Goal: Task Accomplishment & Management: Use online tool/utility

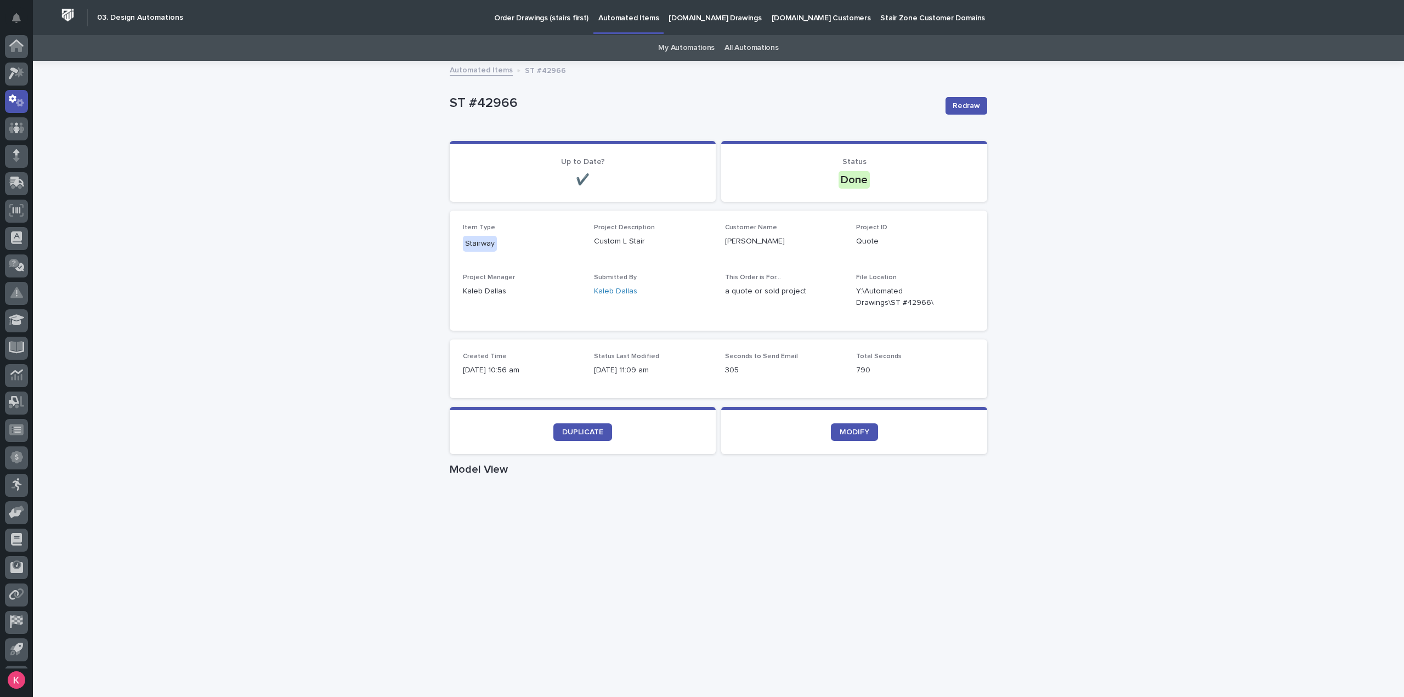
click at [167, 285] on div "Loading... Saving… Loading... Saving… ST #42966 Redraw ST #42966 Redraw Sorry, …" at bounding box center [718, 635] width 1371 height 1146
click at [10, 76] on icon at bounding box center [13, 75] width 8 height 8
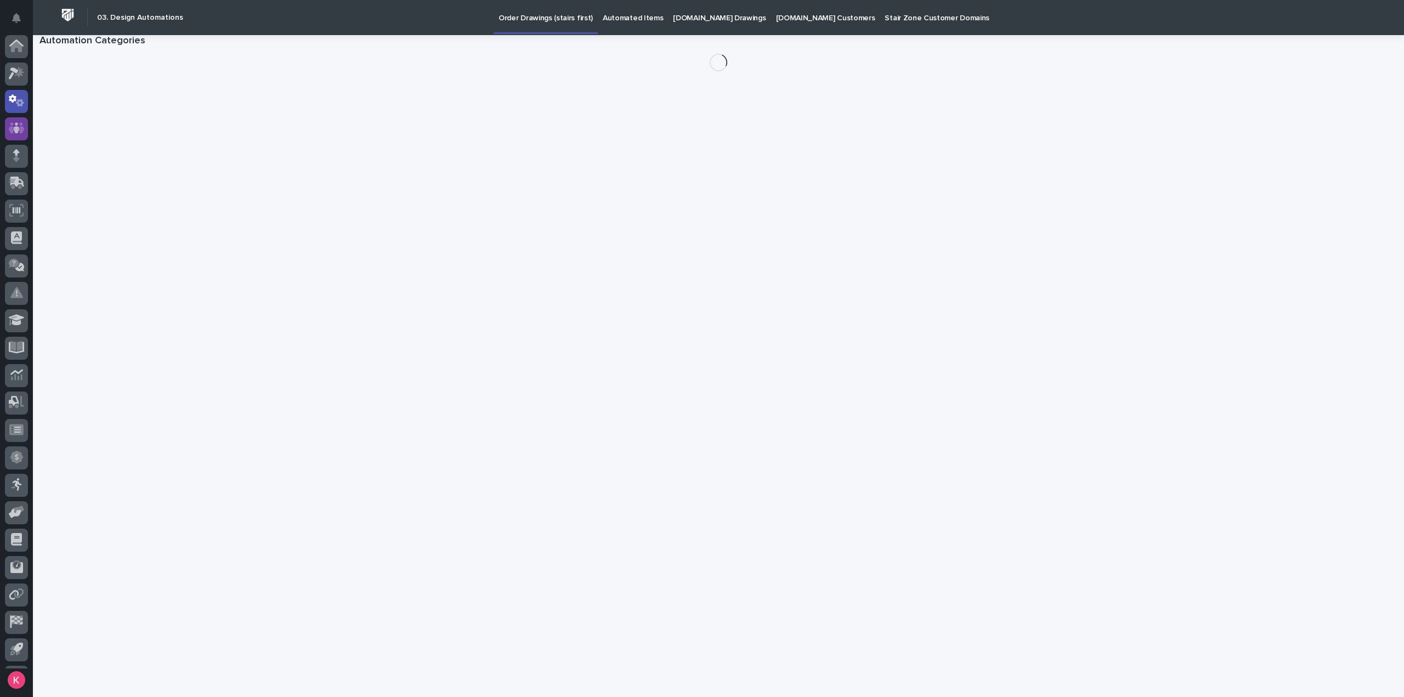
scroll to position [24, 0]
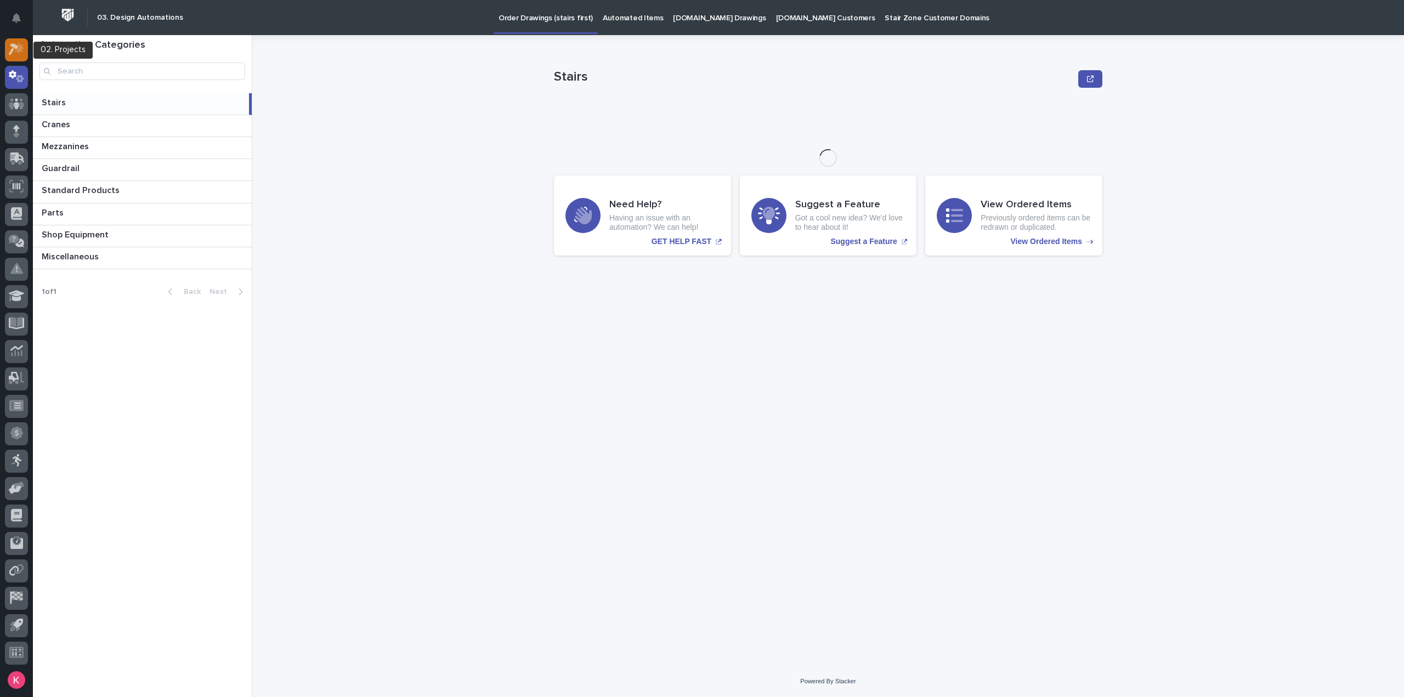
click at [22, 60] on link at bounding box center [16, 49] width 23 height 23
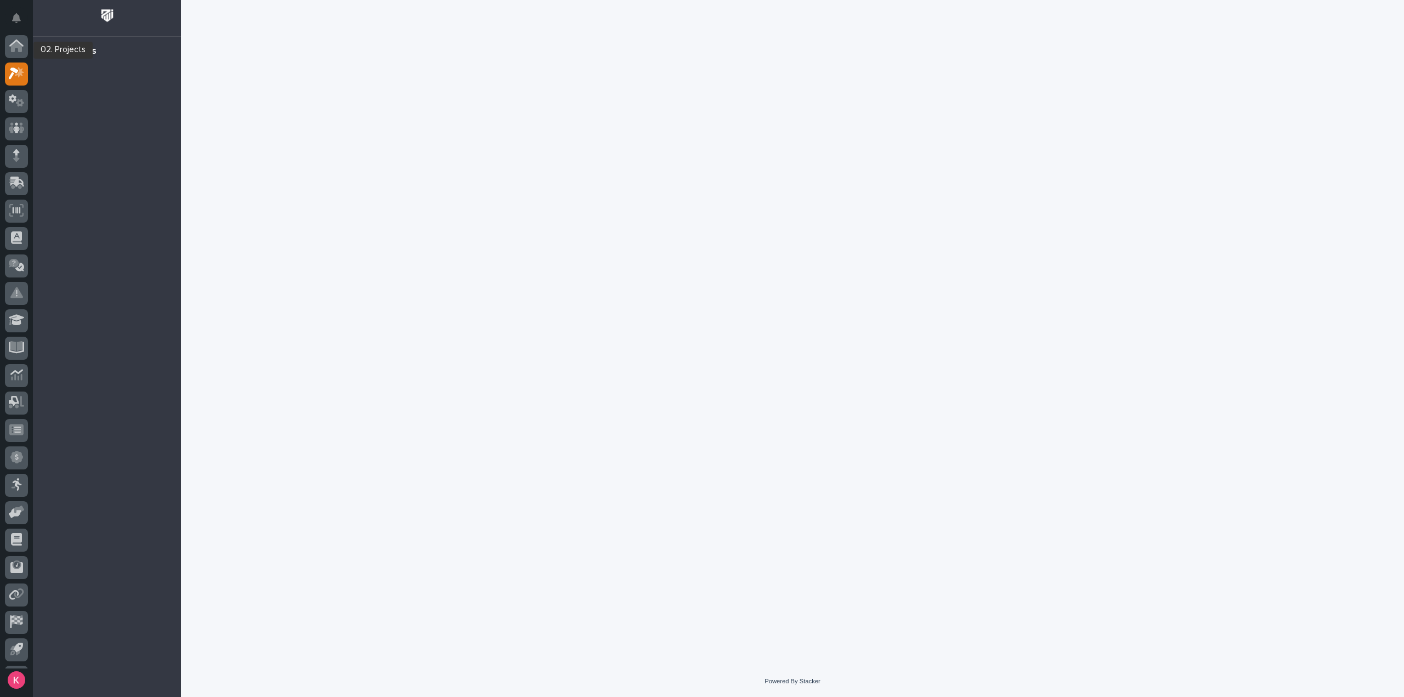
scroll to position [24, 0]
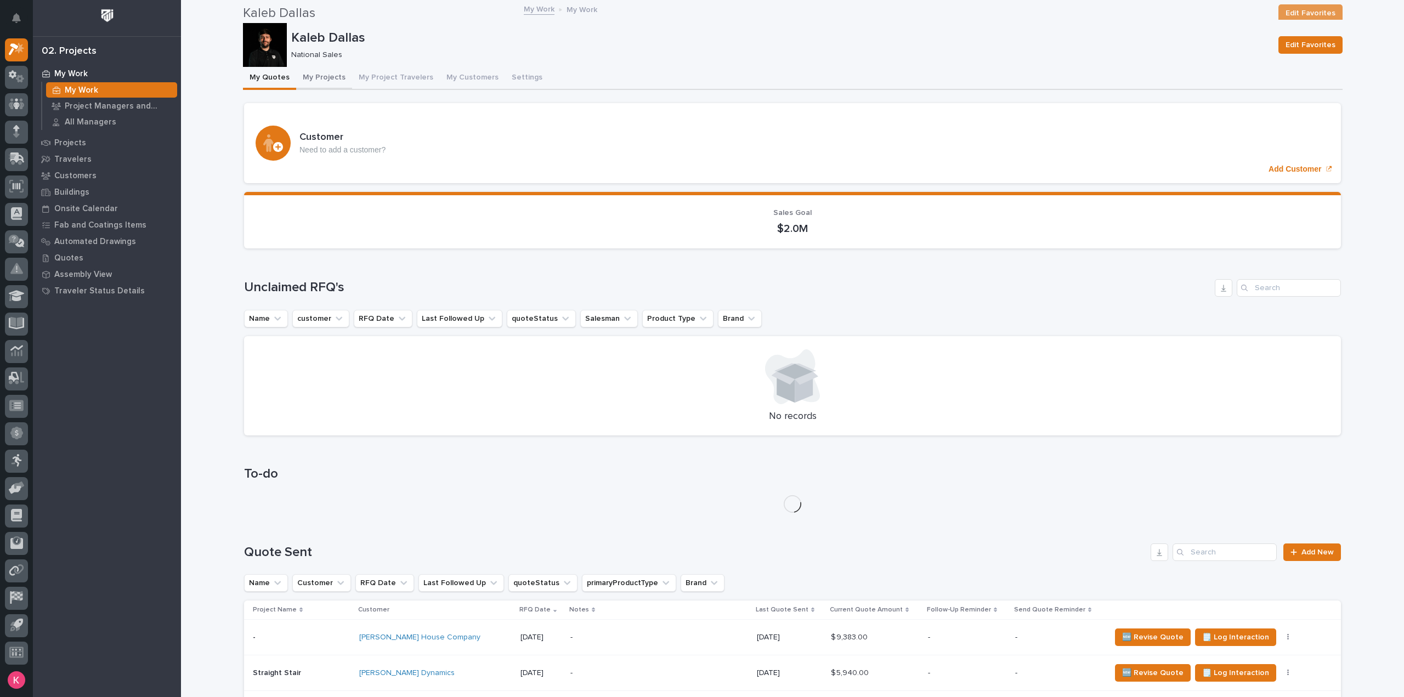
click at [318, 78] on button "My Projects" at bounding box center [324, 78] width 56 height 23
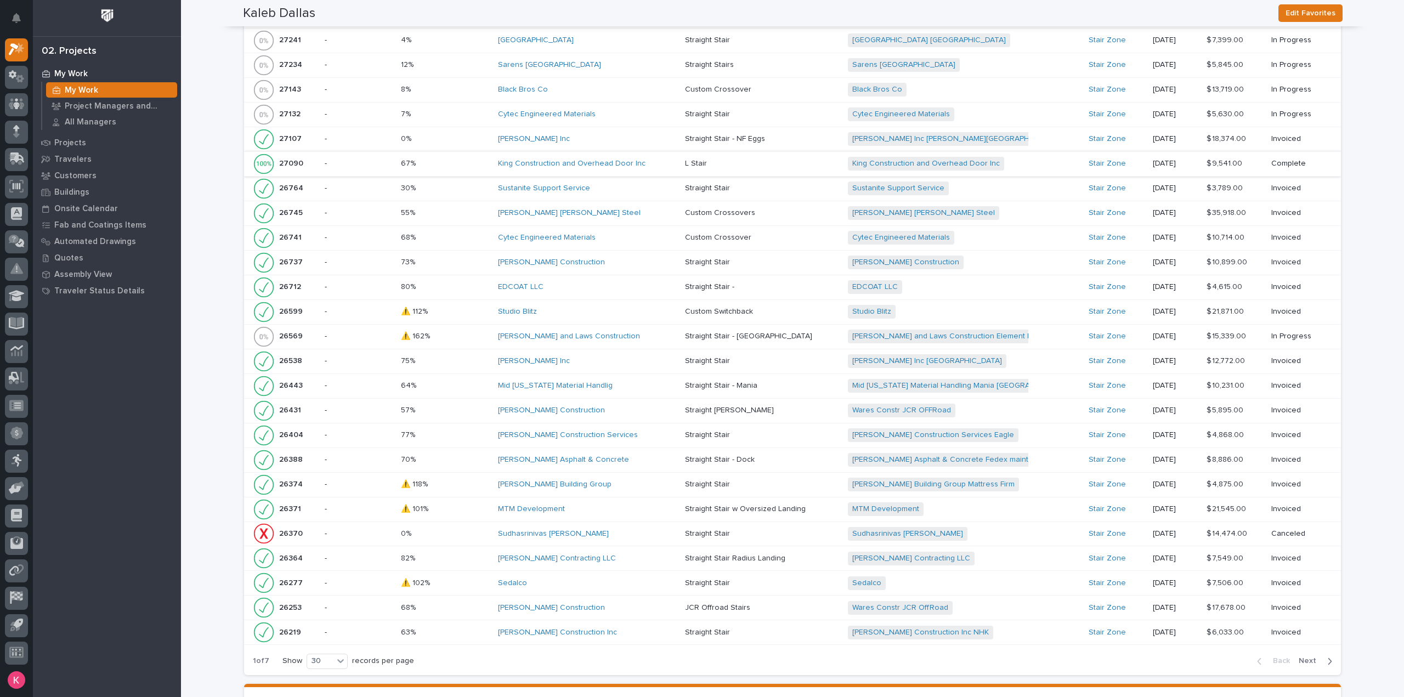
scroll to position [1204, 0]
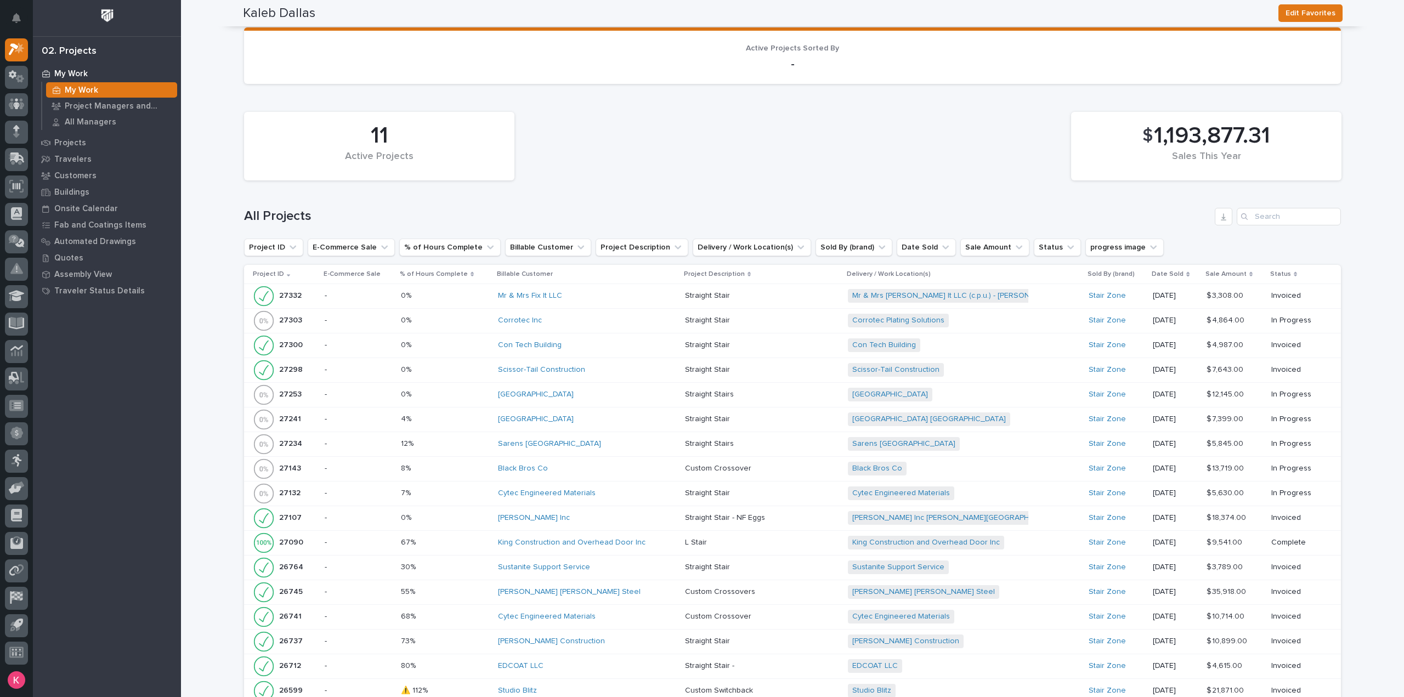
click at [623, 295] on div "Mr & Mrs Fix It LLC" at bounding box center [587, 295] width 179 height 9
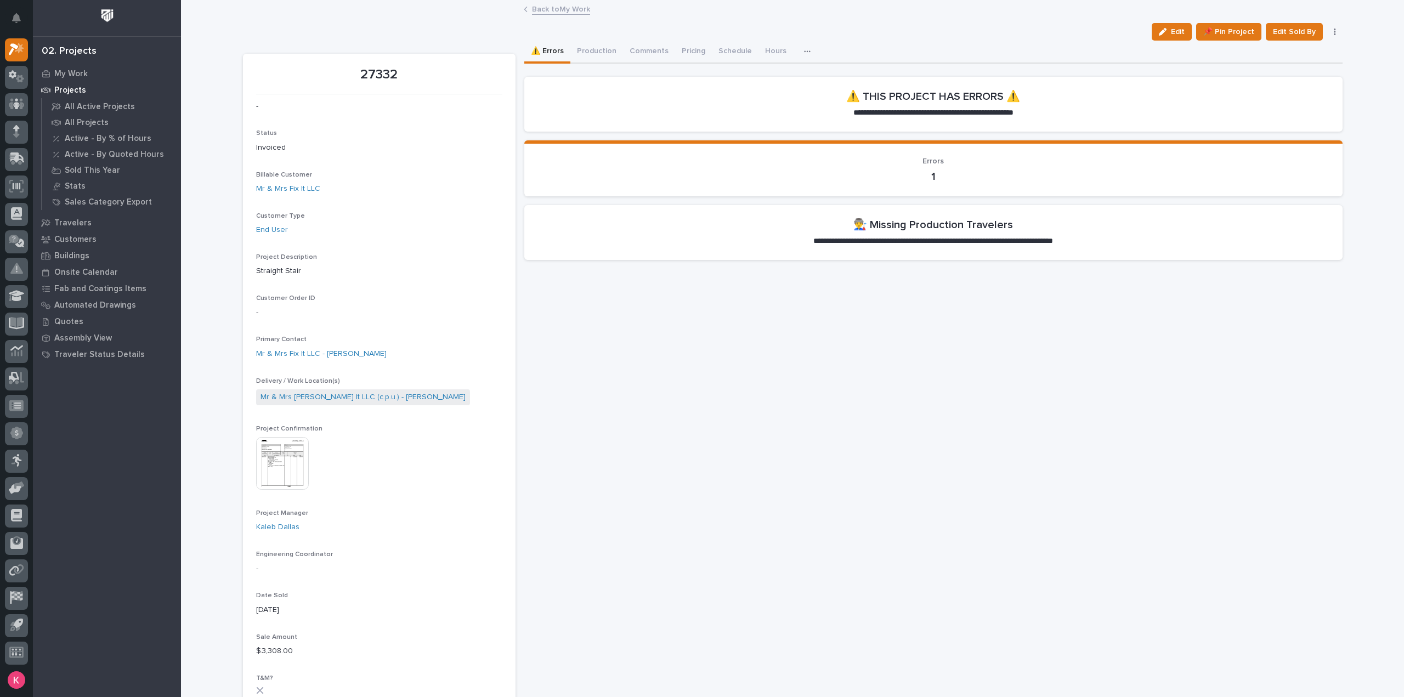
click at [557, 8] on link "Back to My Work" at bounding box center [561, 8] width 58 height 13
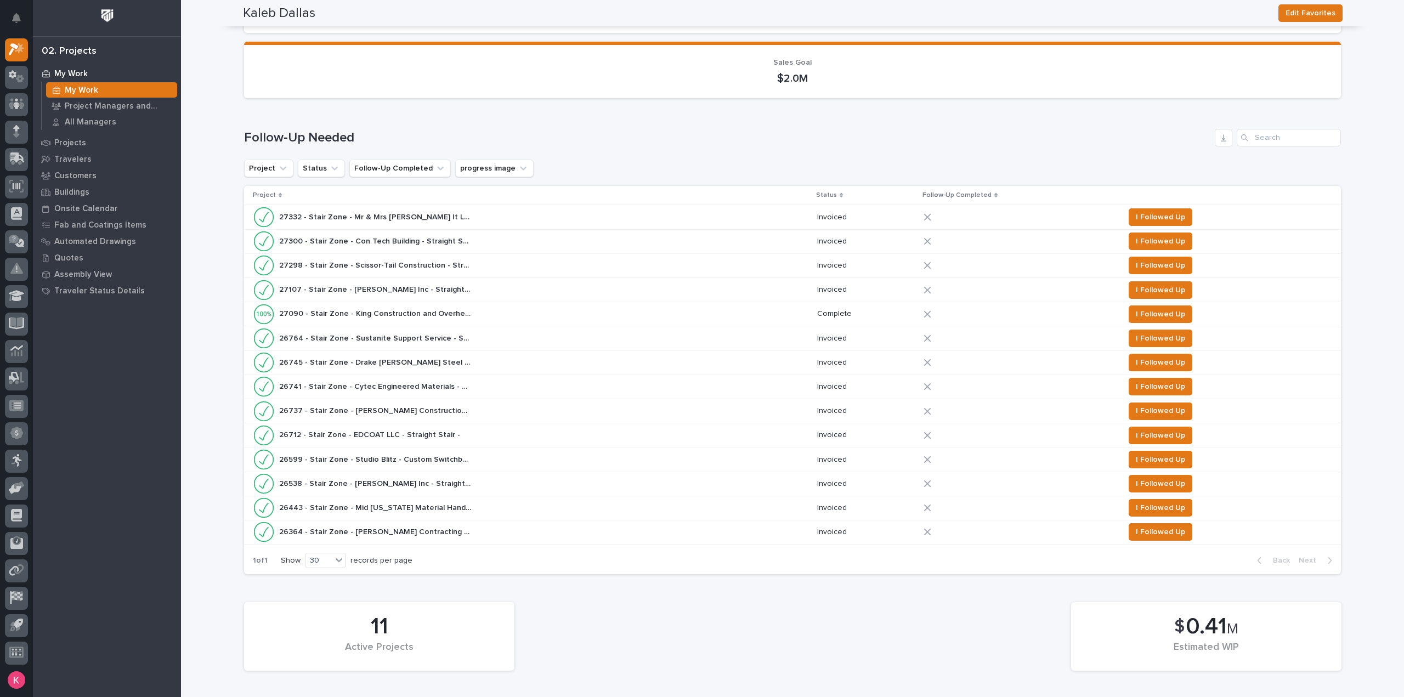
scroll to position [110, 0]
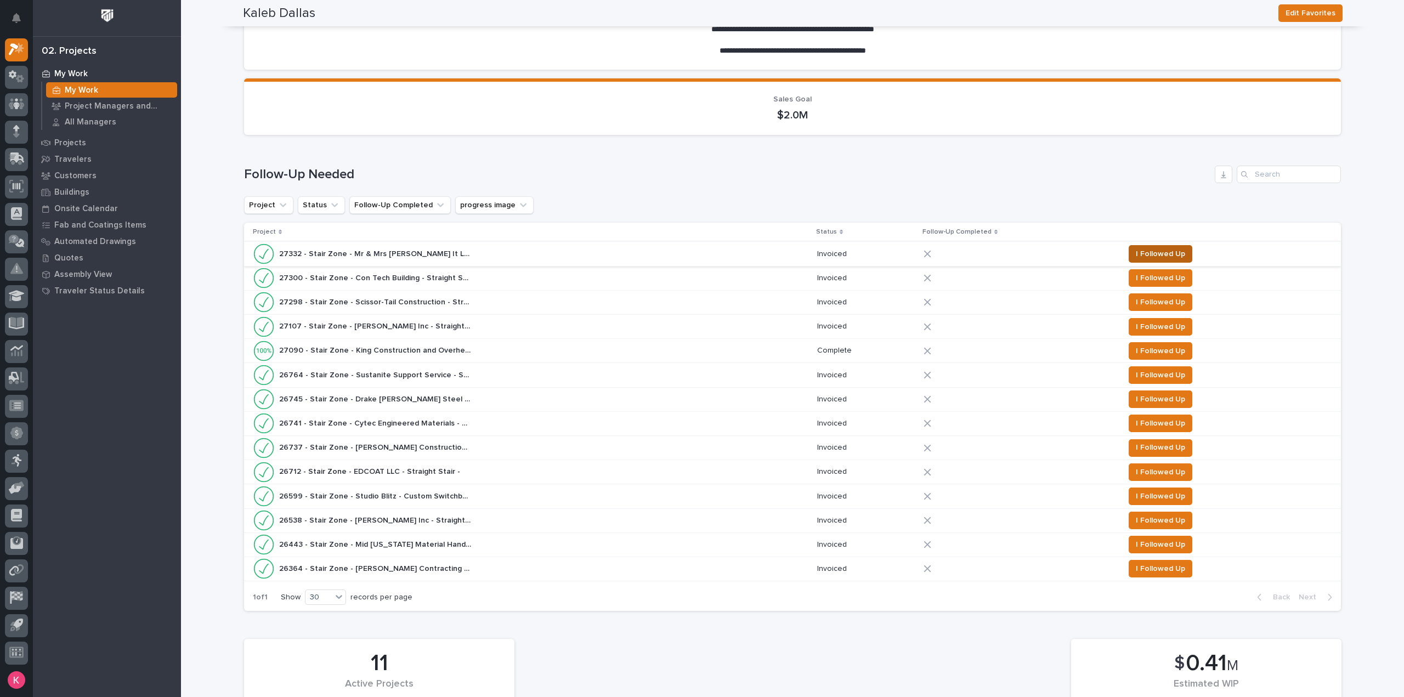
click at [1162, 250] on span "I Followed Up" at bounding box center [1160, 253] width 49 height 13
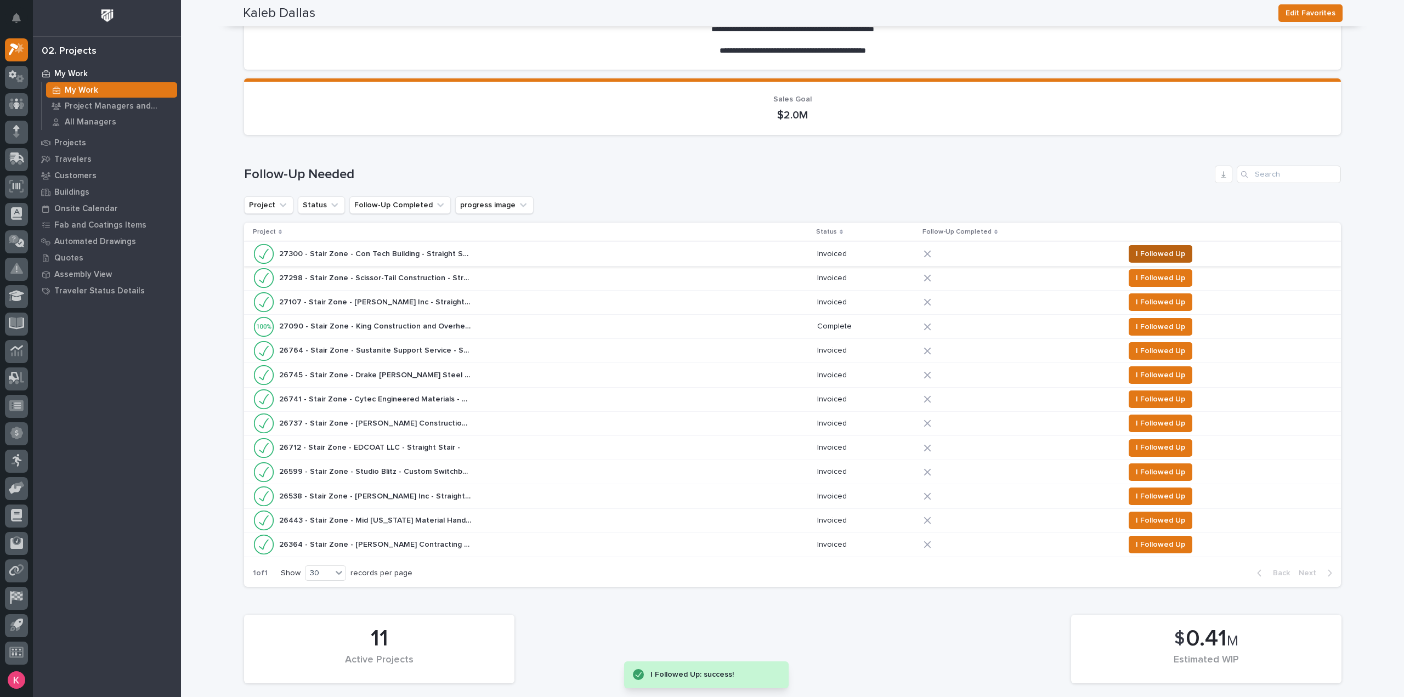
click at [1146, 251] on span "I Followed Up" at bounding box center [1160, 253] width 49 height 13
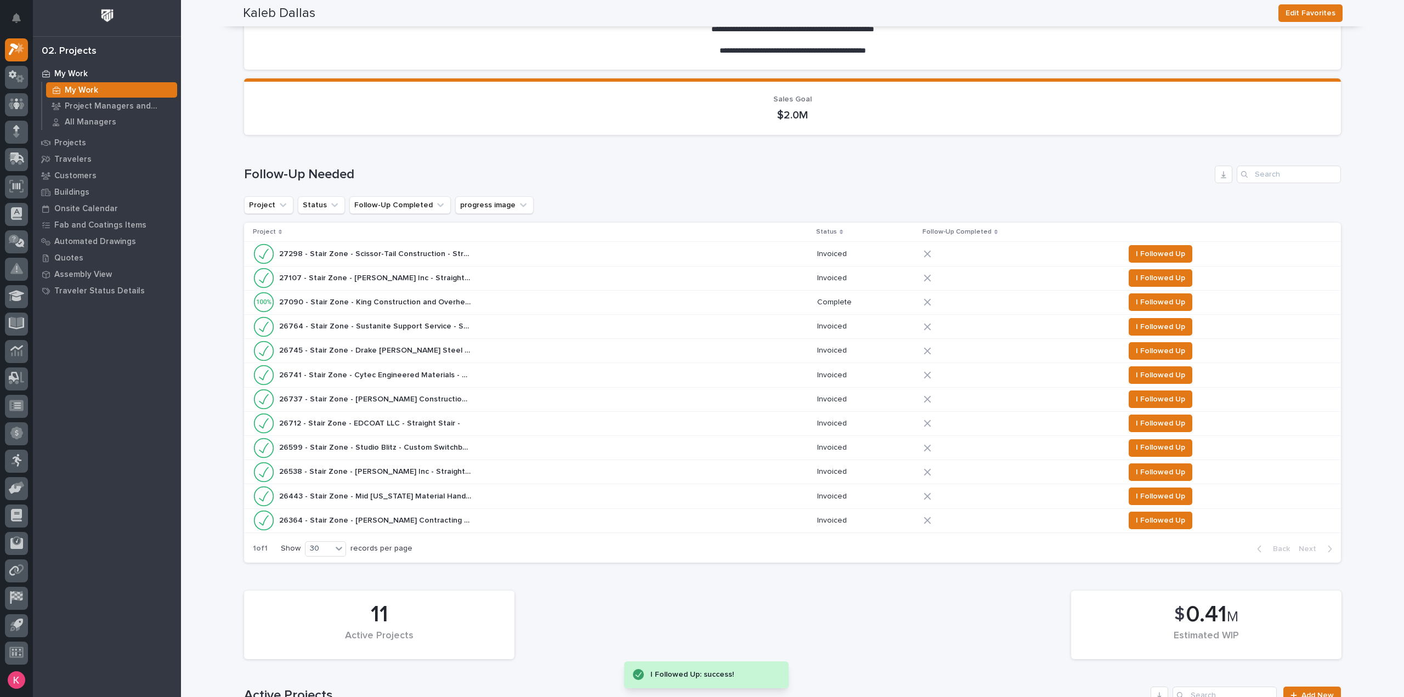
click at [1146, 252] on span "I Followed Up" at bounding box center [1160, 253] width 49 height 13
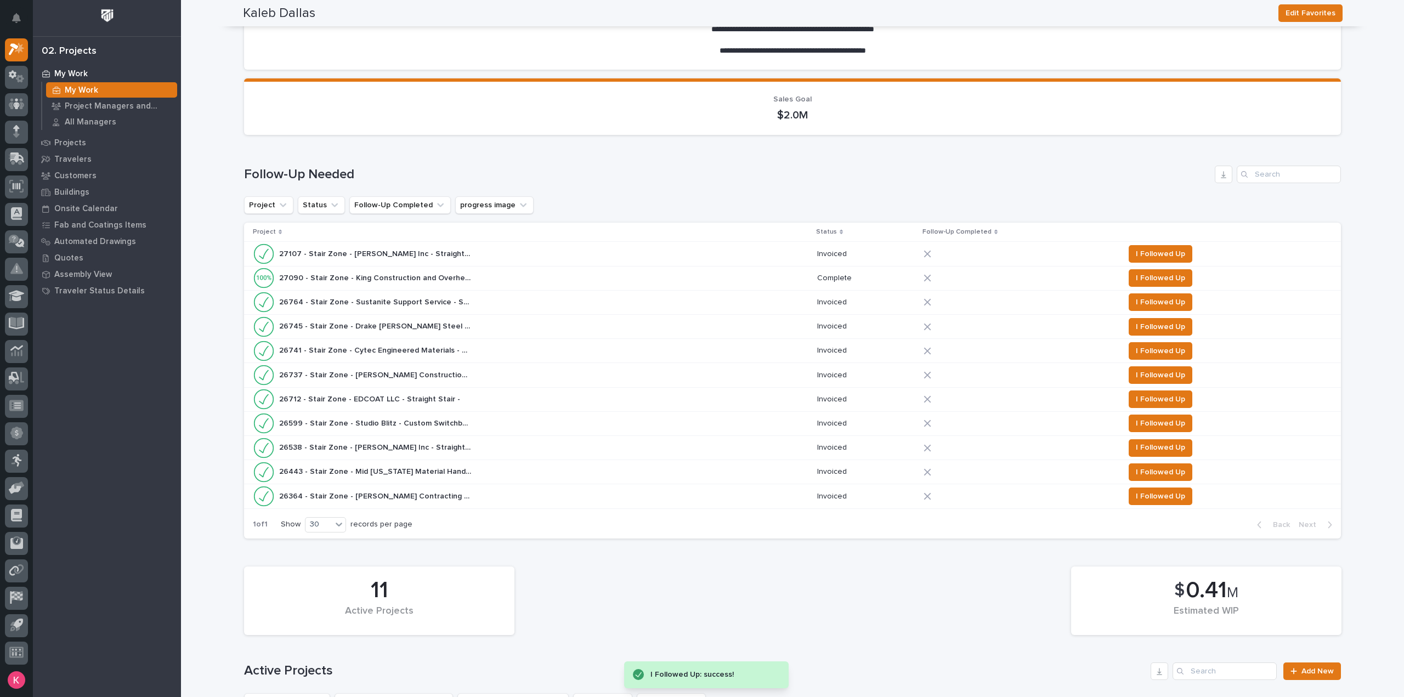
click at [1146, 252] on span "I Followed Up" at bounding box center [1160, 253] width 49 height 13
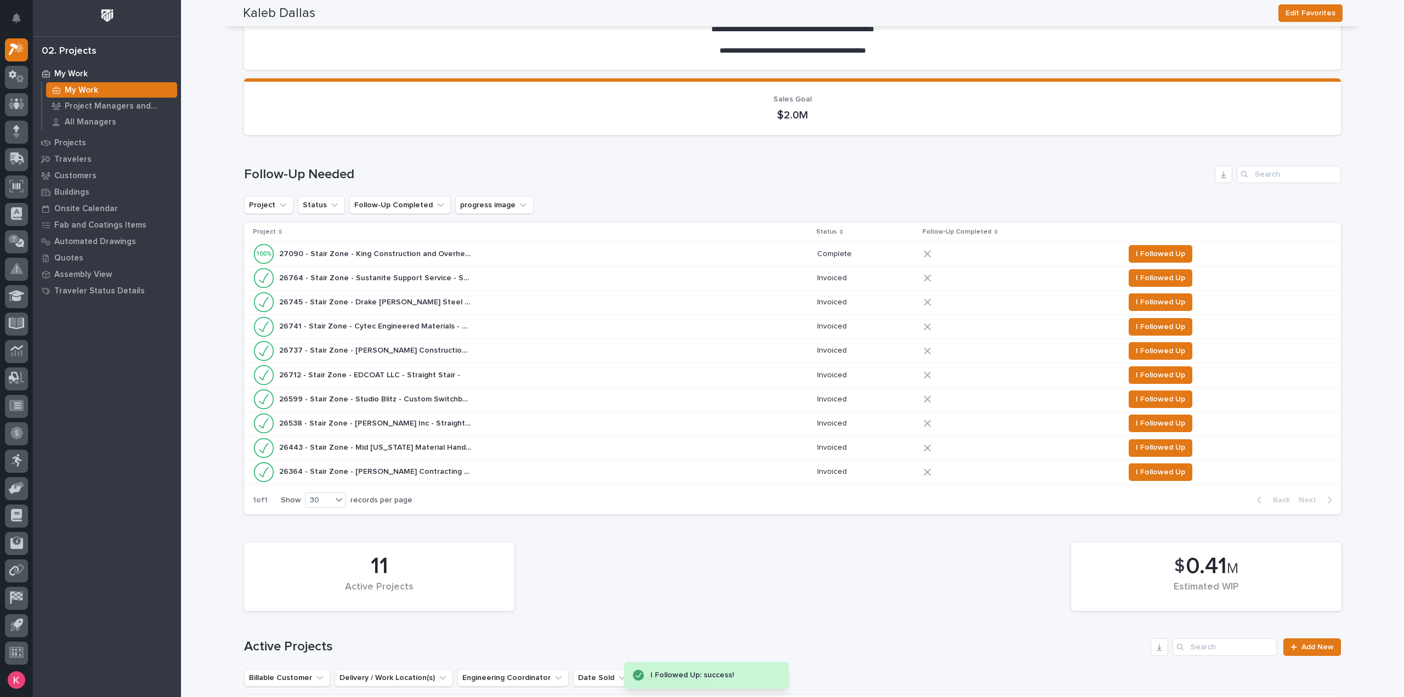
click at [1146, 252] on span "I Followed Up" at bounding box center [1160, 253] width 49 height 13
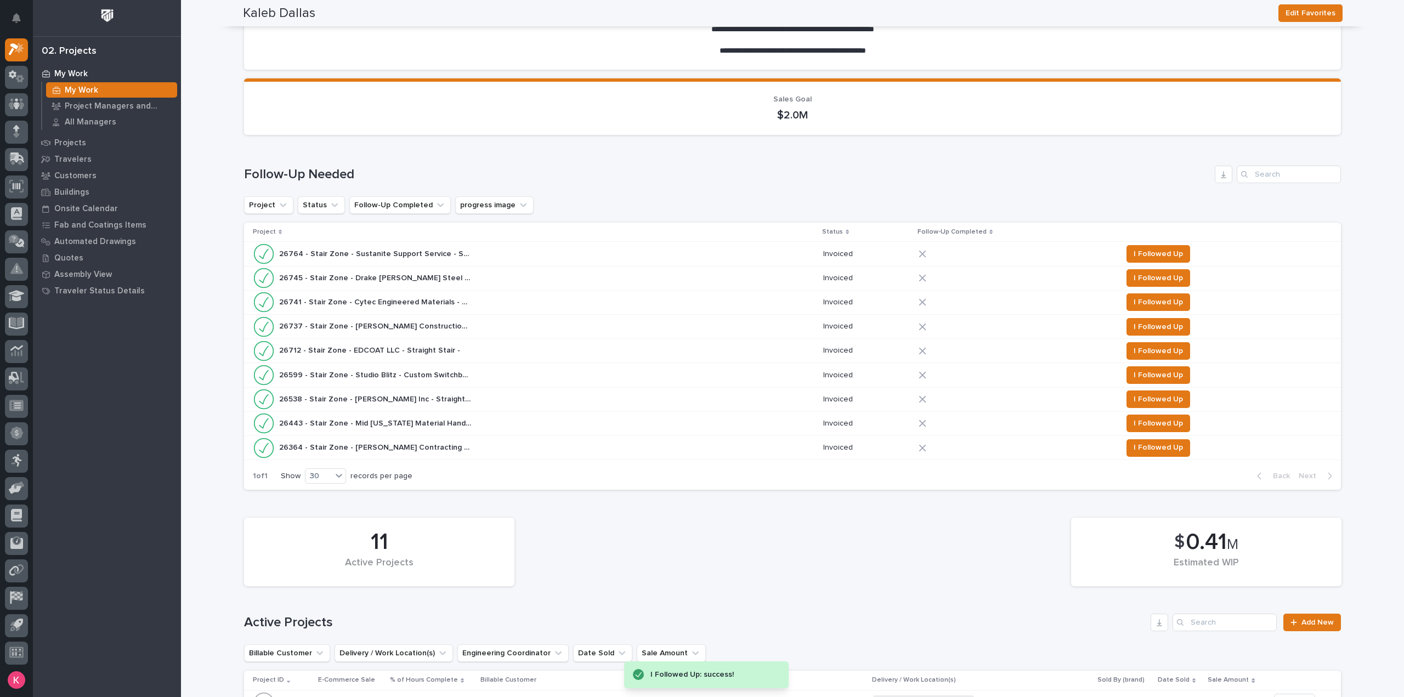
click at [1146, 252] on span "I Followed Up" at bounding box center [1158, 253] width 49 height 13
click at [1146, 272] on span "I Followed Up" at bounding box center [1158, 278] width 49 height 13
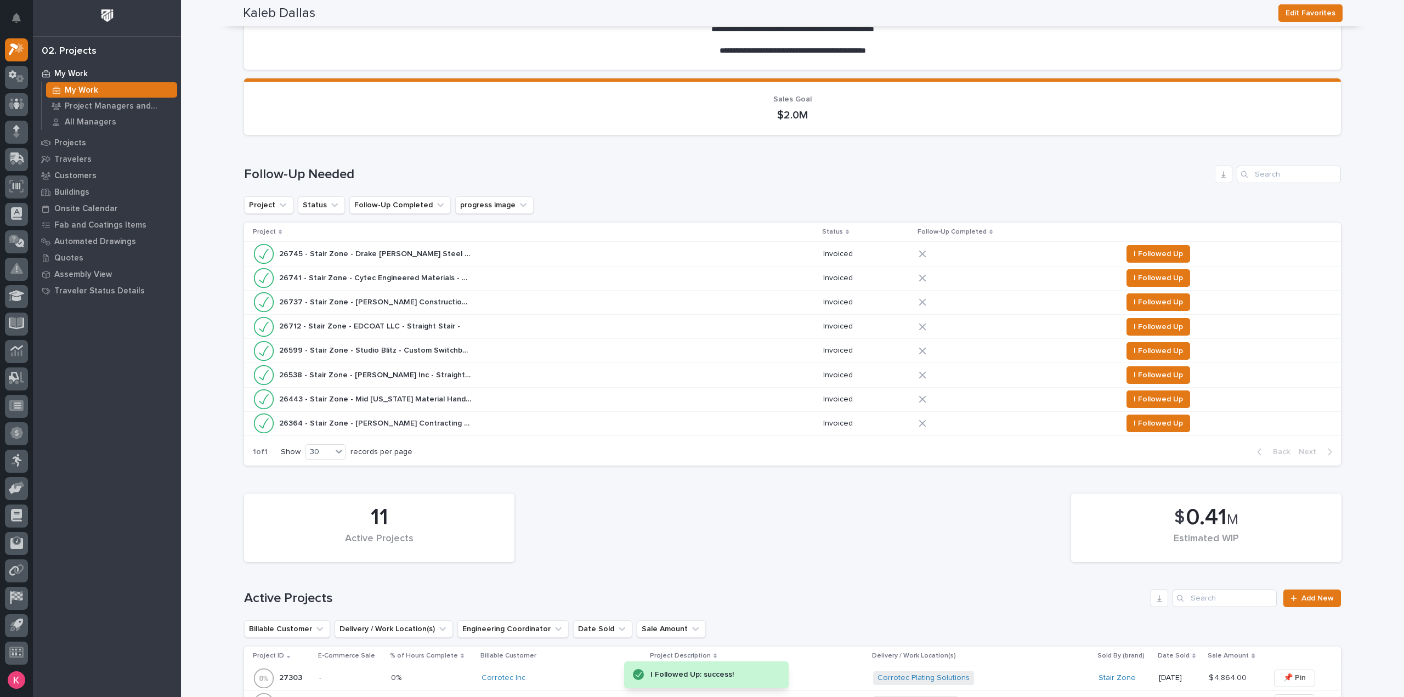
click at [1146, 252] on span "I Followed Up" at bounding box center [1158, 253] width 49 height 13
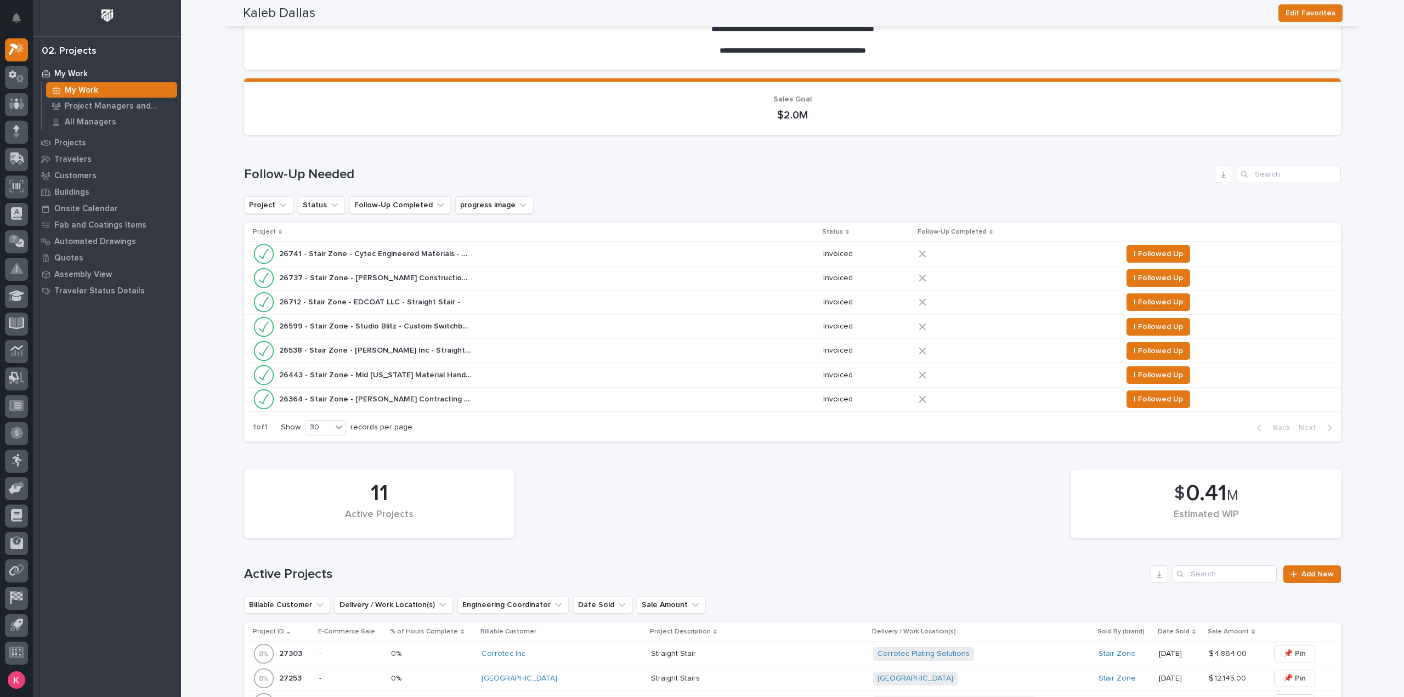
click at [1146, 252] on span "I Followed Up" at bounding box center [1158, 253] width 49 height 13
click at [1146, 272] on span "I Followed Up" at bounding box center [1158, 278] width 49 height 13
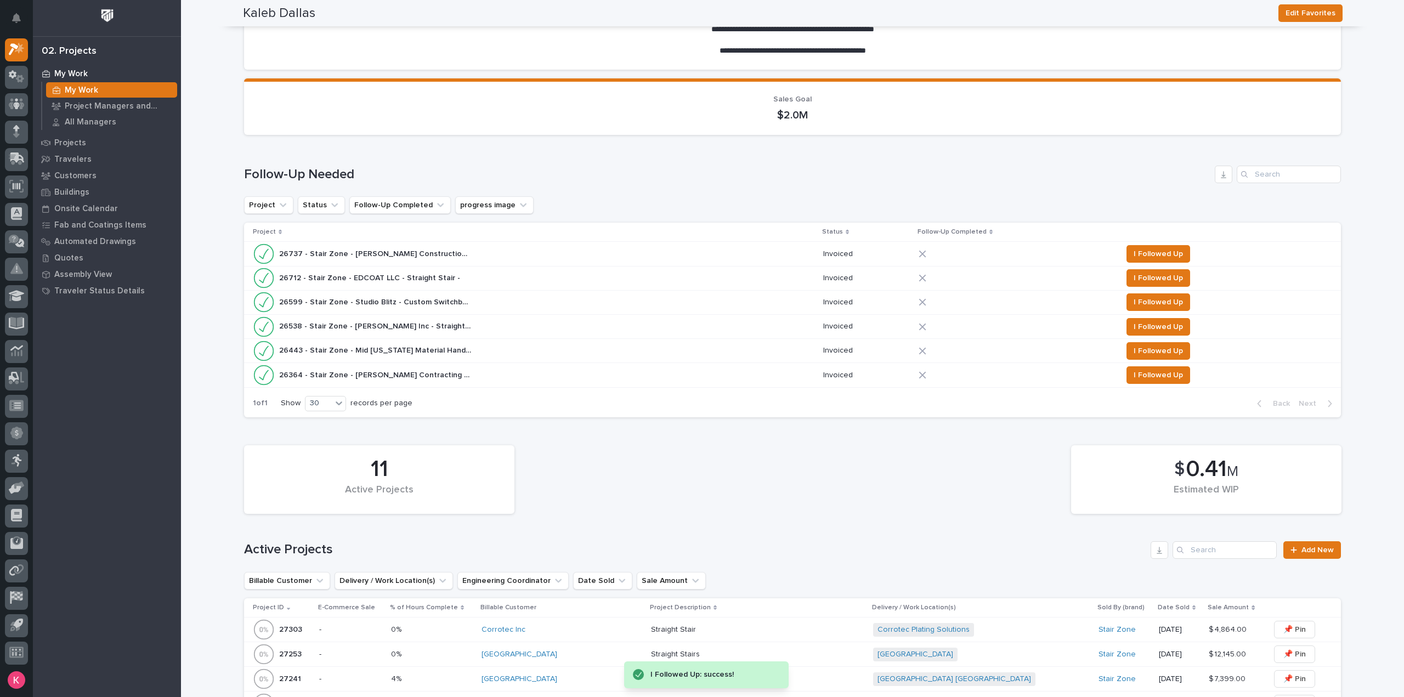
click at [1146, 252] on span "I Followed Up" at bounding box center [1158, 253] width 49 height 13
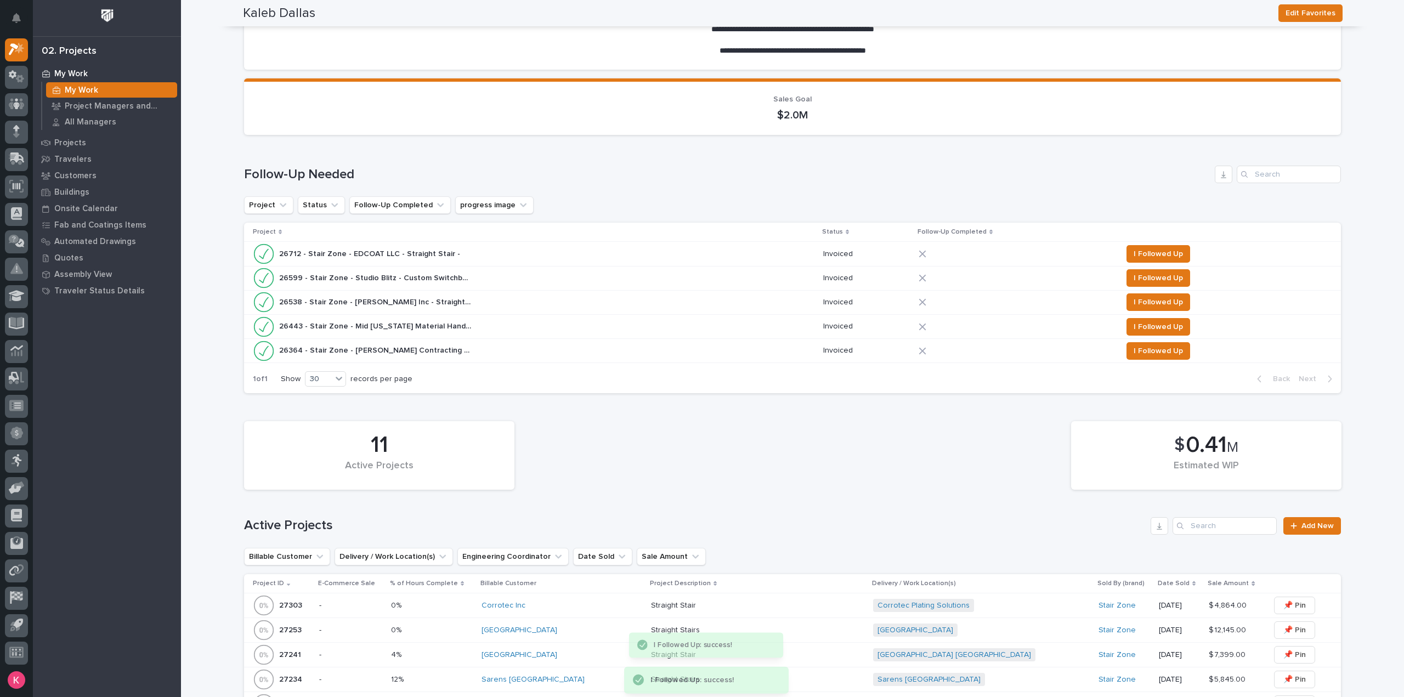
click at [1147, 252] on span "I Followed Up" at bounding box center [1158, 253] width 49 height 13
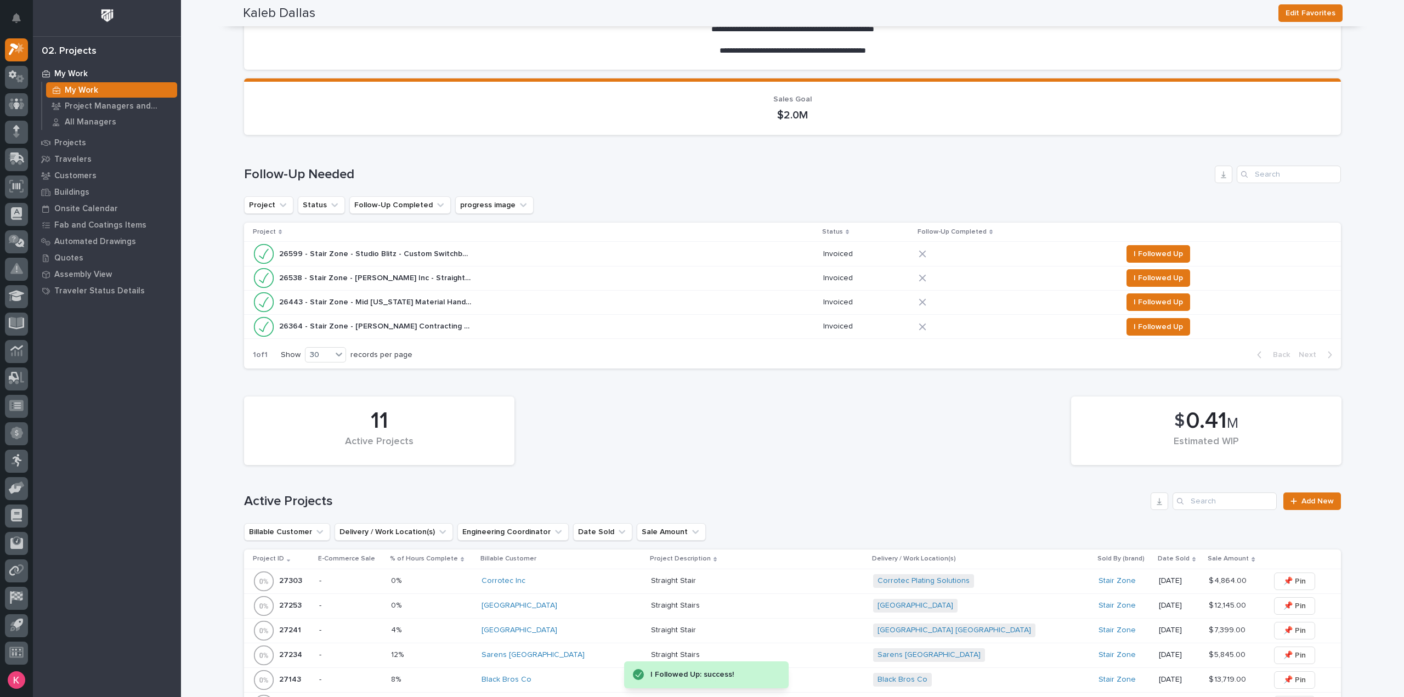
click at [1147, 252] on span "I Followed Up" at bounding box center [1158, 253] width 49 height 13
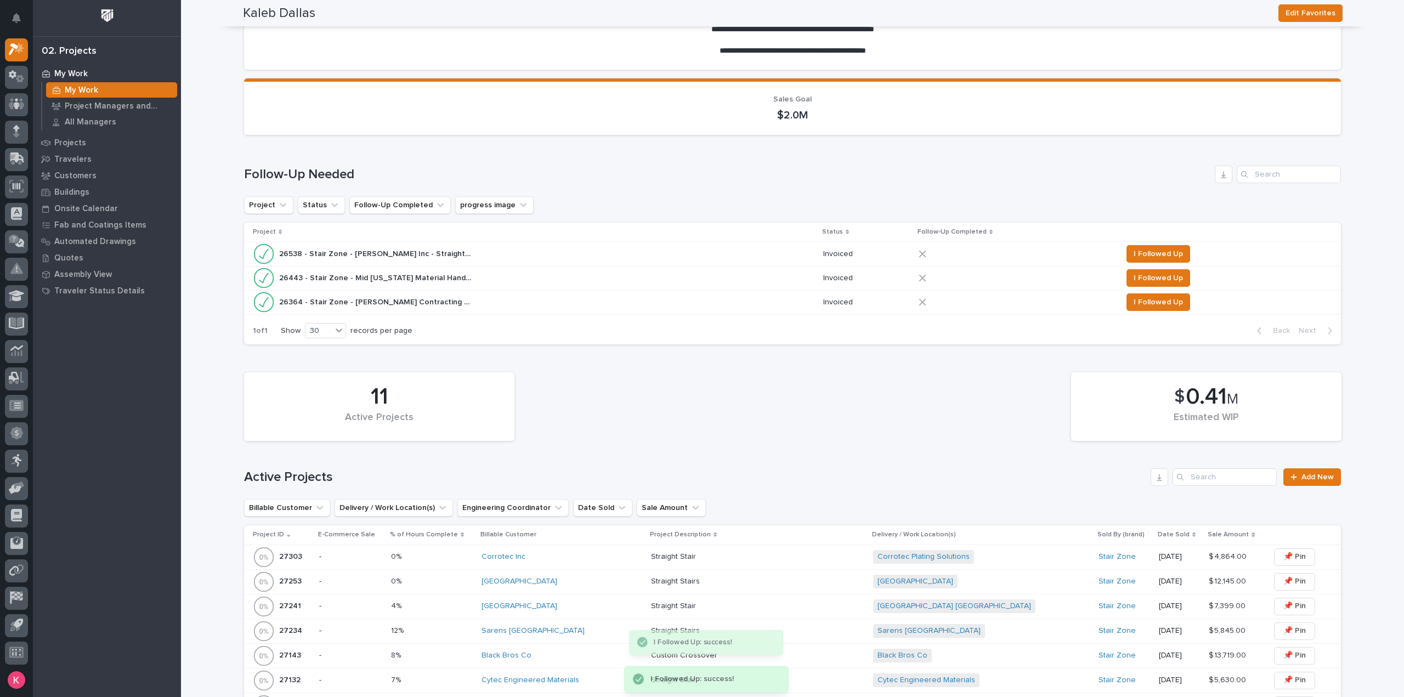
click at [1147, 252] on span "I Followed Up" at bounding box center [1158, 253] width 49 height 13
click at [1147, 272] on span "I Followed Up" at bounding box center [1158, 278] width 49 height 13
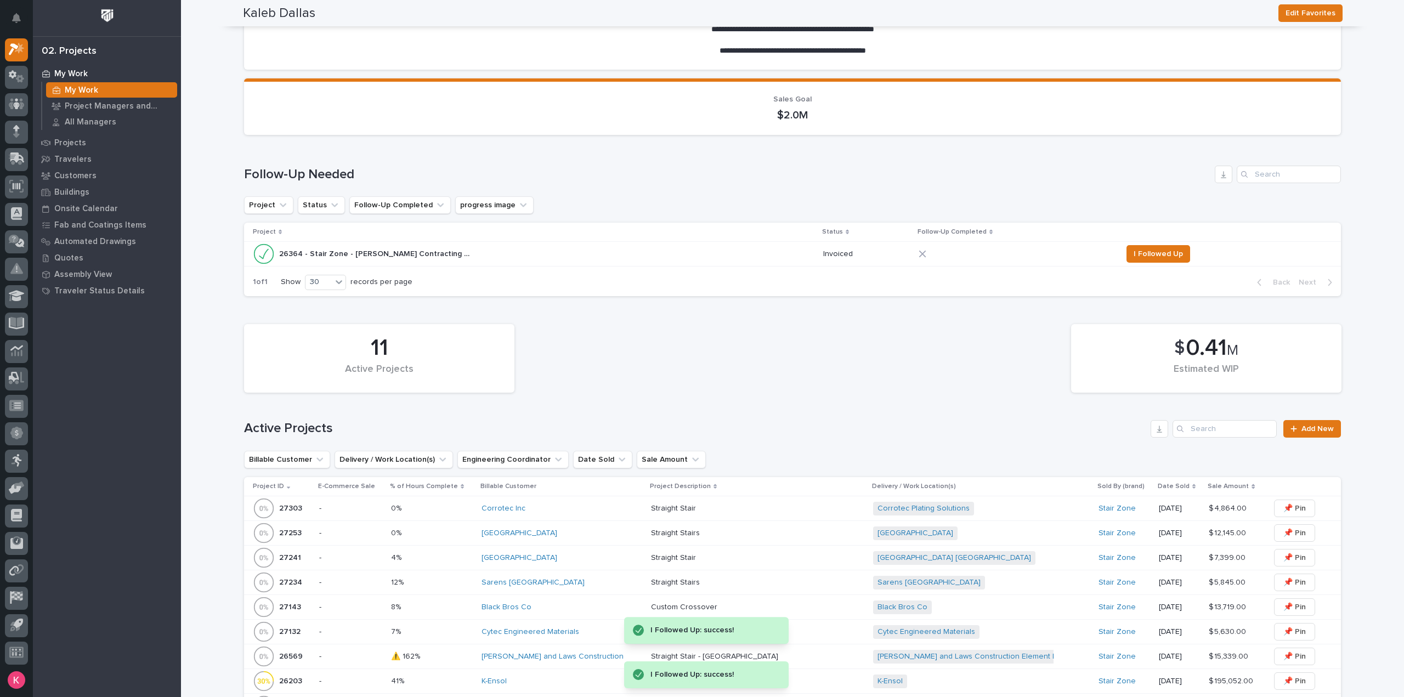
click at [1147, 252] on span "I Followed Up" at bounding box center [1158, 253] width 49 height 13
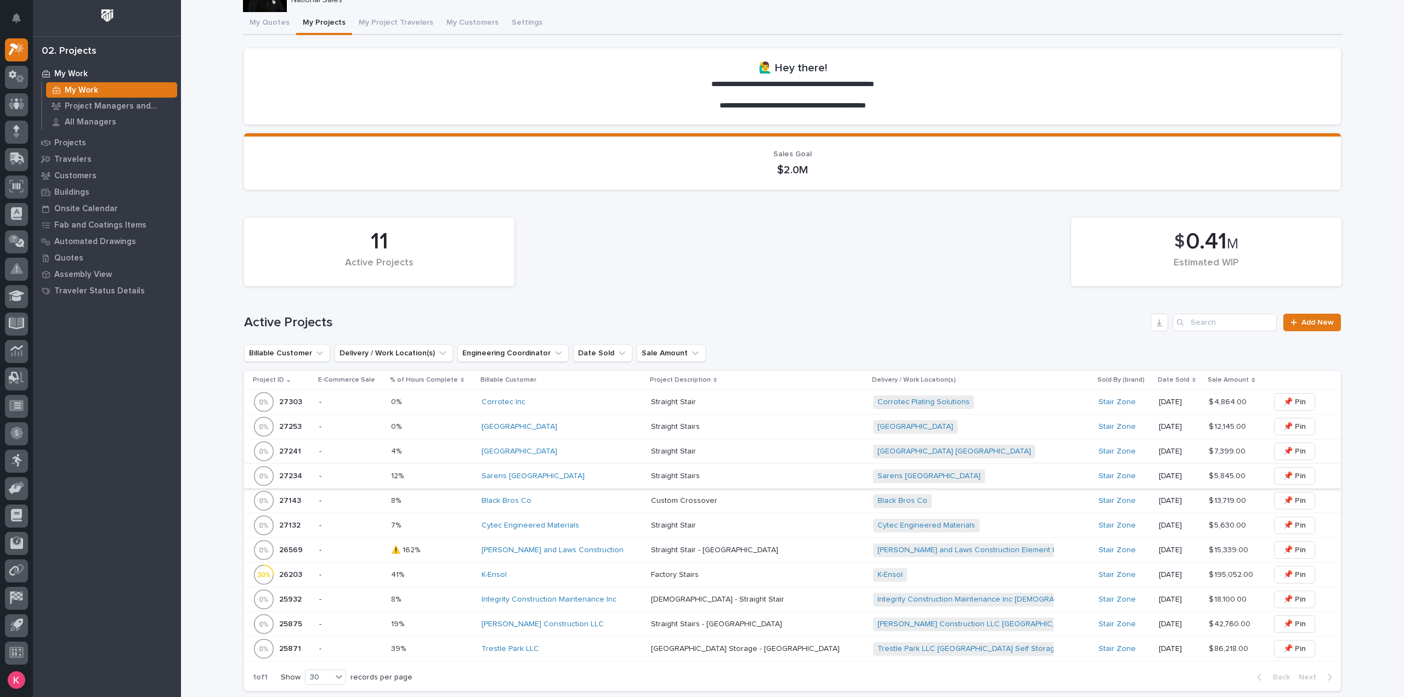
scroll to position [165, 0]
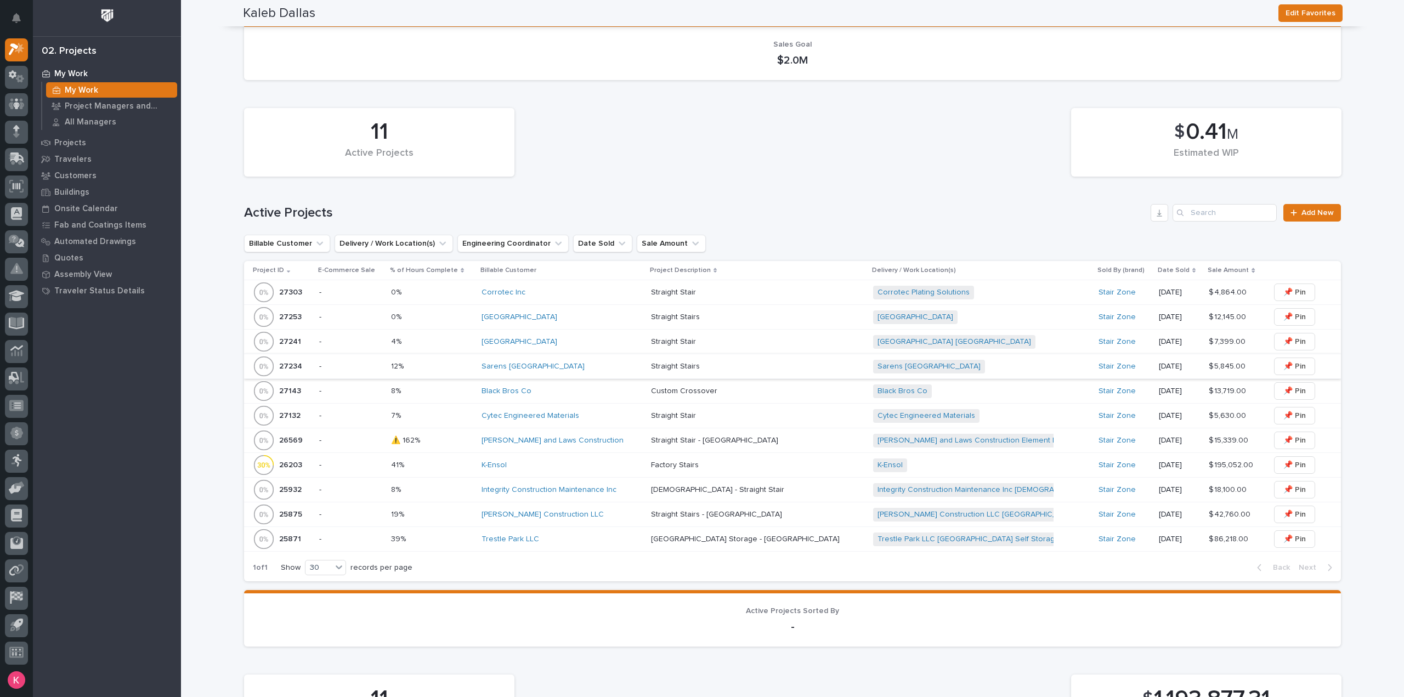
click at [561, 289] on div "Corrotec Inc" at bounding box center [562, 292] width 161 height 9
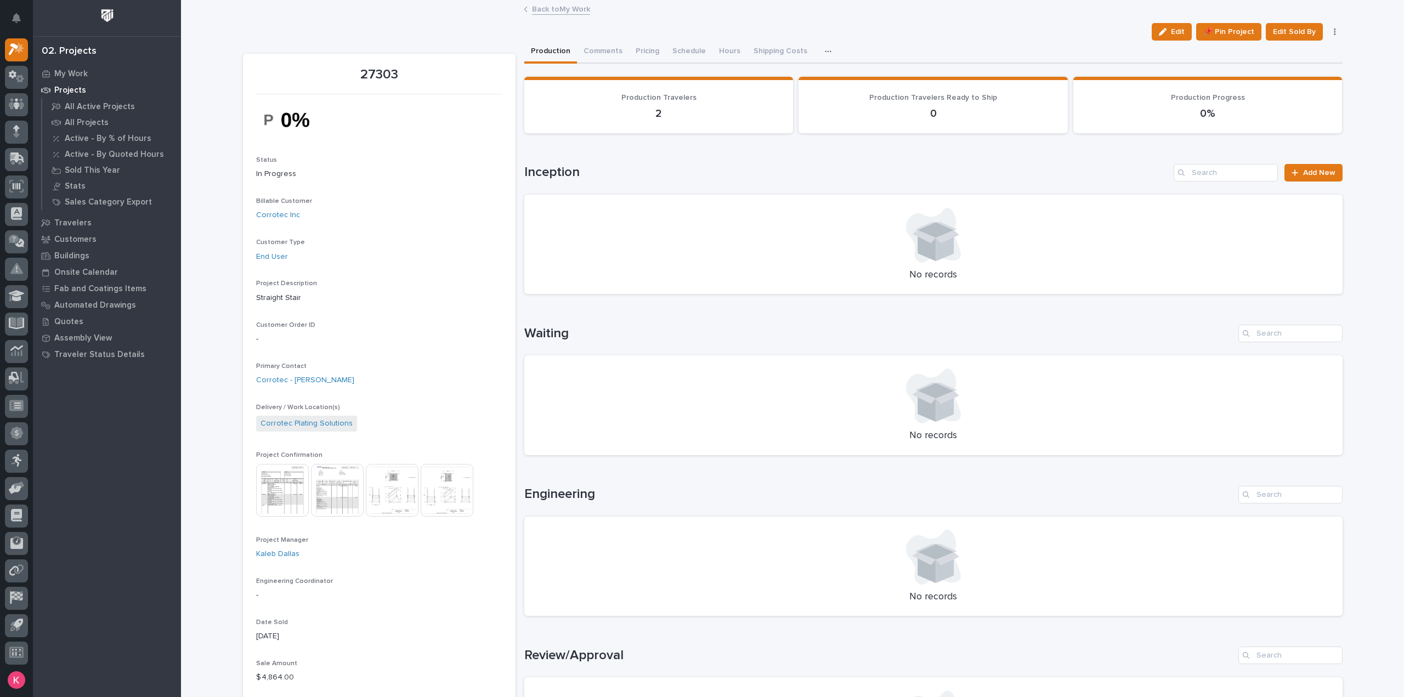
click at [551, 12] on link "Back to My Work" at bounding box center [561, 8] width 58 height 13
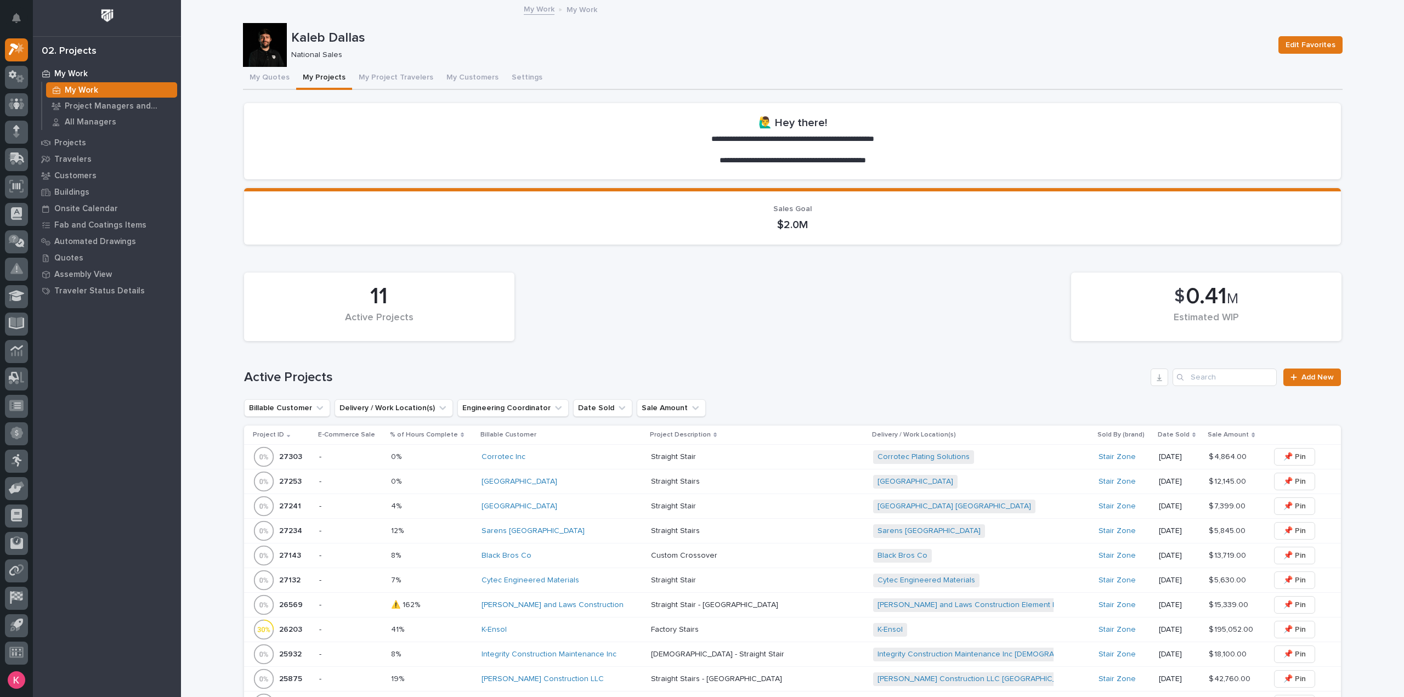
scroll to position [329, 0]
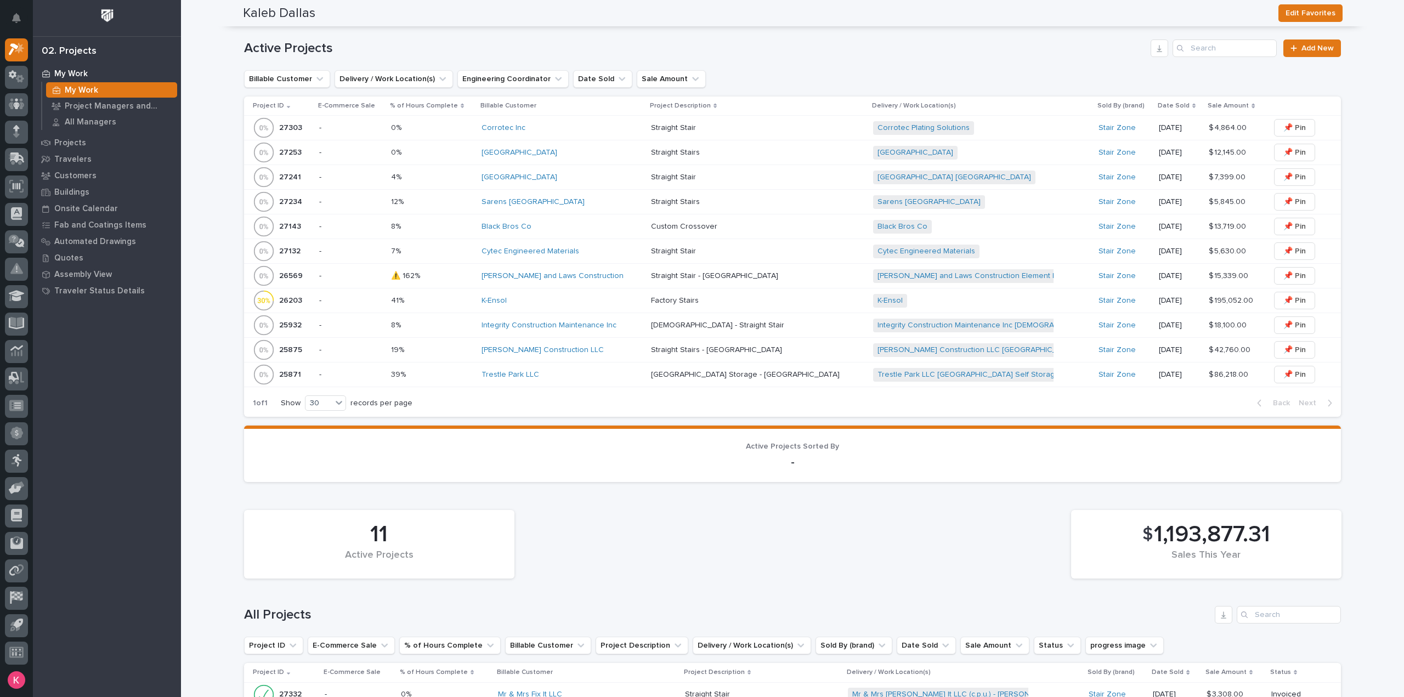
click at [602, 228] on div "Black Bros Co" at bounding box center [562, 226] width 161 height 9
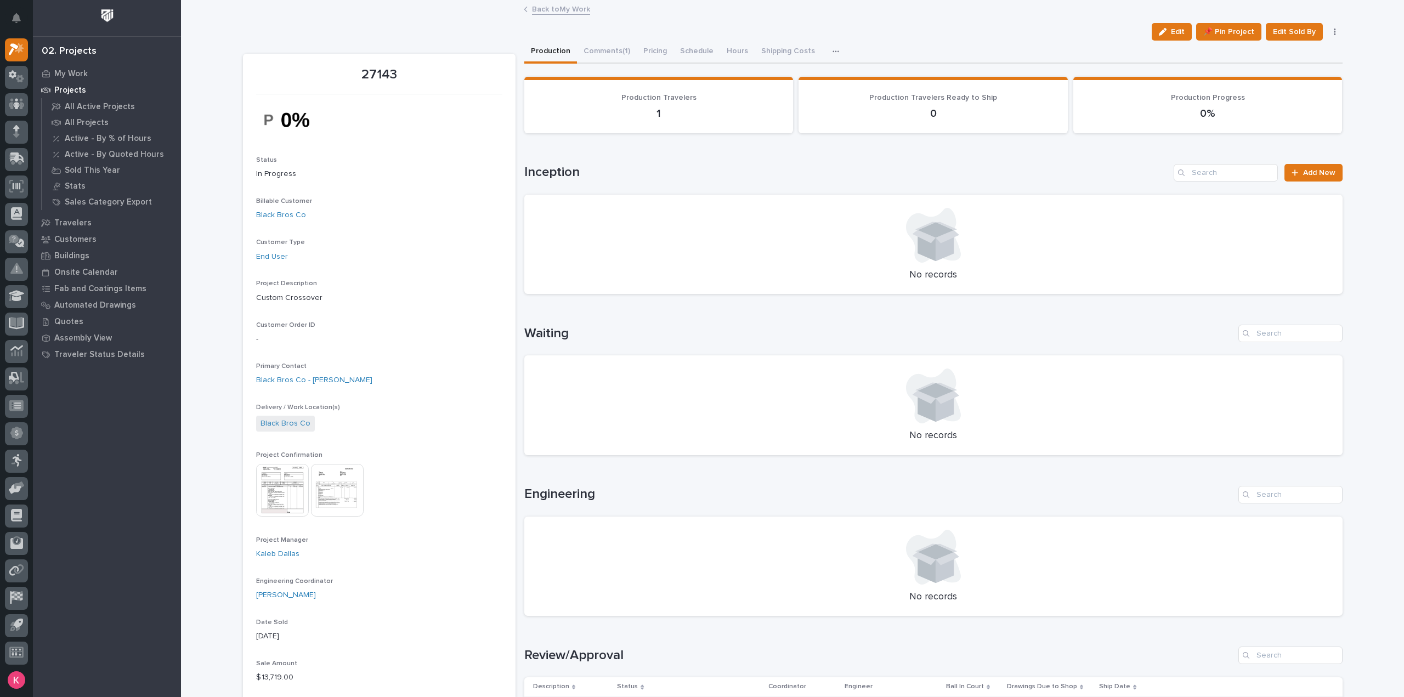
click at [532, 9] on link "Back to My Work" at bounding box center [561, 8] width 58 height 13
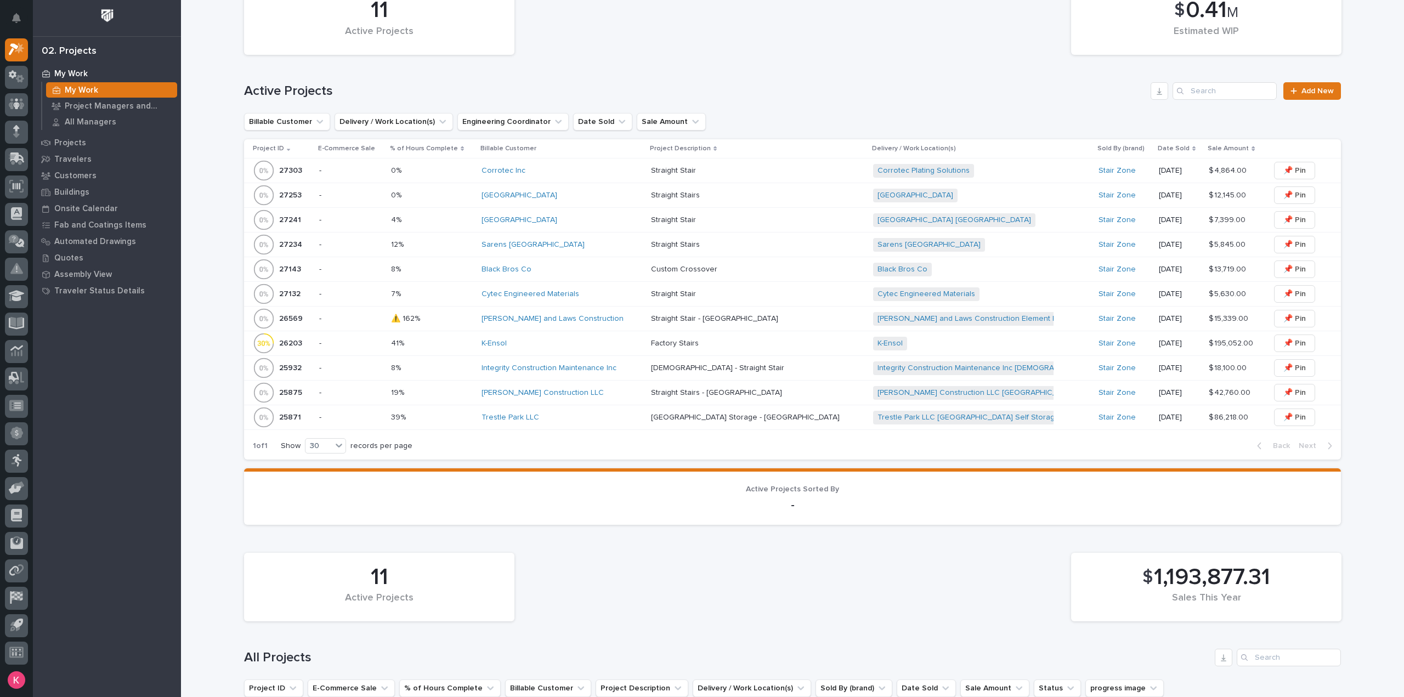
scroll to position [329, 0]
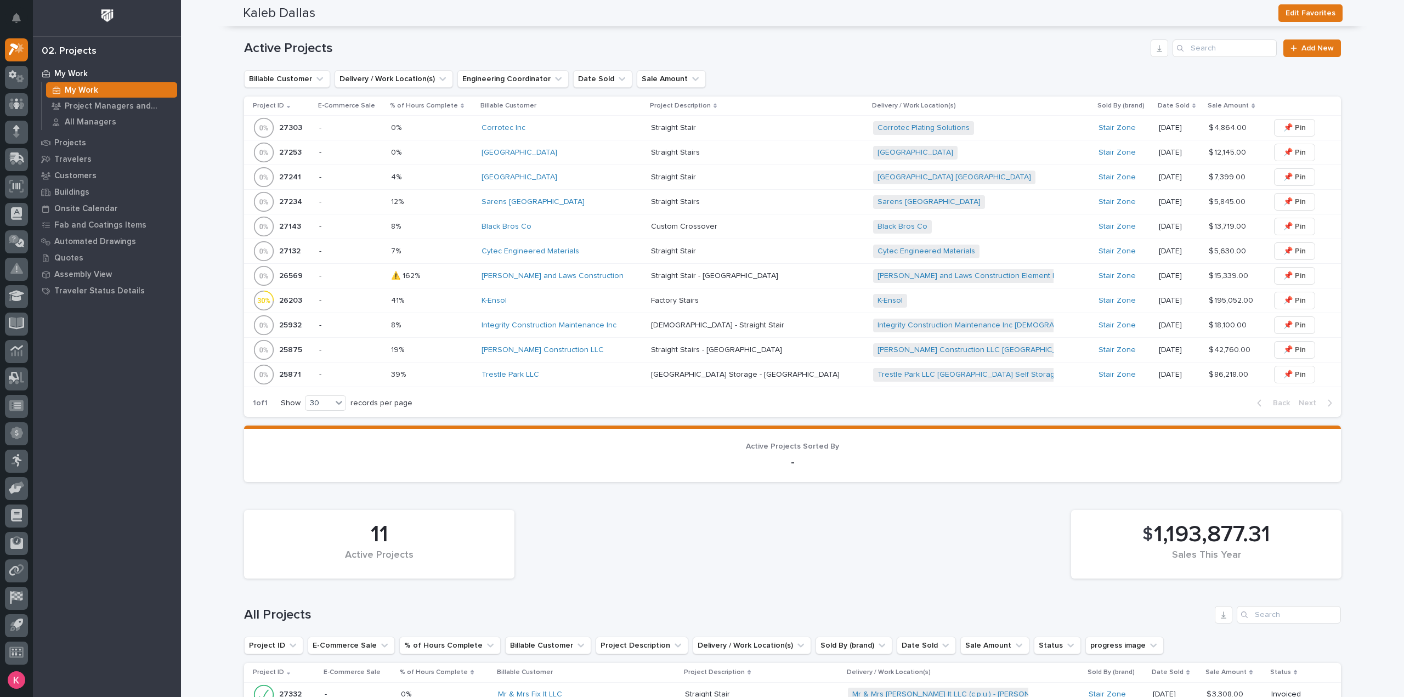
click at [642, 147] on div "Maplewood Academy" at bounding box center [562, 153] width 161 height 18
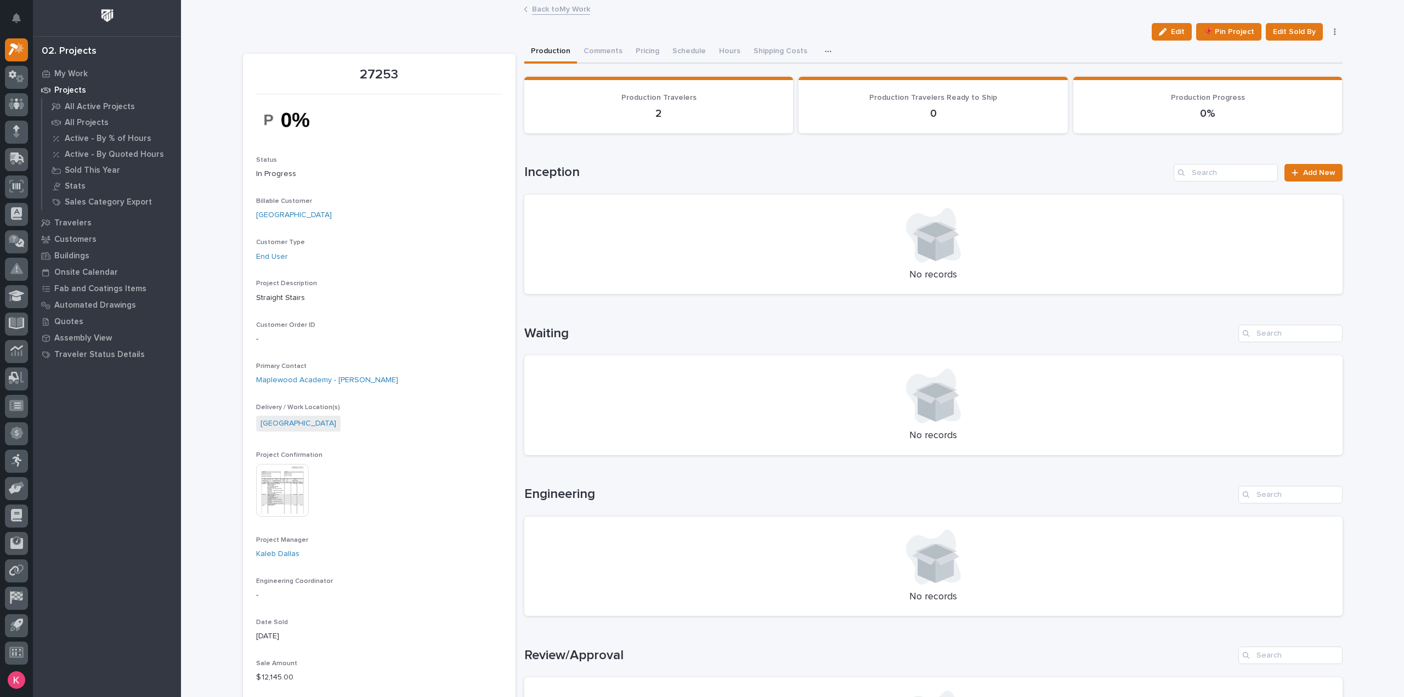
click at [569, 4] on link "Back to My Work" at bounding box center [561, 8] width 58 height 13
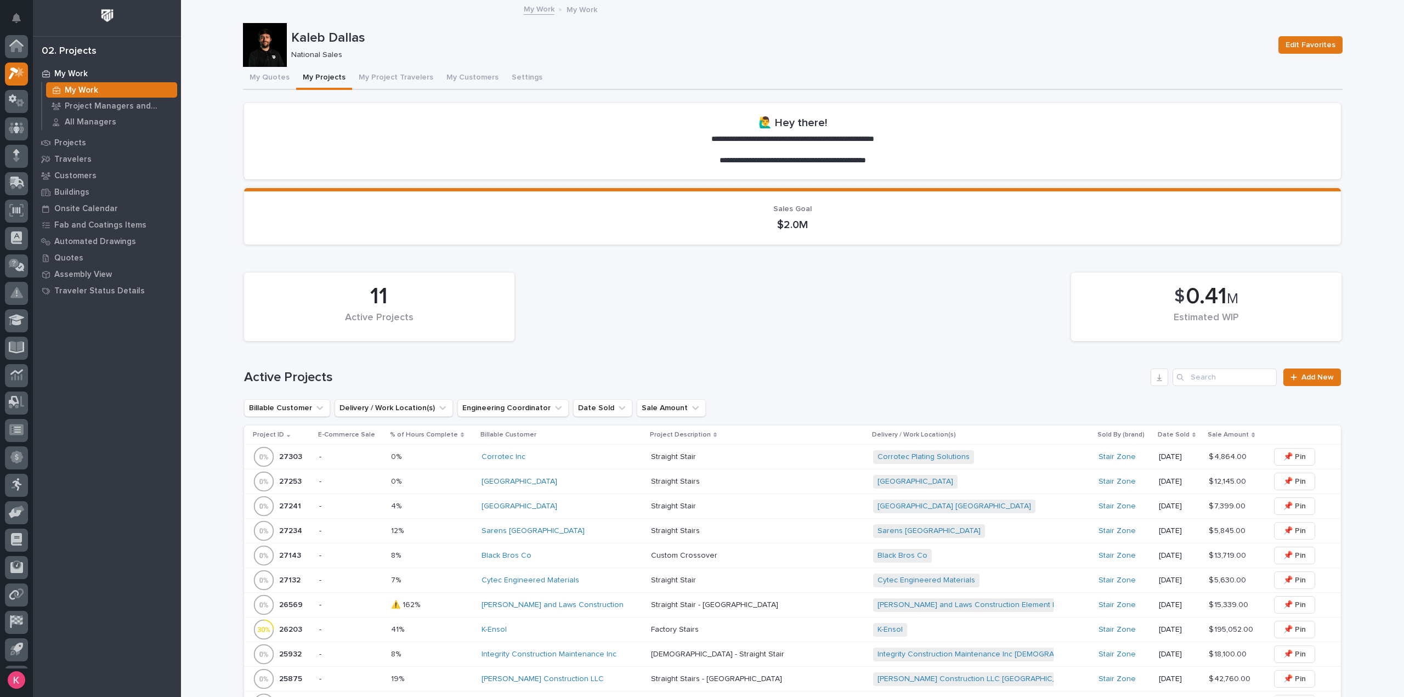
scroll to position [24, 0]
click at [599, 506] on div "Maricopa Water District" at bounding box center [562, 506] width 161 height 9
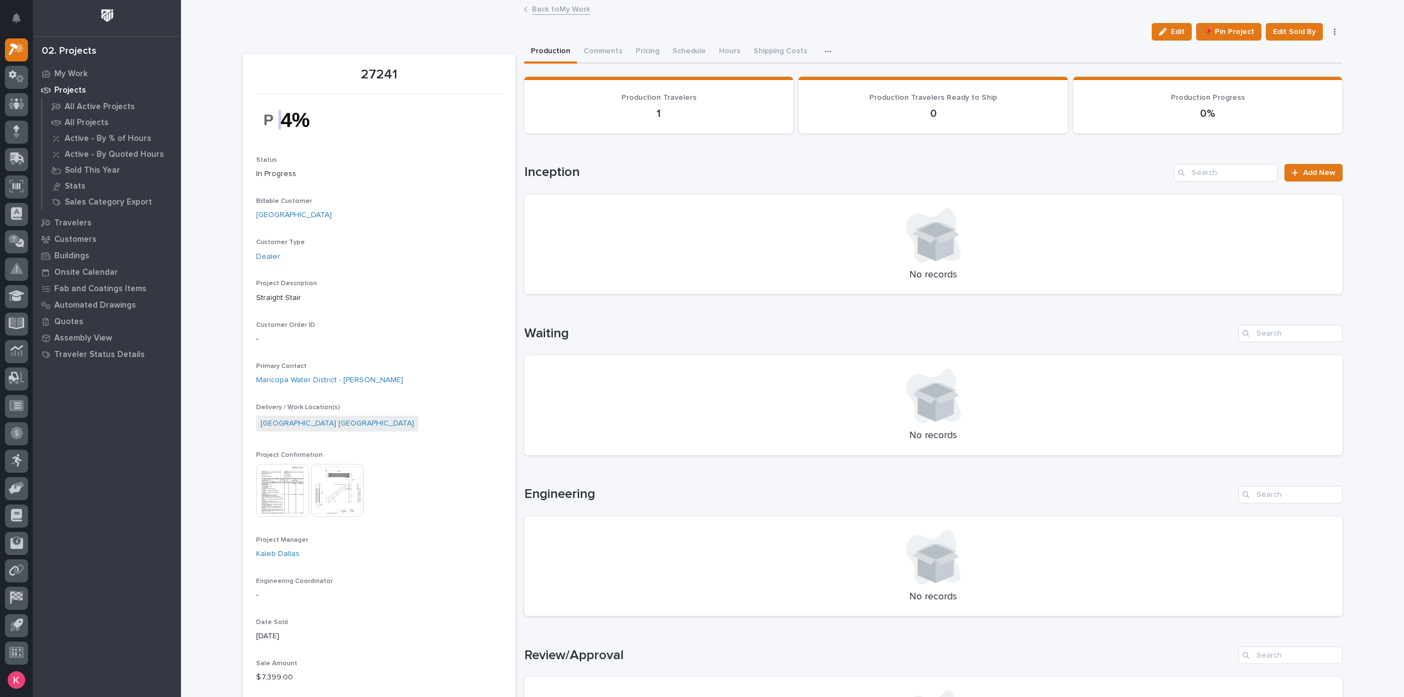
click at [539, 10] on link "Back to My Work" at bounding box center [561, 8] width 58 height 13
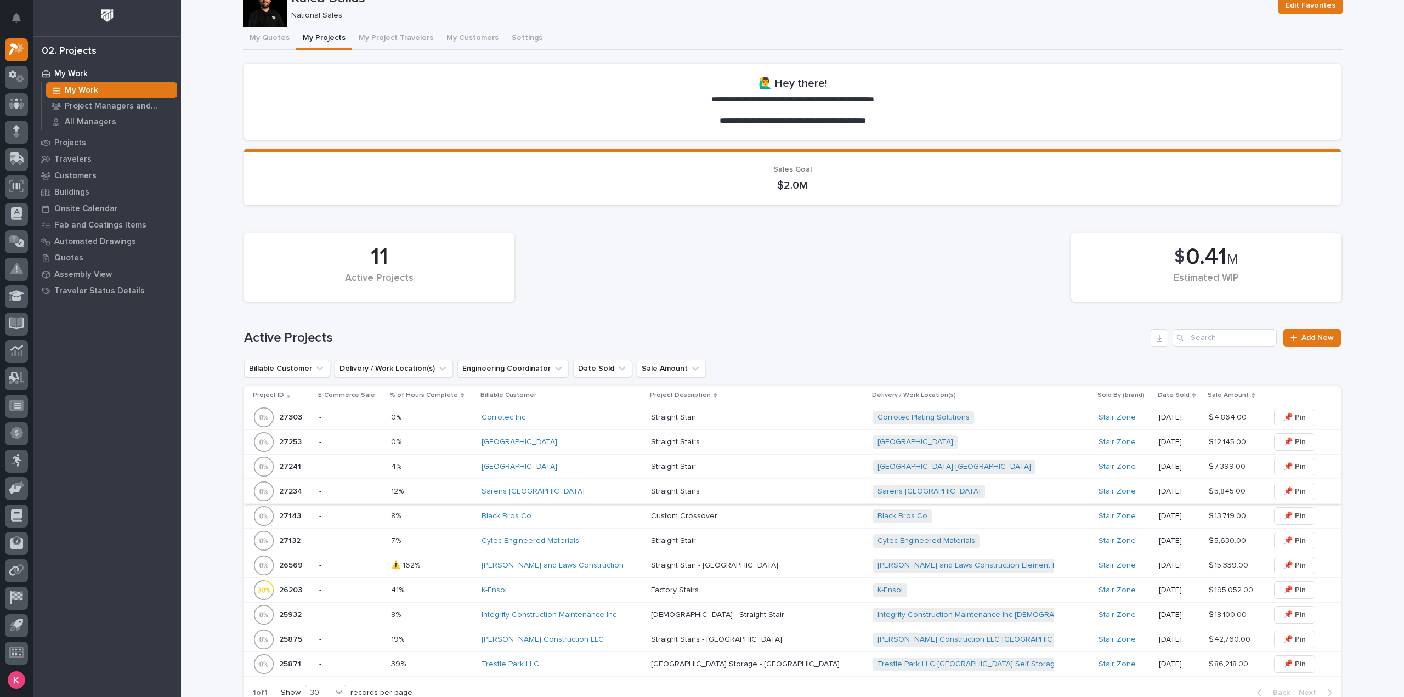
scroll to position [55, 0]
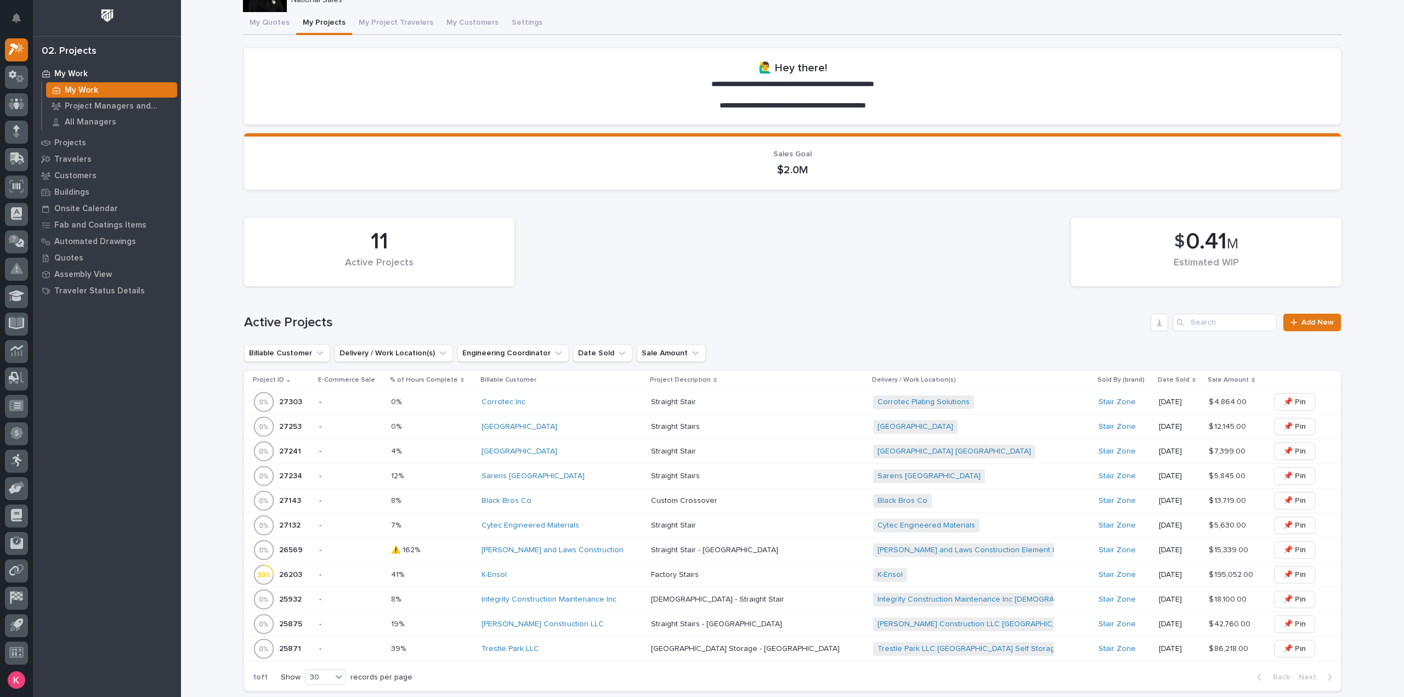
click at [568, 476] on div "Sarens USA" at bounding box center [562, 476] width 161 height 9
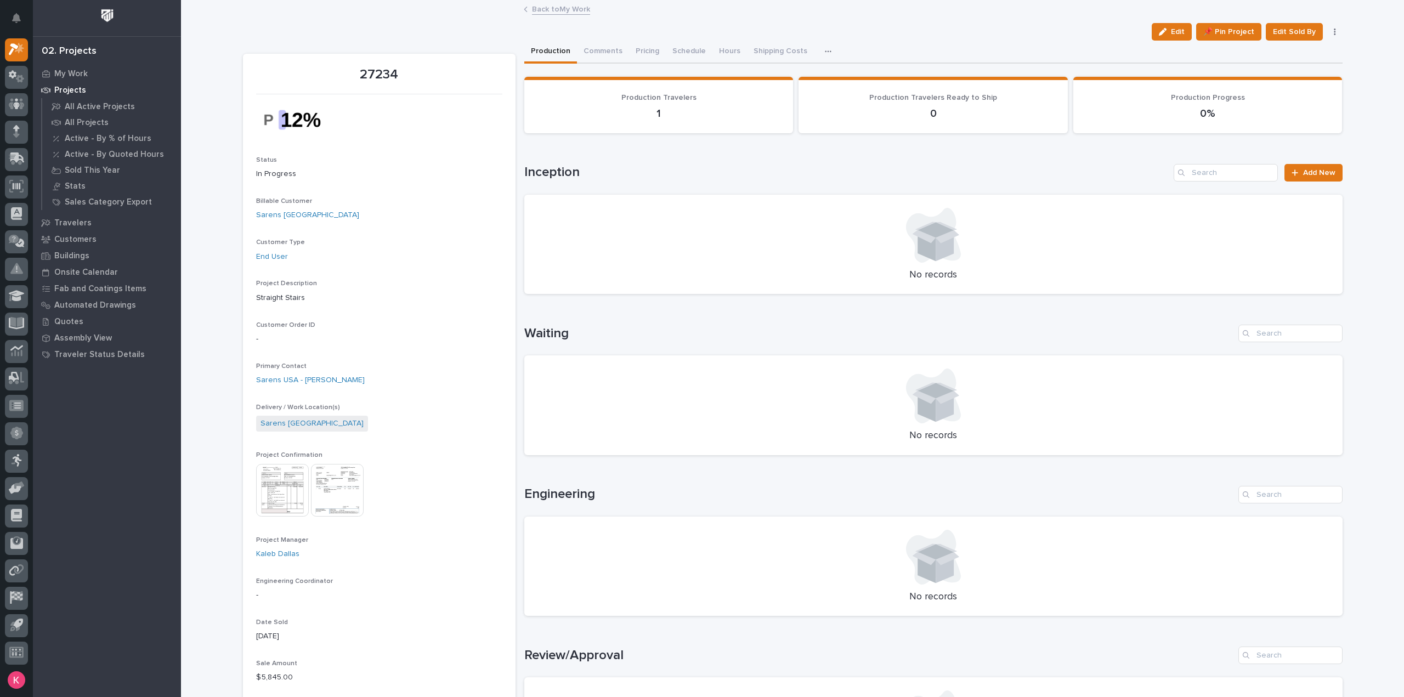
click at [548, 16] on div "Back to My Work" at bounding box center [792, 9] width 548 height 15
click at [557, 8] on link "Back to My Work" at bounding box center [561, 8] width 58 height 13
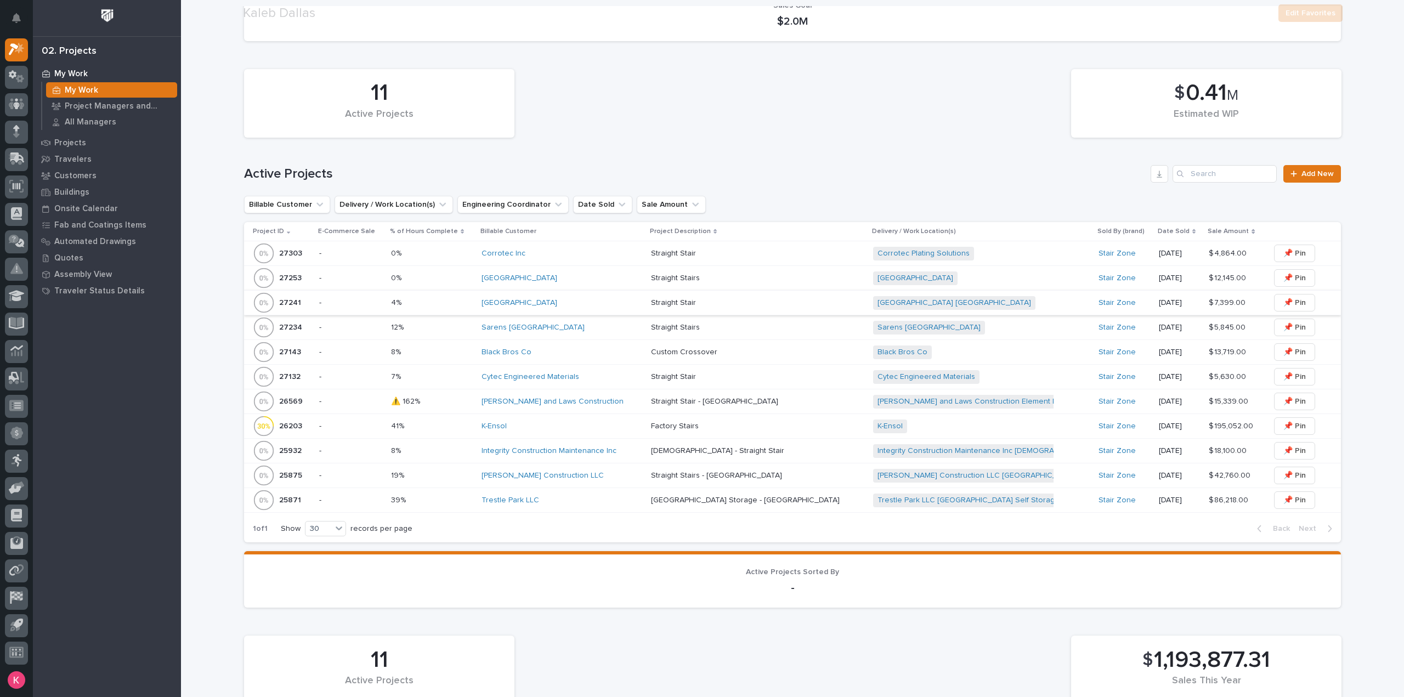
scroll to position [219, 0]
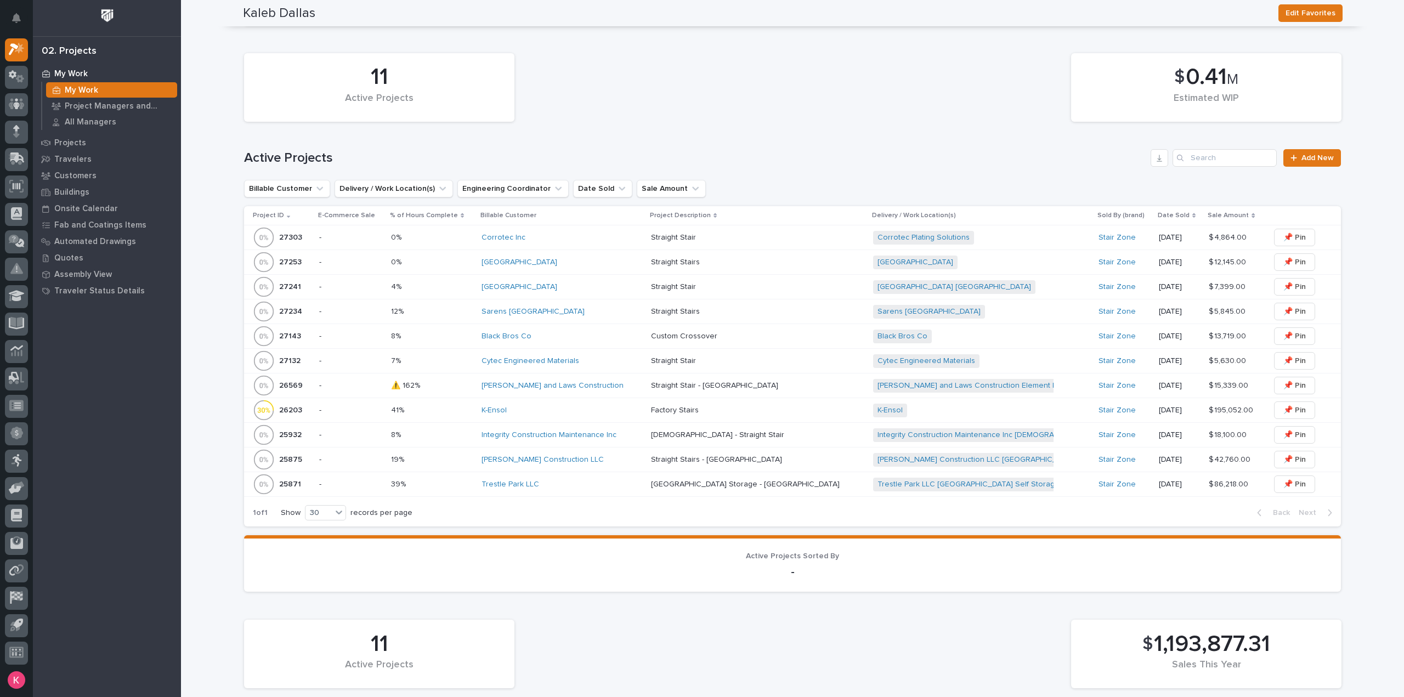
click at [632, 366] on div "Cytec Engineered Materials" at bounding box center [562, 361] width 161 height 18
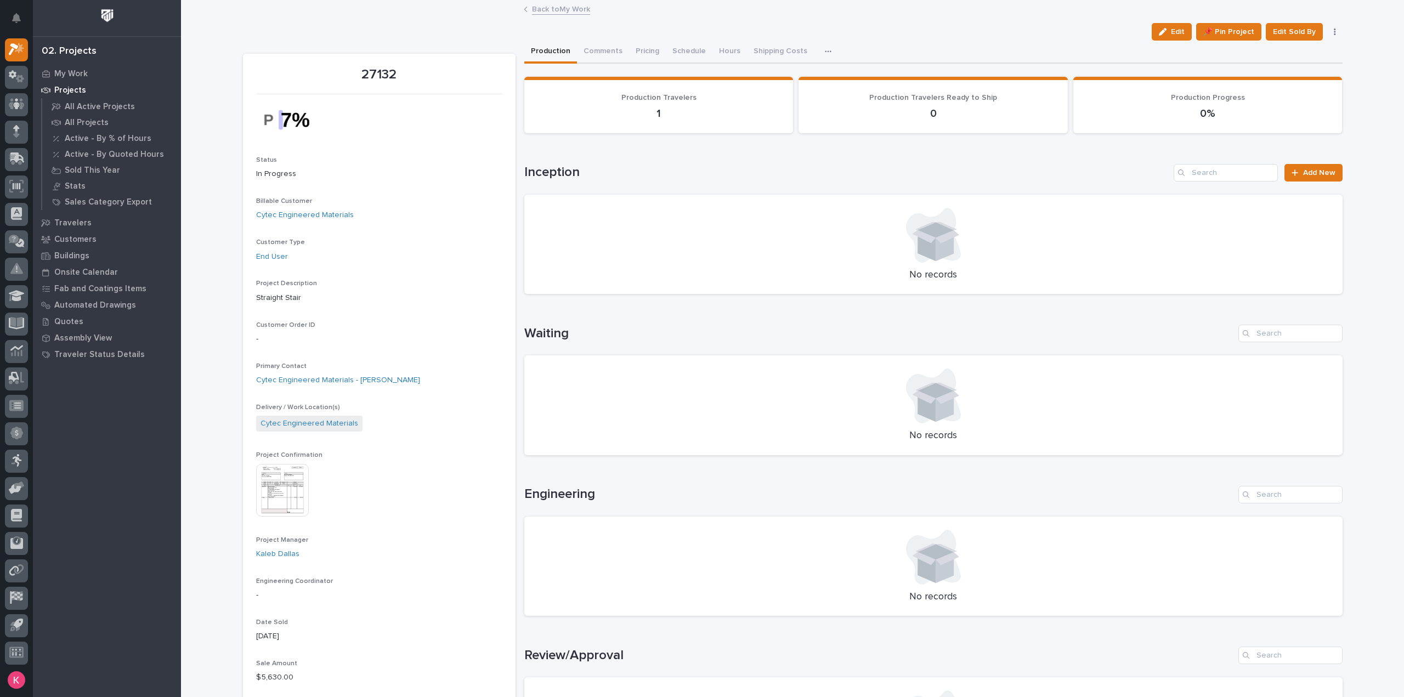
click at [547, 9] on link "Back to My Work" at bounding box center [561, 8] width 58 height 13
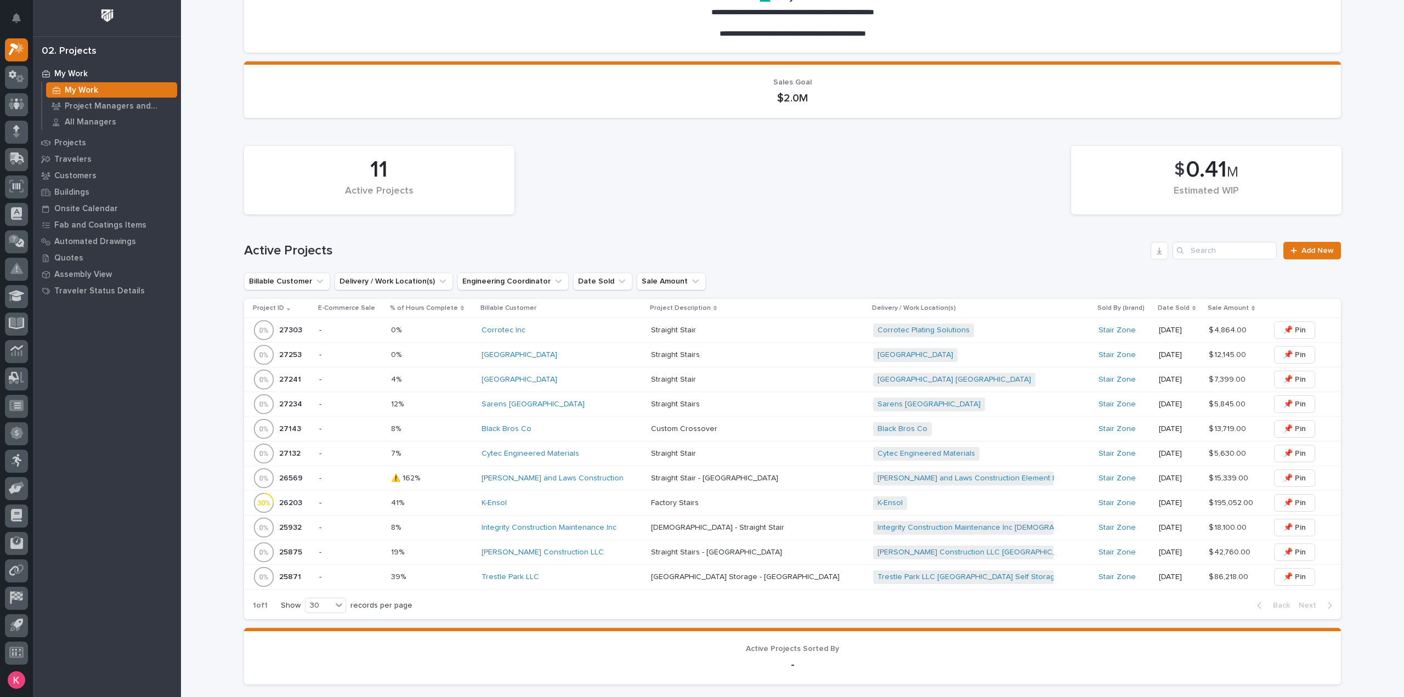
scroll to position [274, 0]
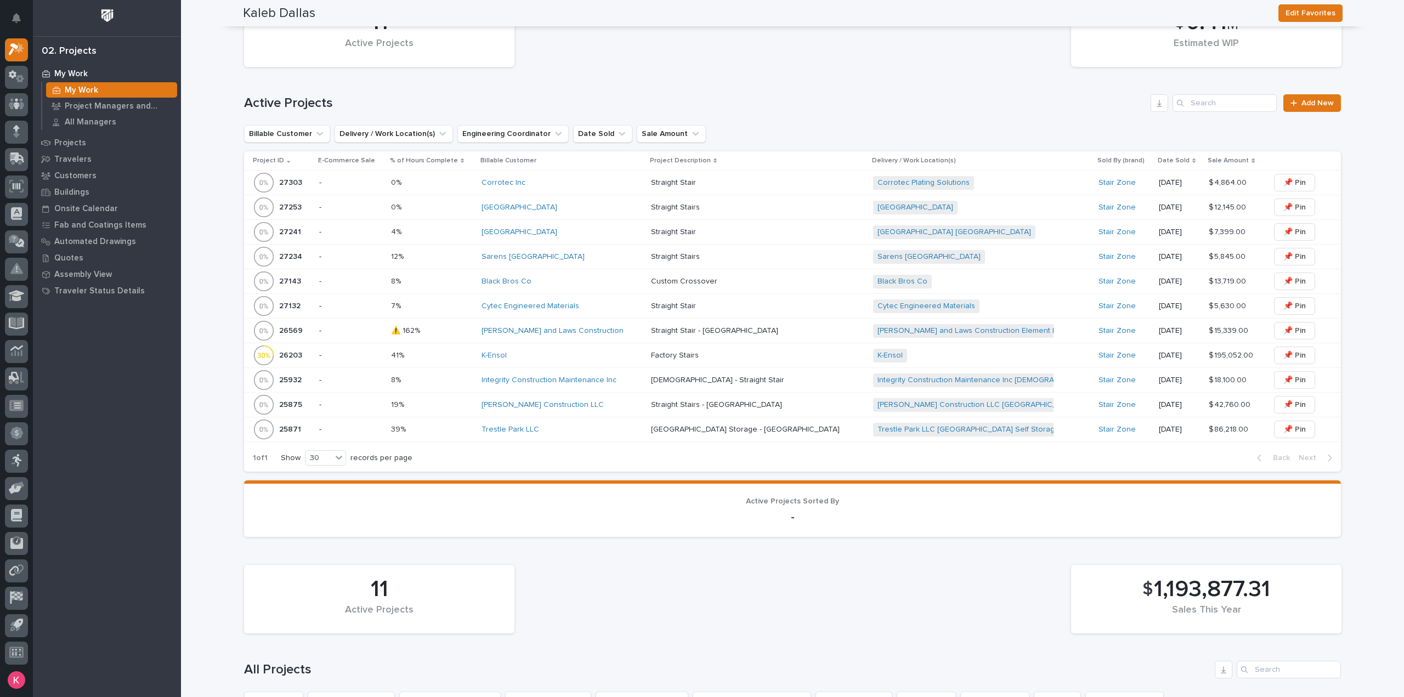
click at [633, 331] on div "Pinkerton and Laws Construction" at bounding box center [562, 330] width 161 height 9
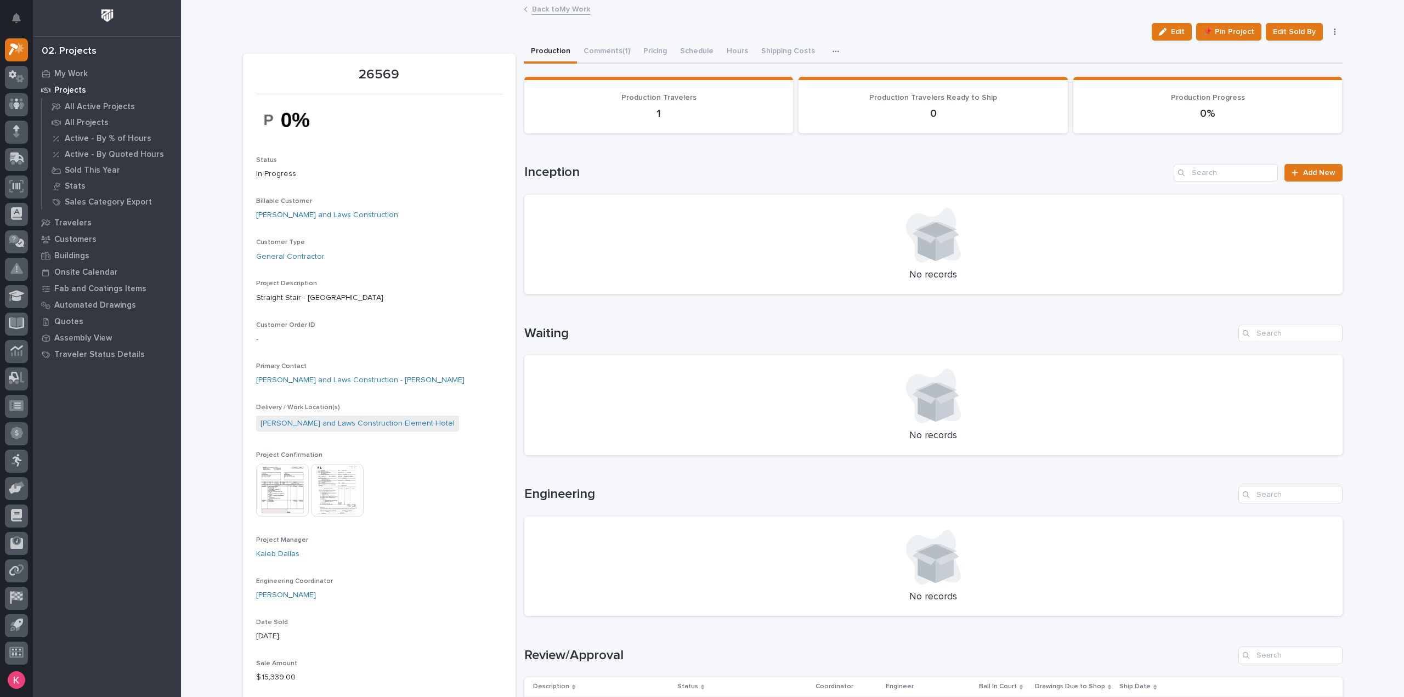
click at [573, 15] on div "Back to My Work" at bounding box center [792, 9] width 548 height 15
click at [573, 13] on link "Back to My Work" at bounding box center [561, 8] width 58 height 13
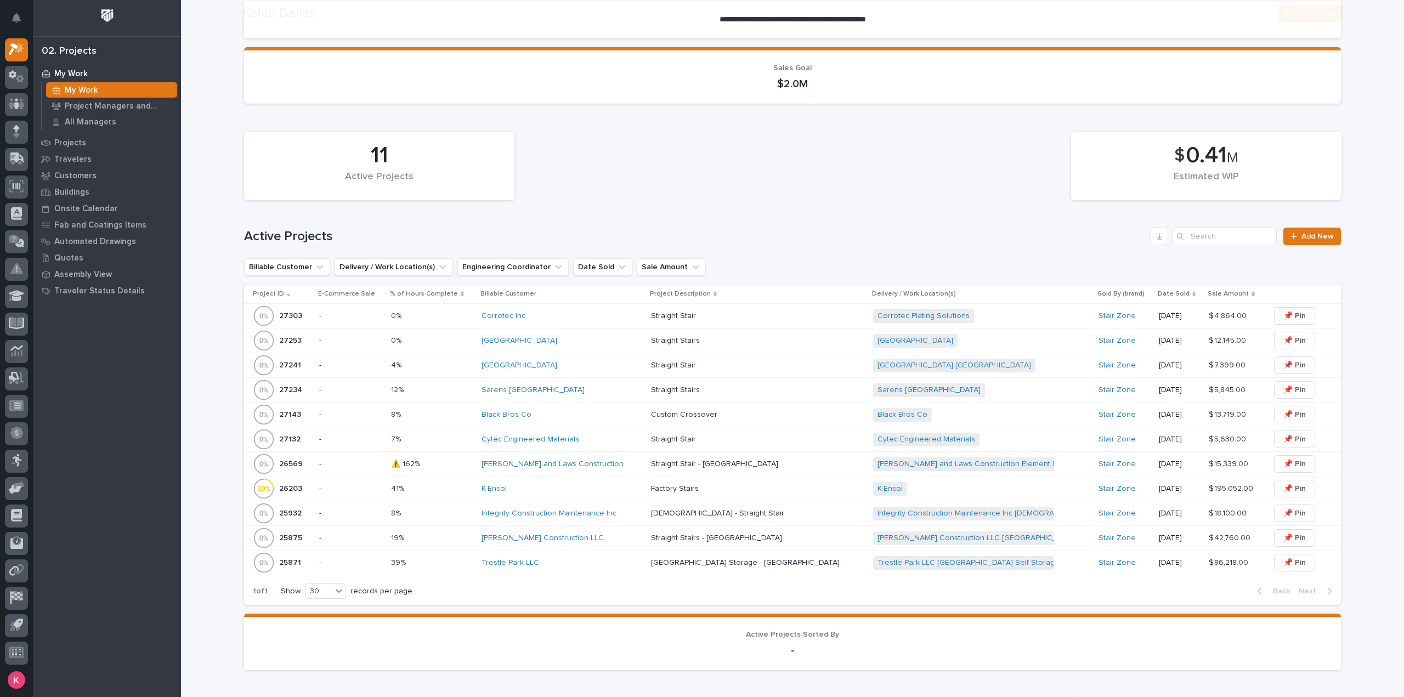
scroll to position [329, 0]
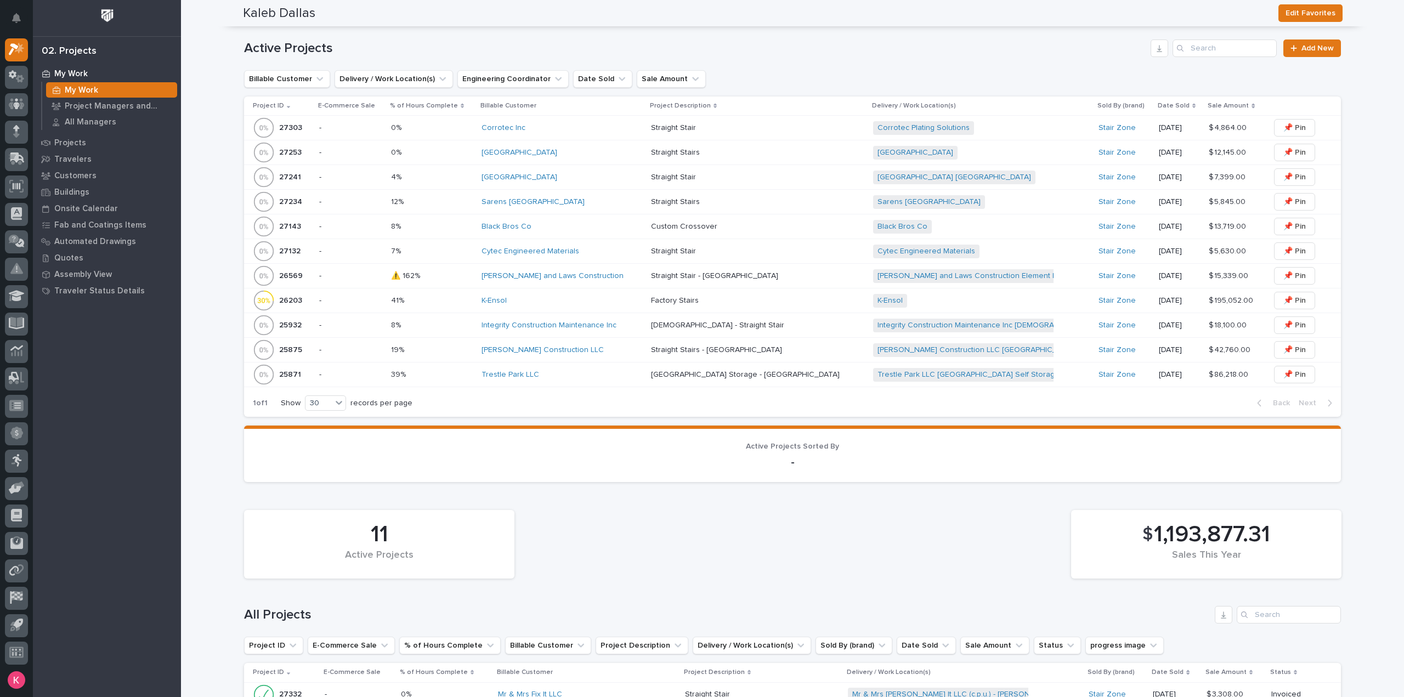
click at [638, 326] on div "Integrity Construction Maintenance Inc" at bounding box center [562, 325] width 161 height 9
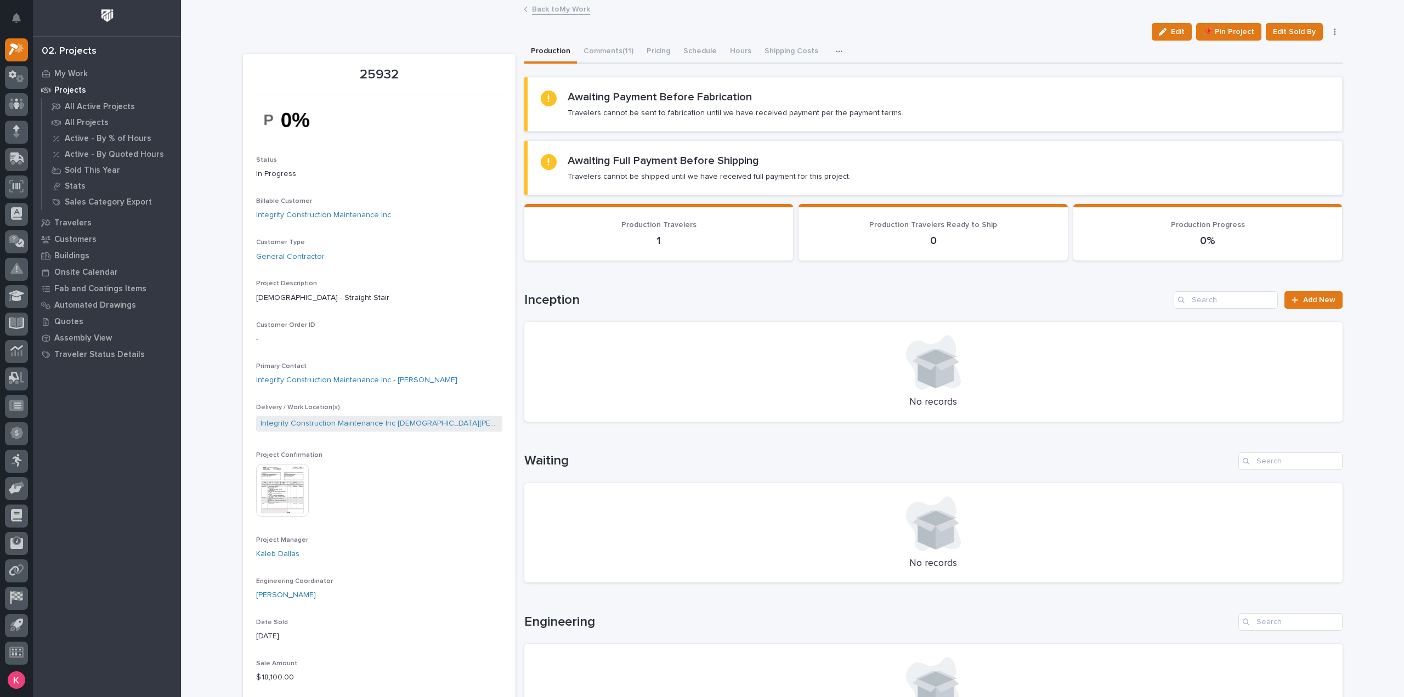
click at [557, 8] on link "Back to My Work" at bounding box center [561, 8] width 58 height 13
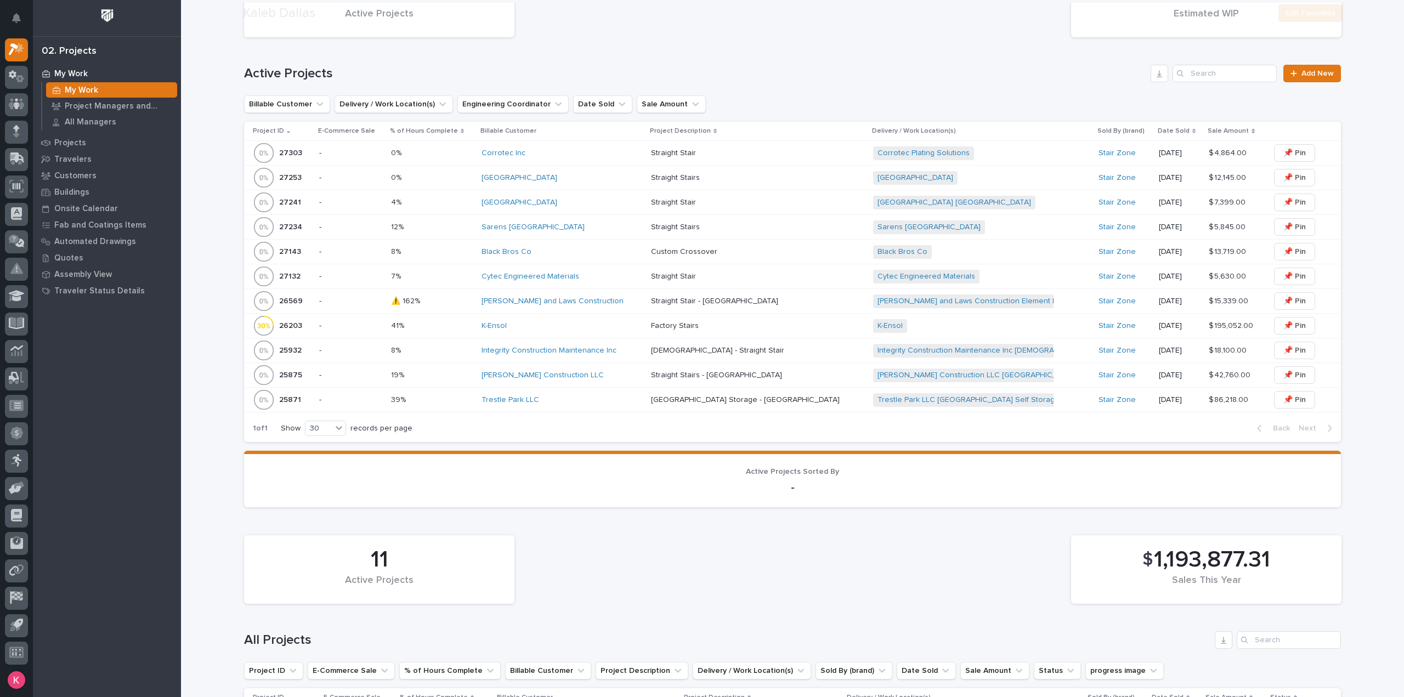
scroll to position [329, 0]
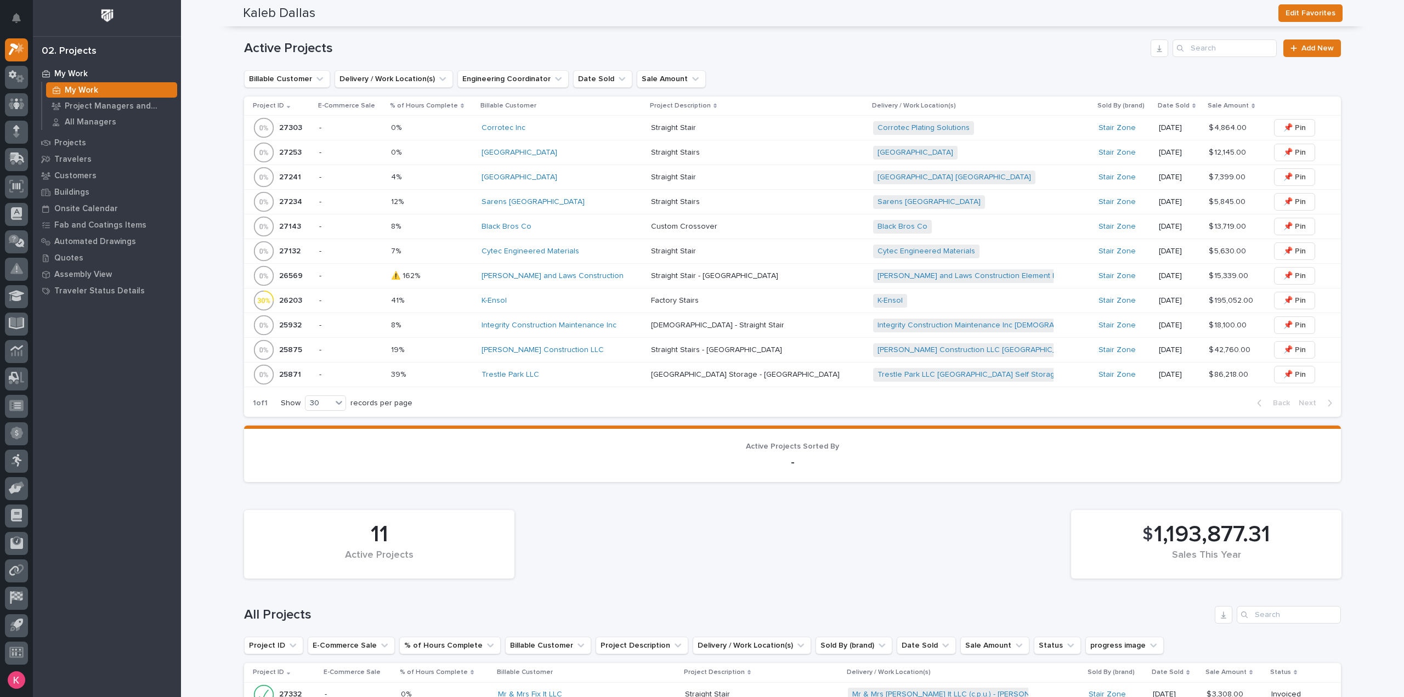
click at [624, 352] on div "Landon W Roberts Construction LLC" at bounding box center [562, 350] width 161 height 9
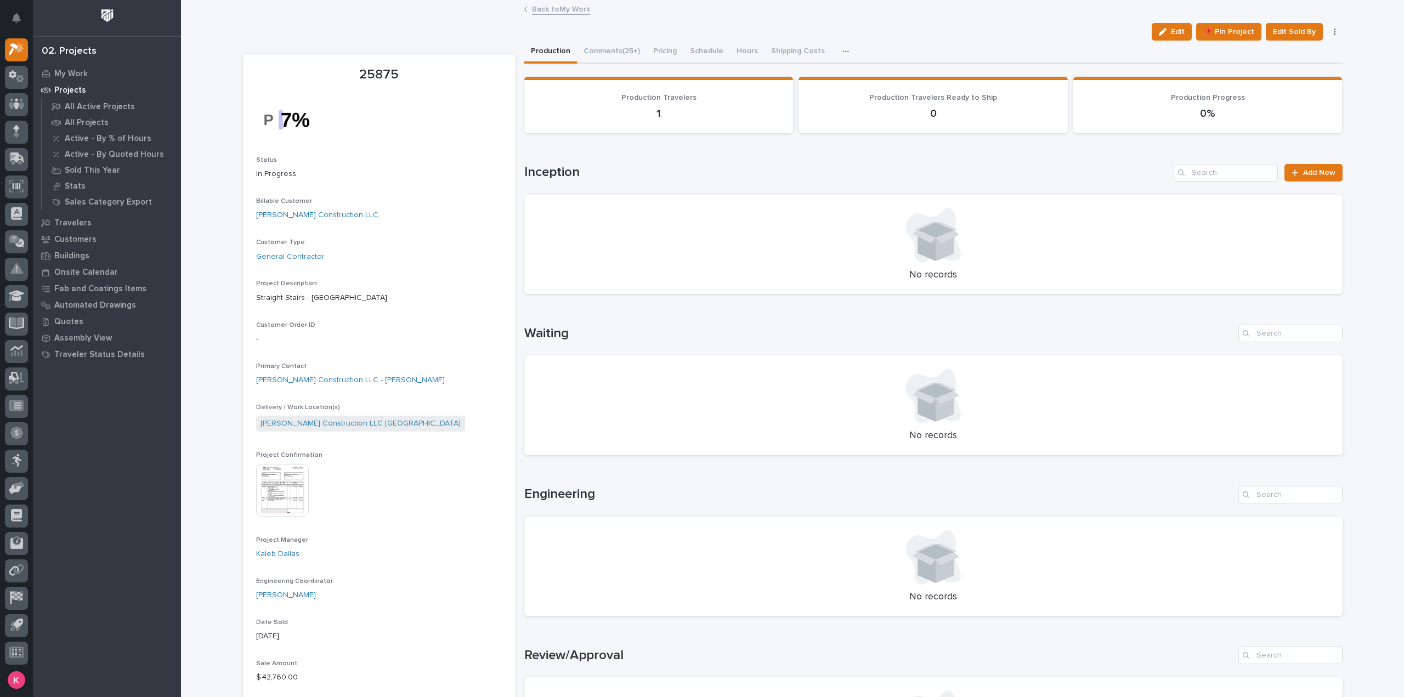
click at [552, 4] on link "Back to My Work" at bounding box center [561, 8] width 58 height 13
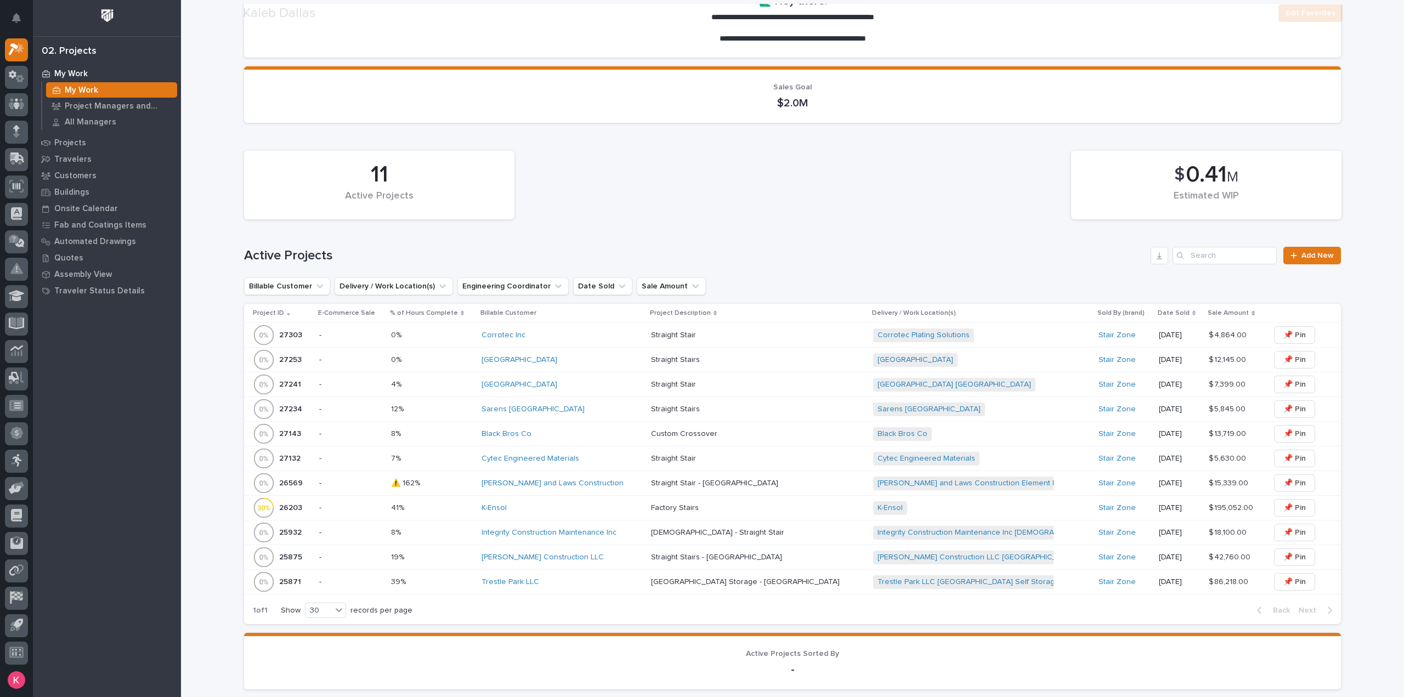
scroll to position [494, 0]
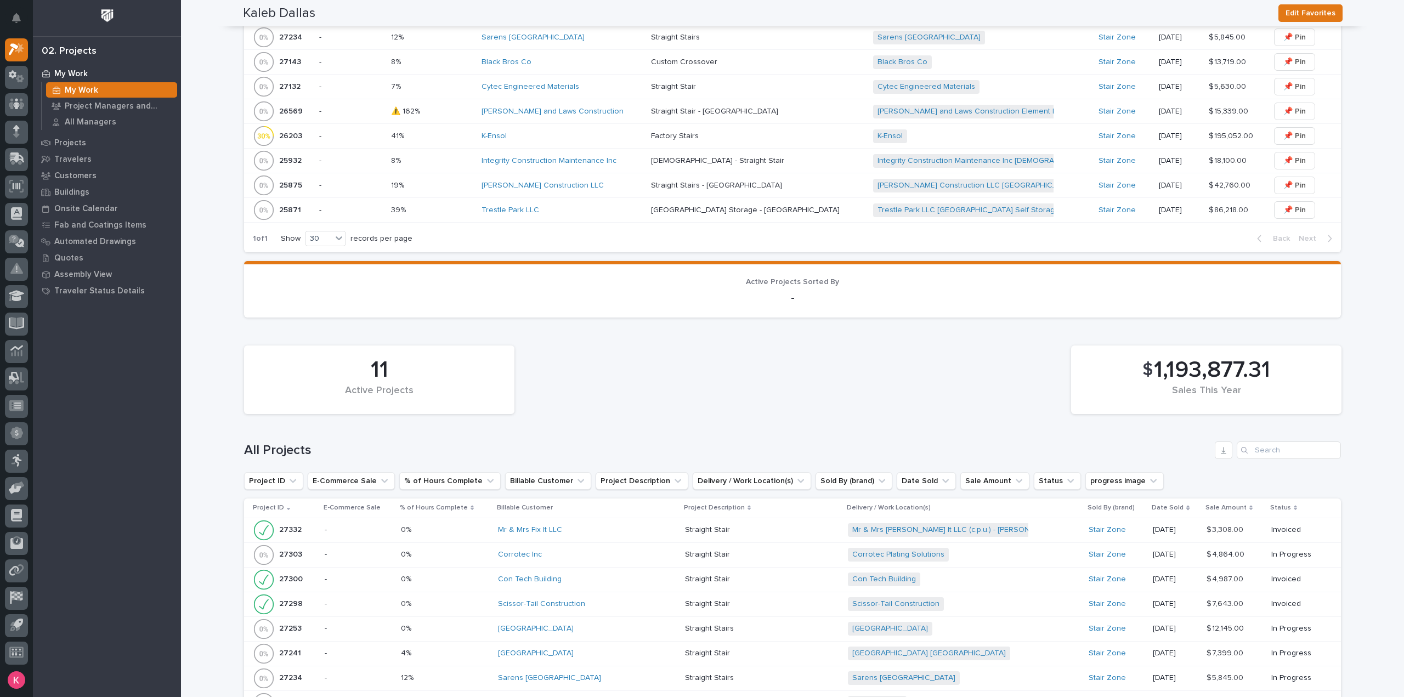
click at [572, 209] on div "Trestle Park LLC" at bounding box center [562, 210] width 161 height 9
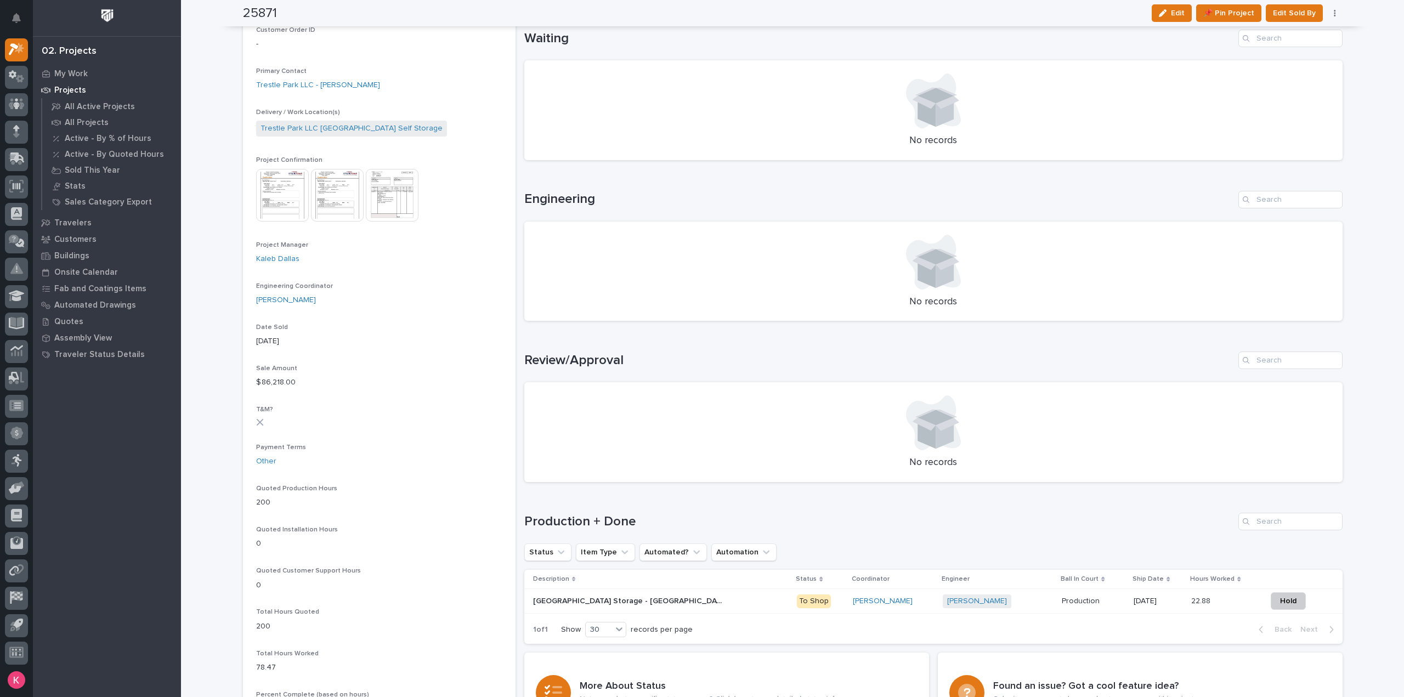
scroll to position [338, 0]
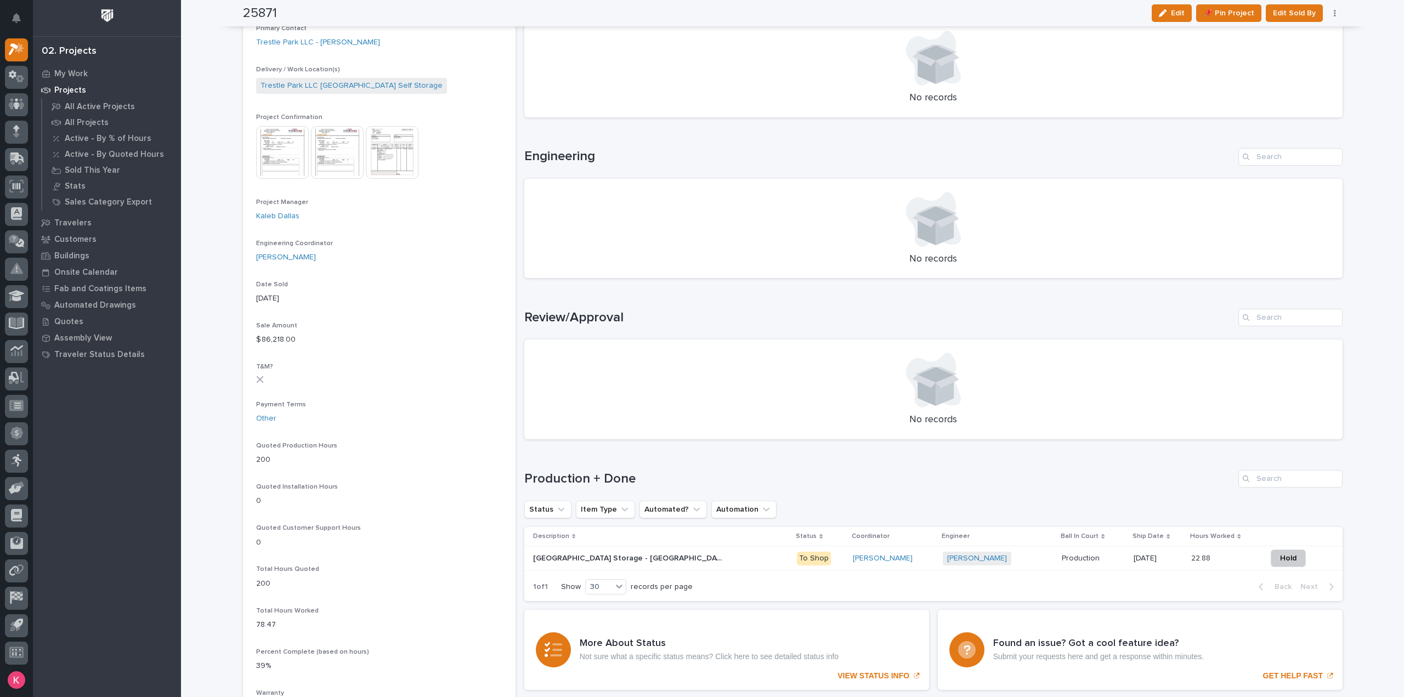
click at [869, 559] on div "Wynne Hochstetler" at bounding box center [893, 558] width 81 height 9
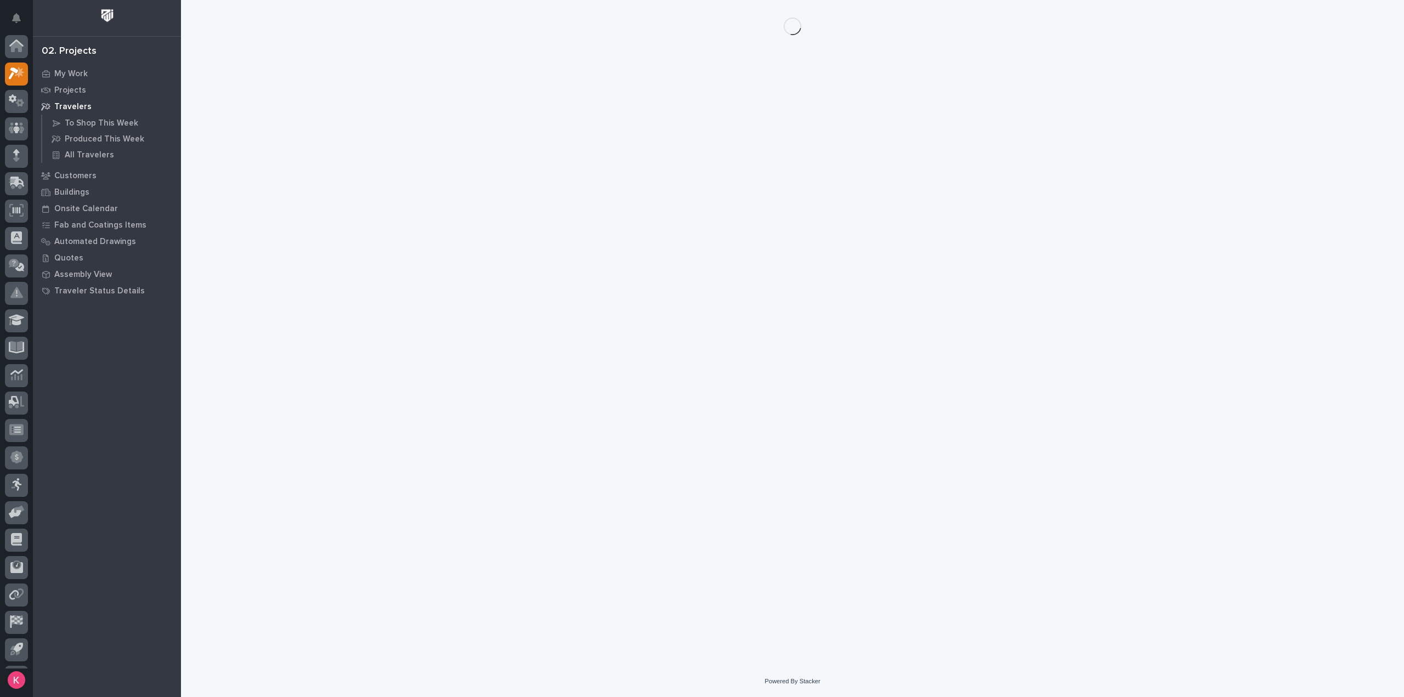
scroll to position [24, 0]
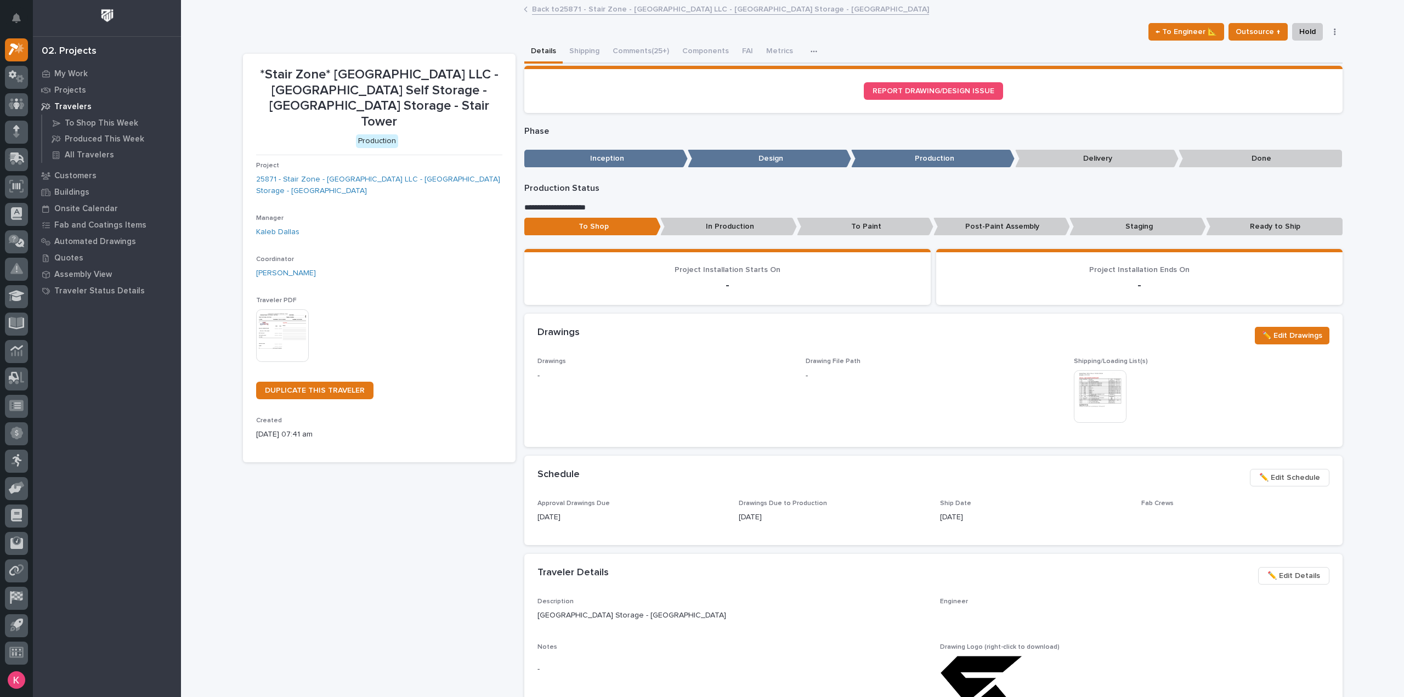
click at [623, 56] on button "Comments (25+)" at bounding box center [641, 52] width 70 height 23
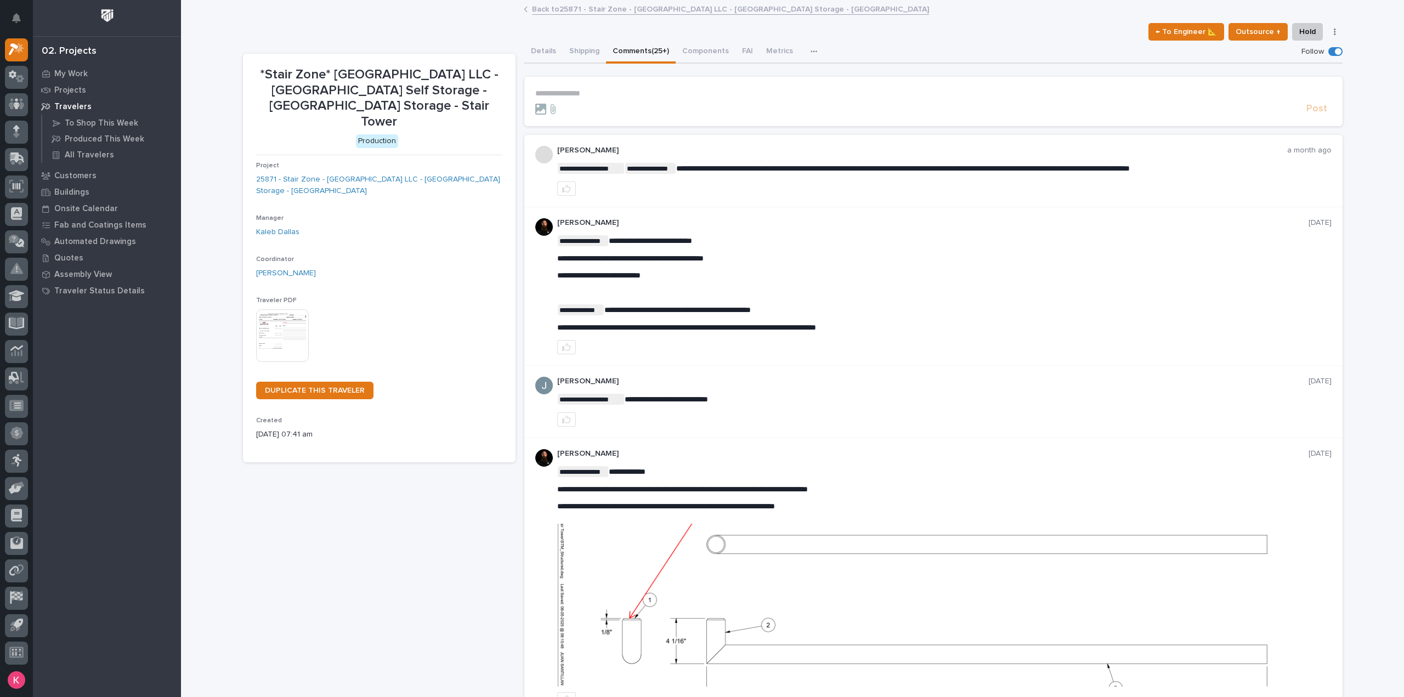
click at [604, 89] on p "**********" at bounding box center [933, 93] width 796 height 9
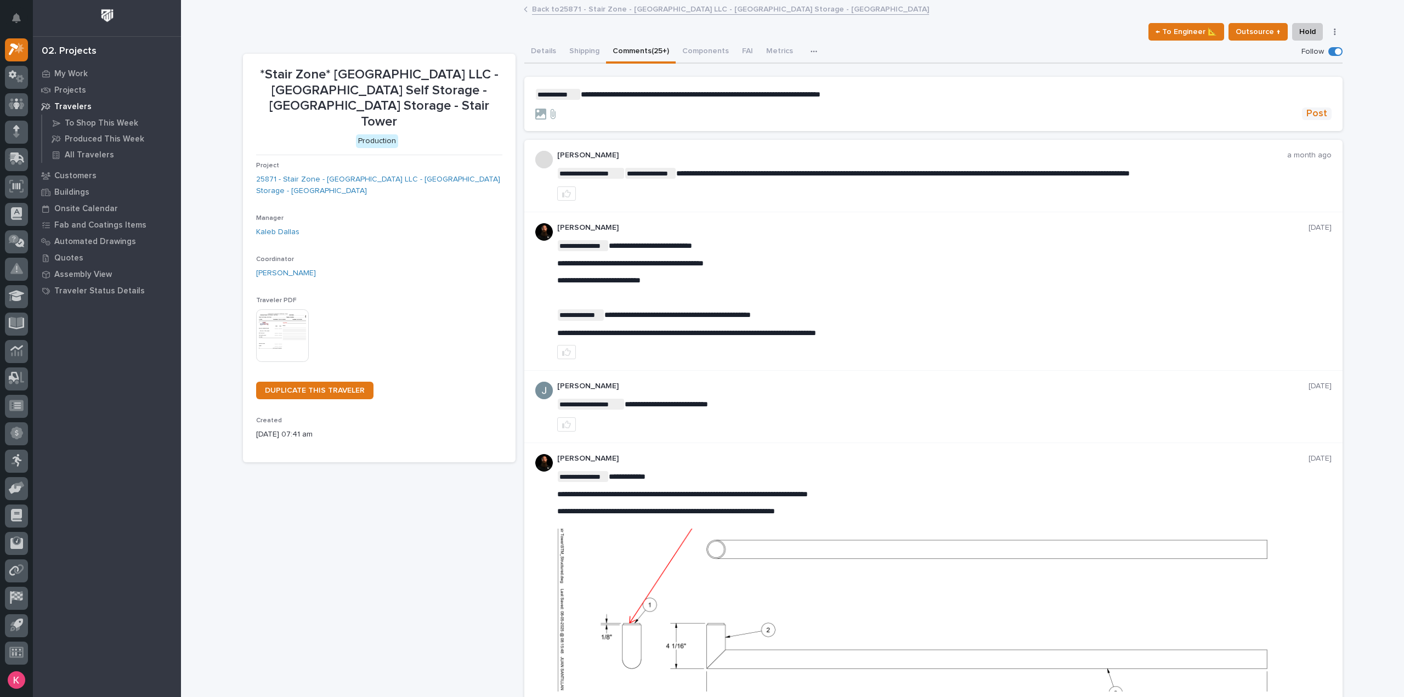
click at [1311, 110] on span "Post" at bounding box center [1317, 114] width 21 height 13
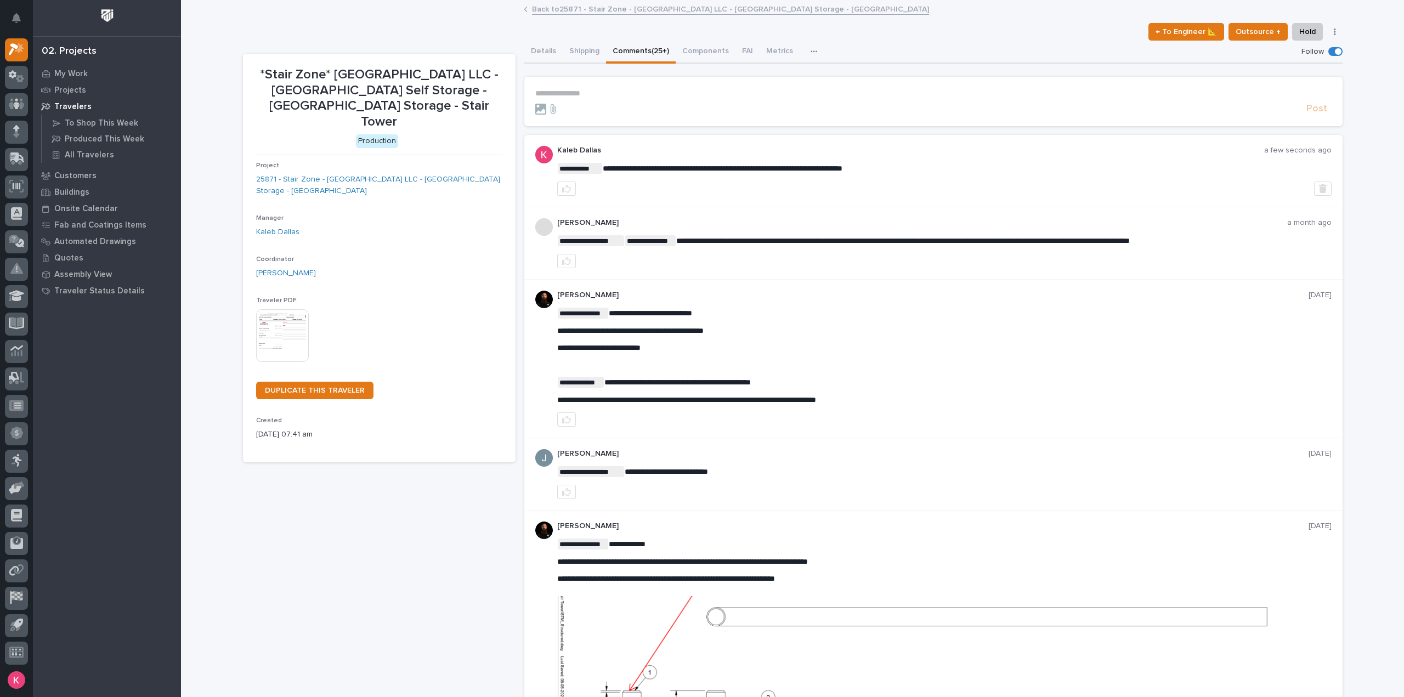
click at [551, 3] on link "Back to 25871 - Stair Zone - Trestle Park LLC - Trestle Park Storage - Stair To…" at bounding box center [730, 8] width 397 height 13
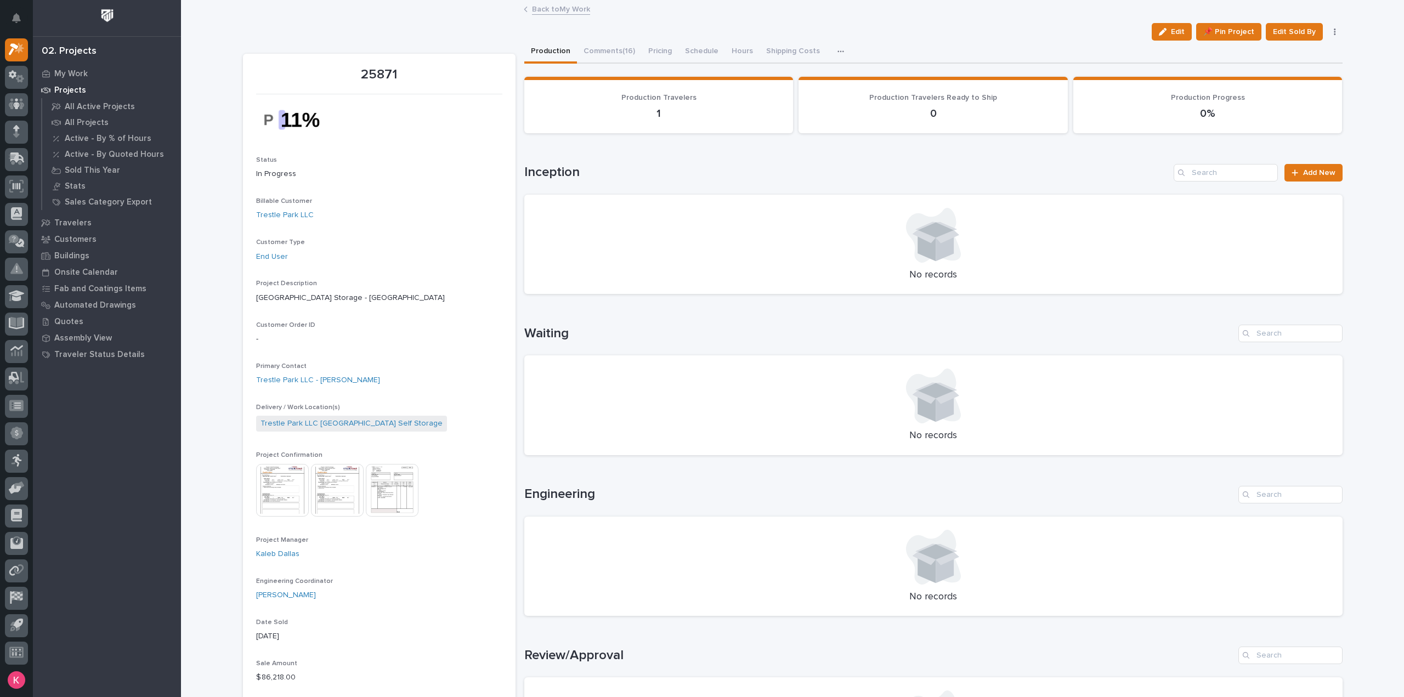
click at [565, 10] on link "Back to My Work" at bounding box center [561, 8] width 58 height 13
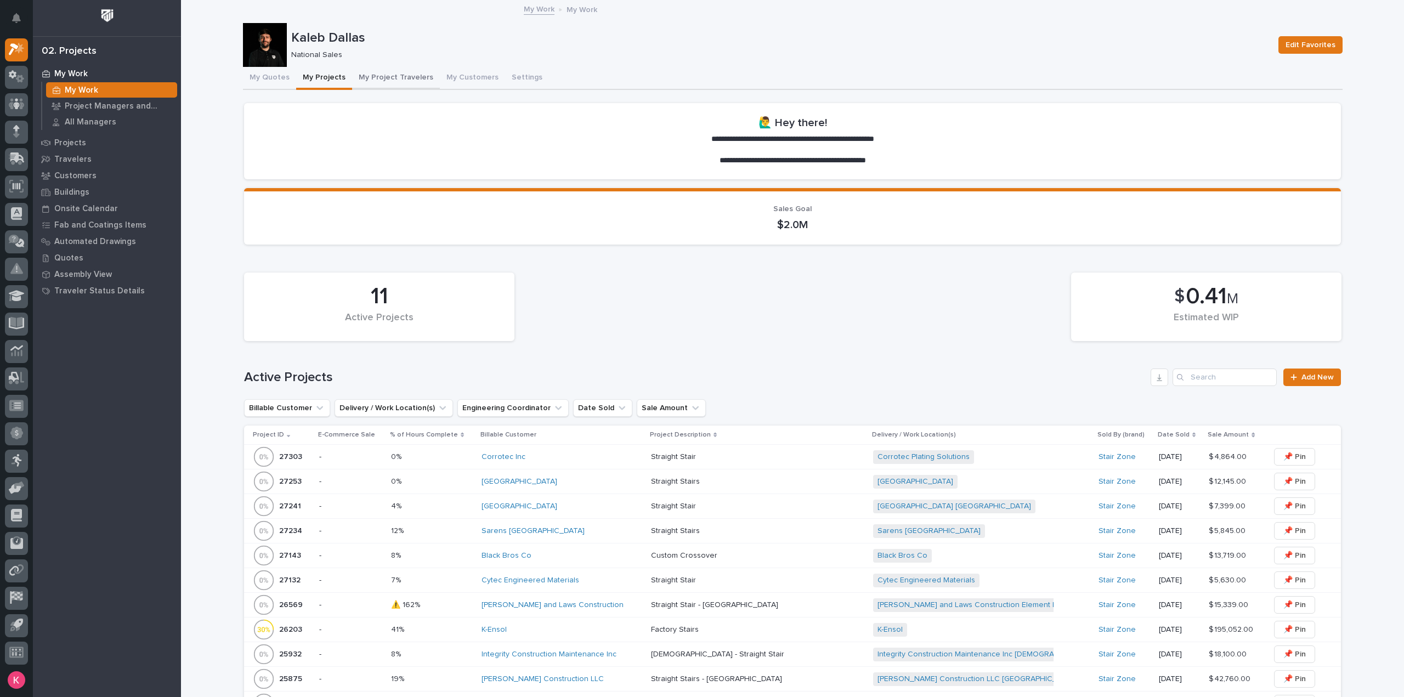
click at [391, 79] on button "My Project Travelers" at bounding box center [396, 78] width 88 height 23
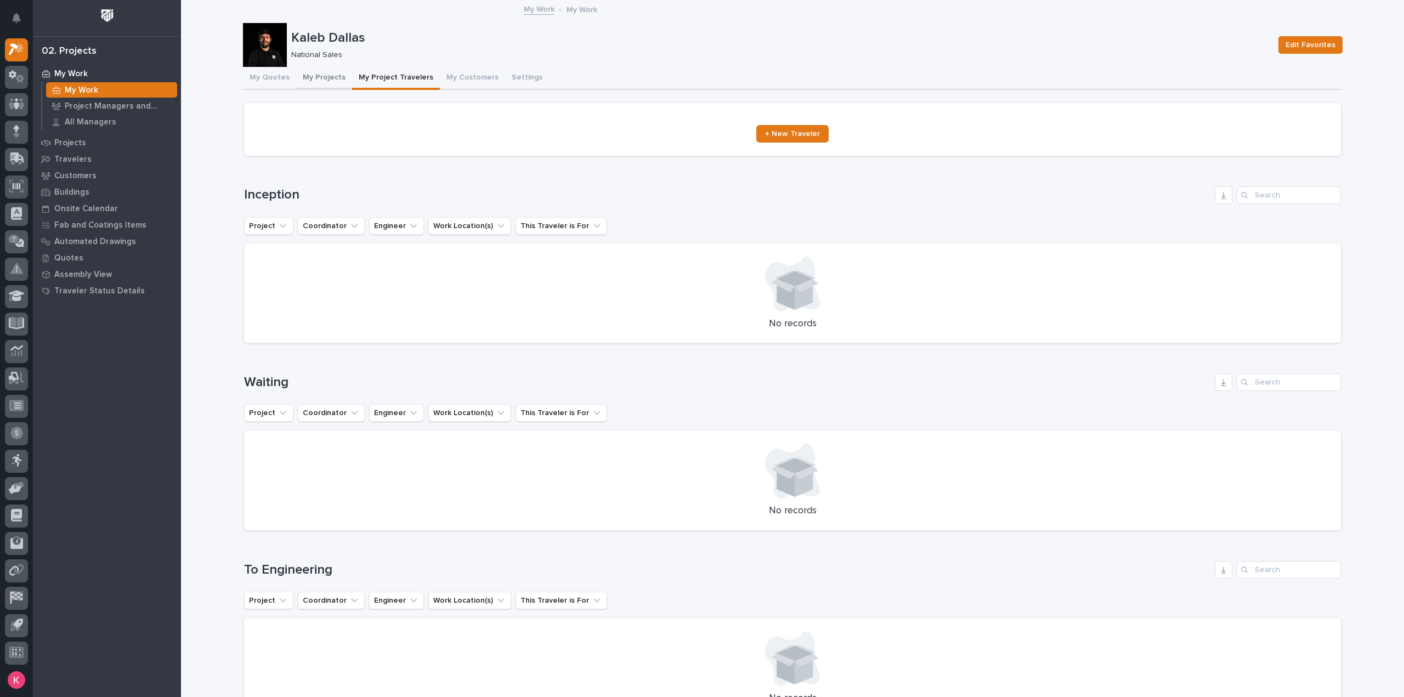
click at [325, 74] on button "My Projects" at bounding box center [324, 78] width 56 height 23
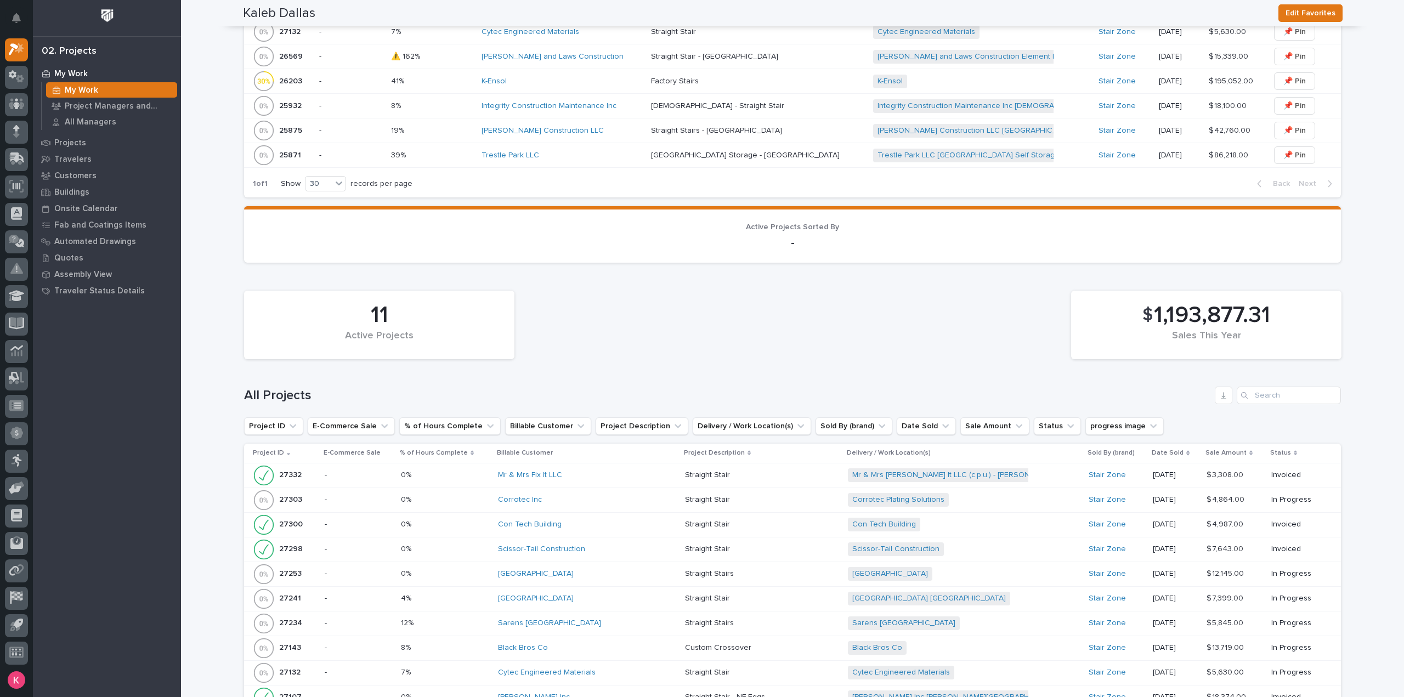
scroll to position [768, 0]
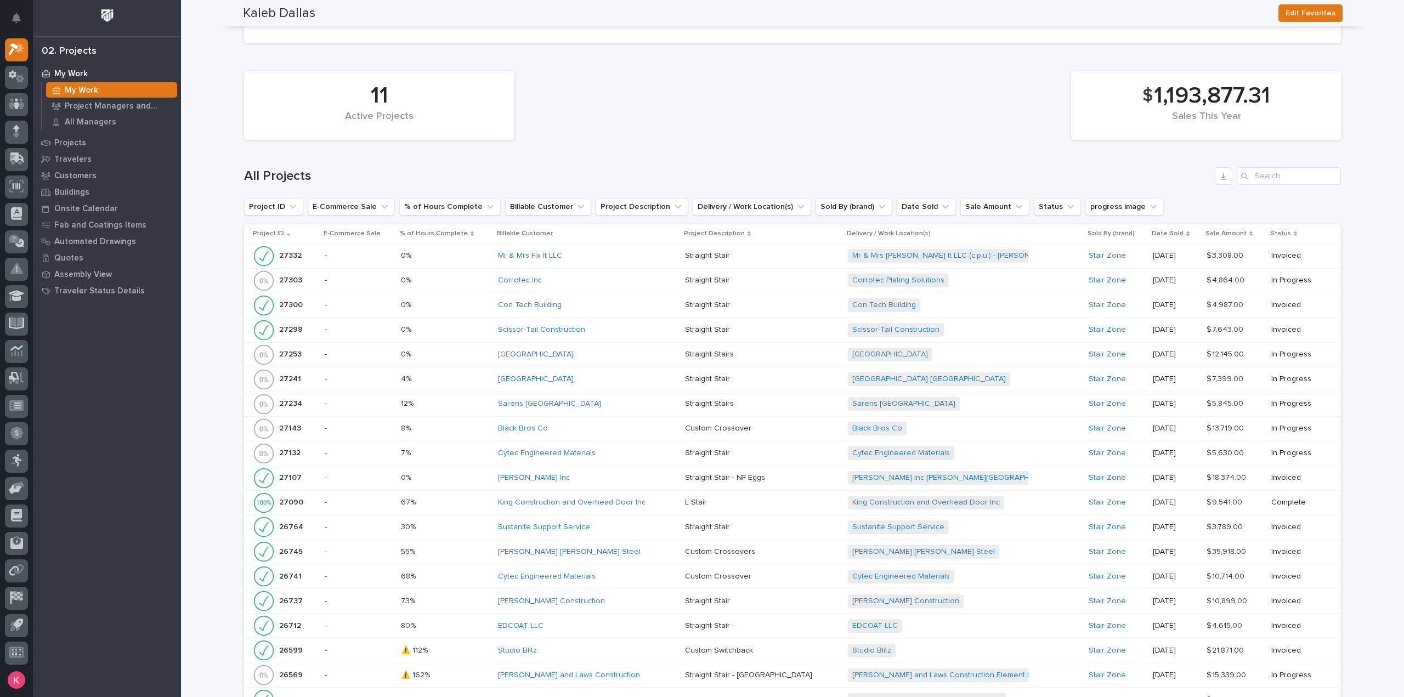
click at [618, 331] on div "Scissor-Tail Construction" at bounding box center [587, 329] width 179 height 9
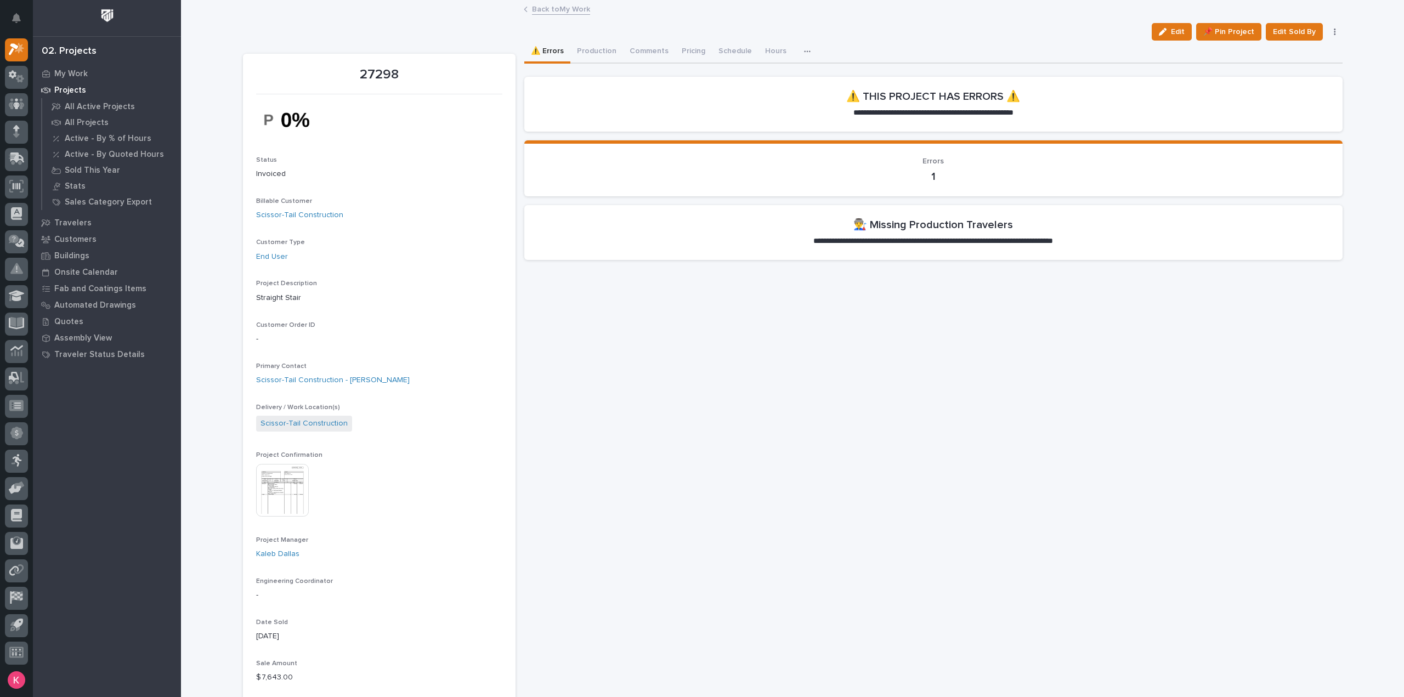
click at [558, 10] on link "Back to My Work" at bounding box center [561, 8] width 58 height 13
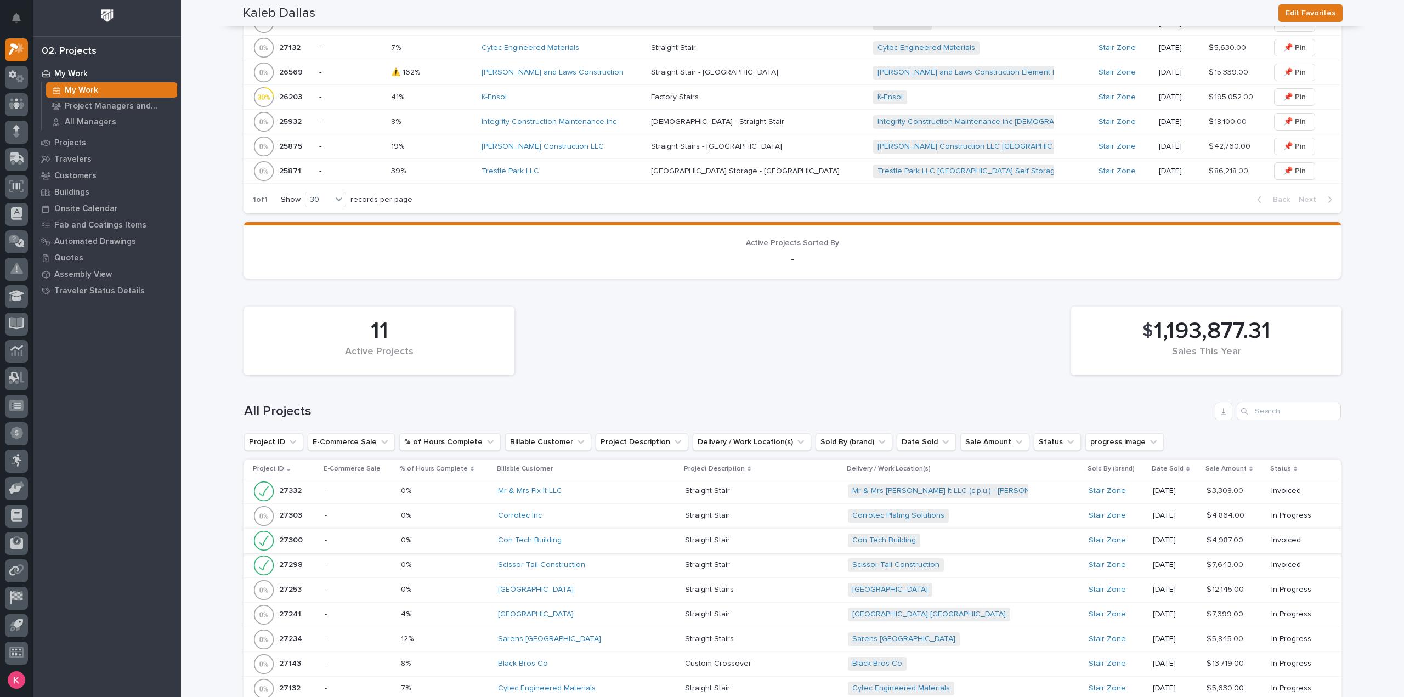
scroll to position [603, 0]
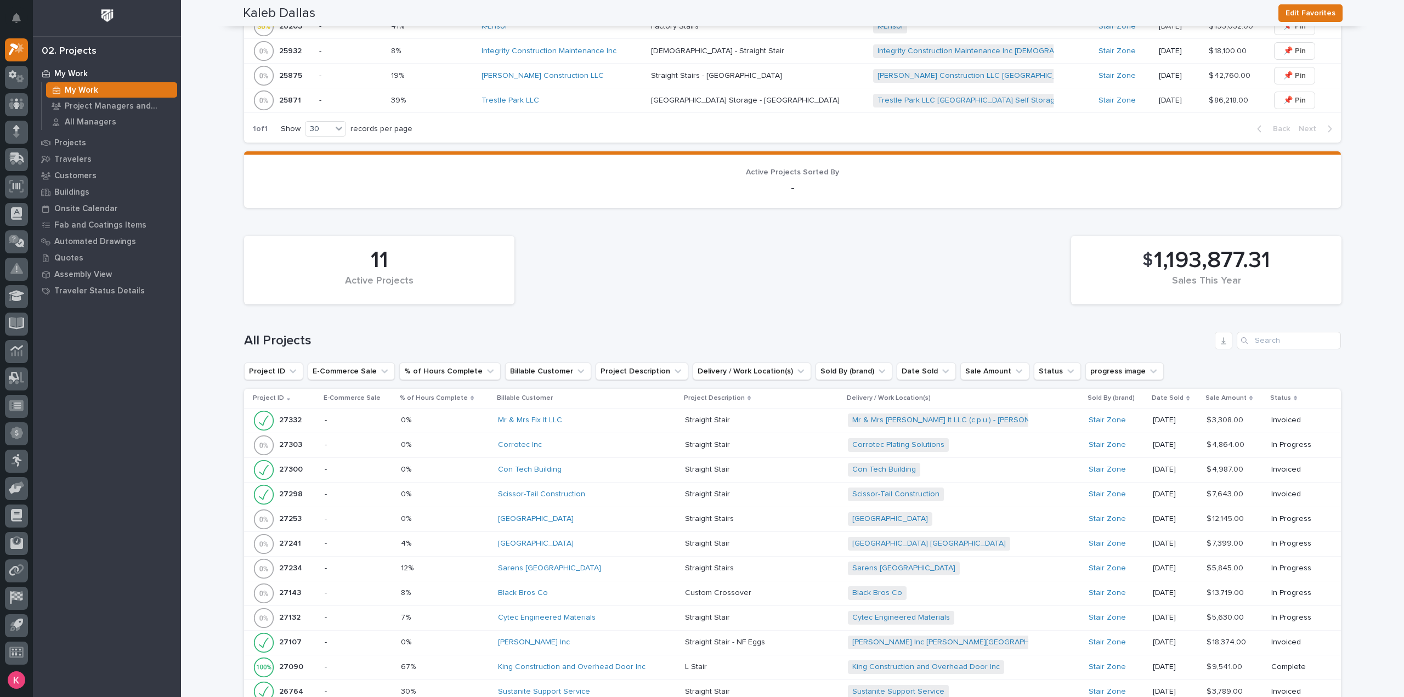
click at [597, 476] on div "Con Tech Building" at bounding box center [587, 470] width 179 height 18
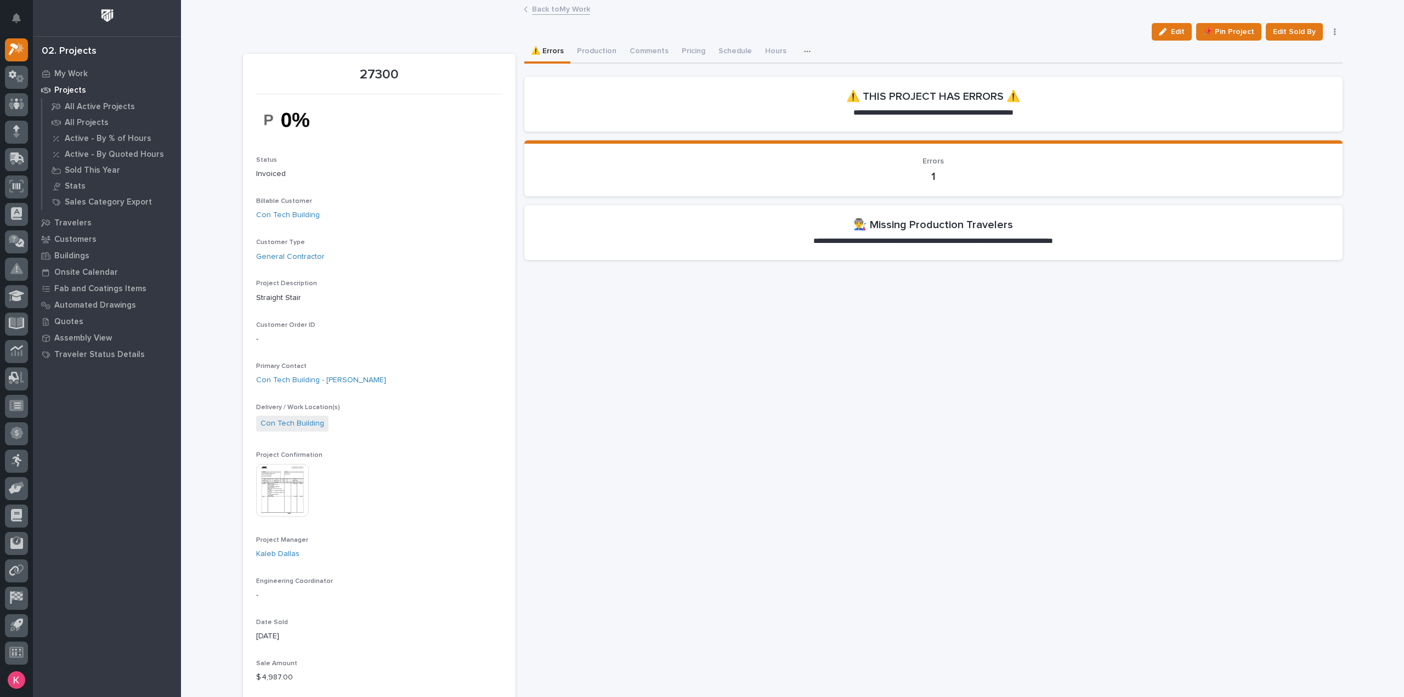
click at [556, 11] on link "Back to My Work" at bounding box center [561, 8] width 58 height 13
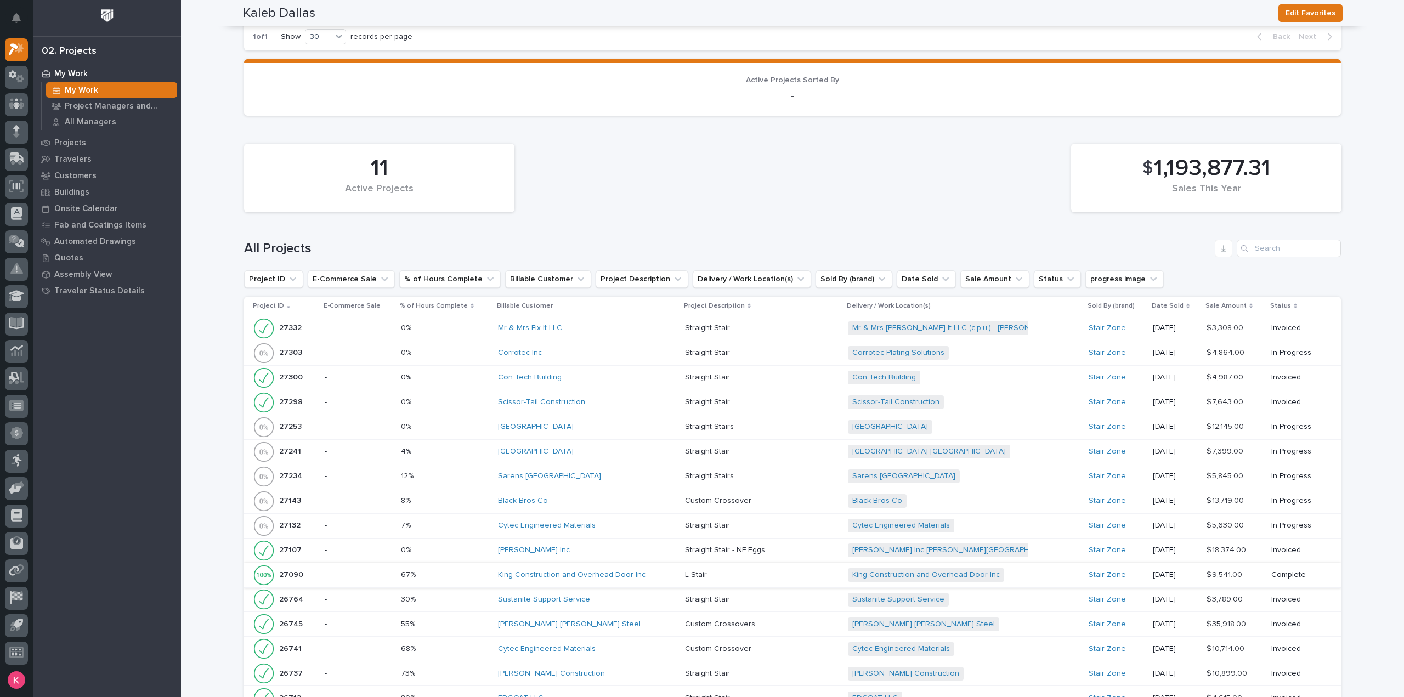
scroll to position [713, 0]
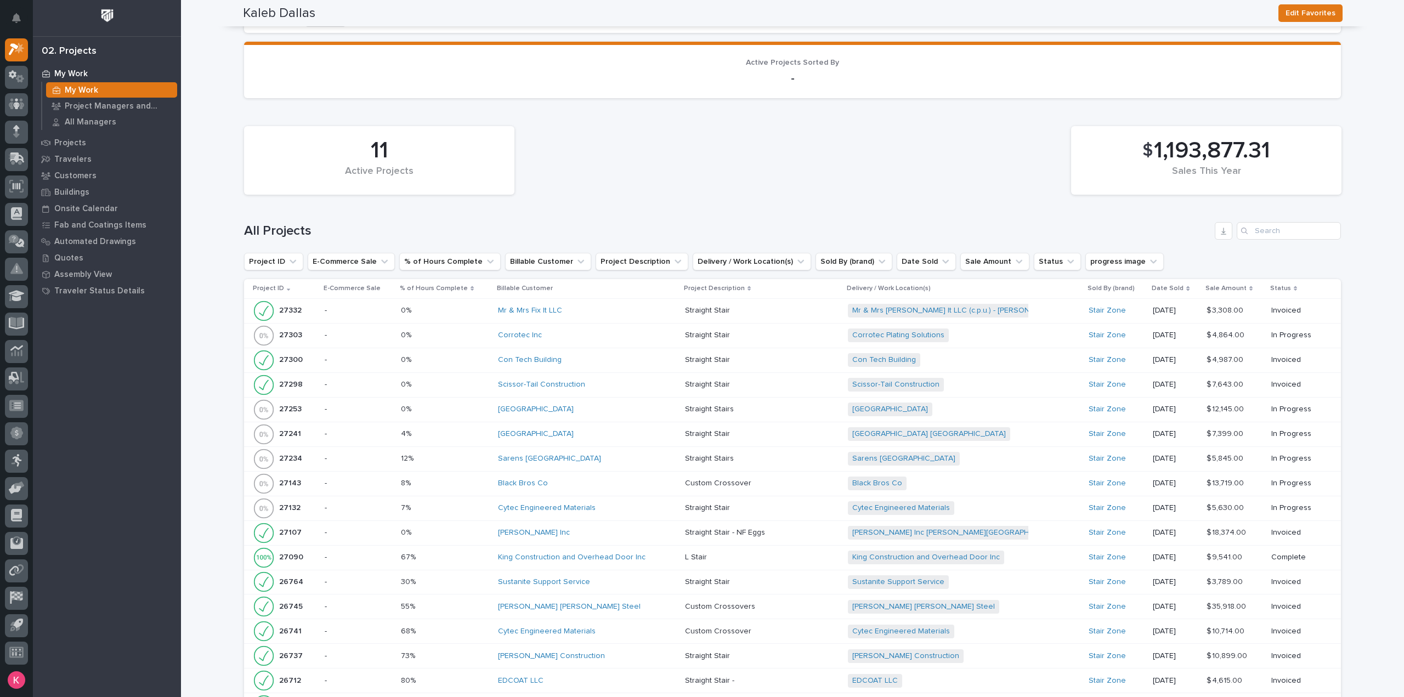
click at [629, 528] on div "HA Dorsten Inc" at bounding box center [587, 532] width 179 height 9
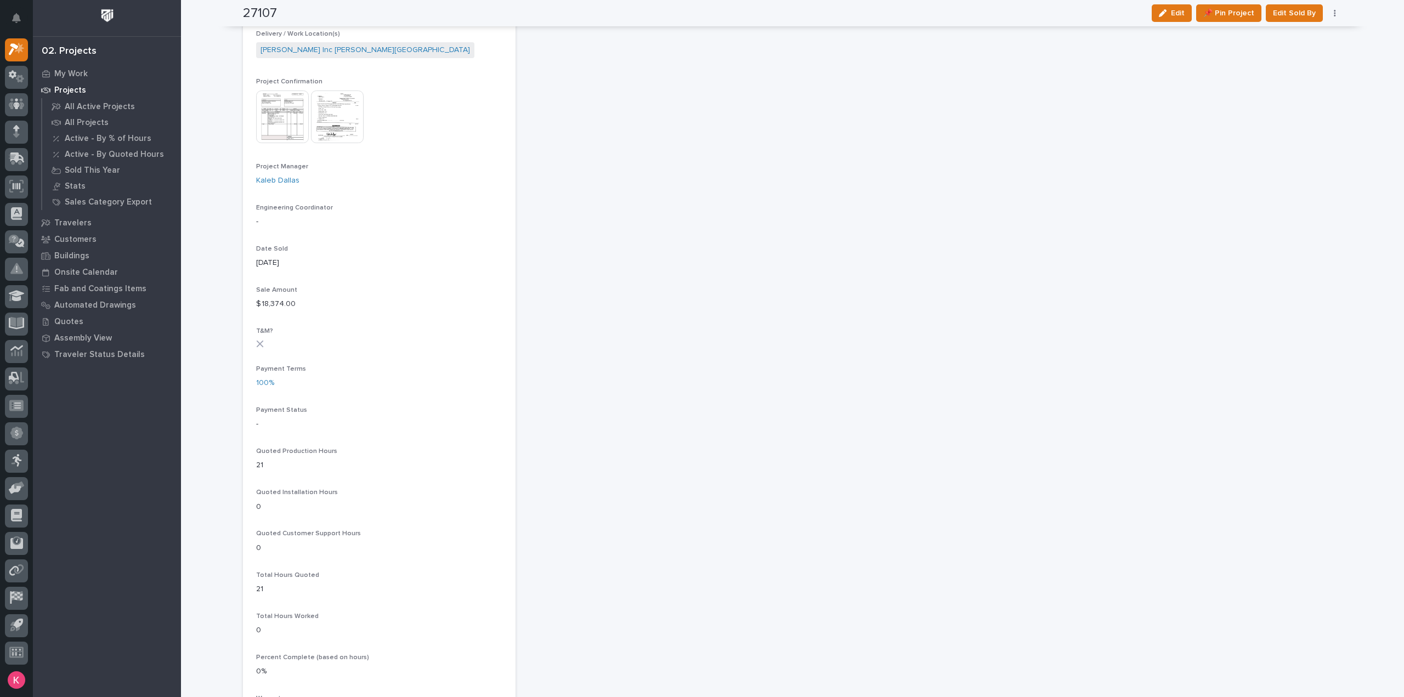
scroll to position [384, 0]
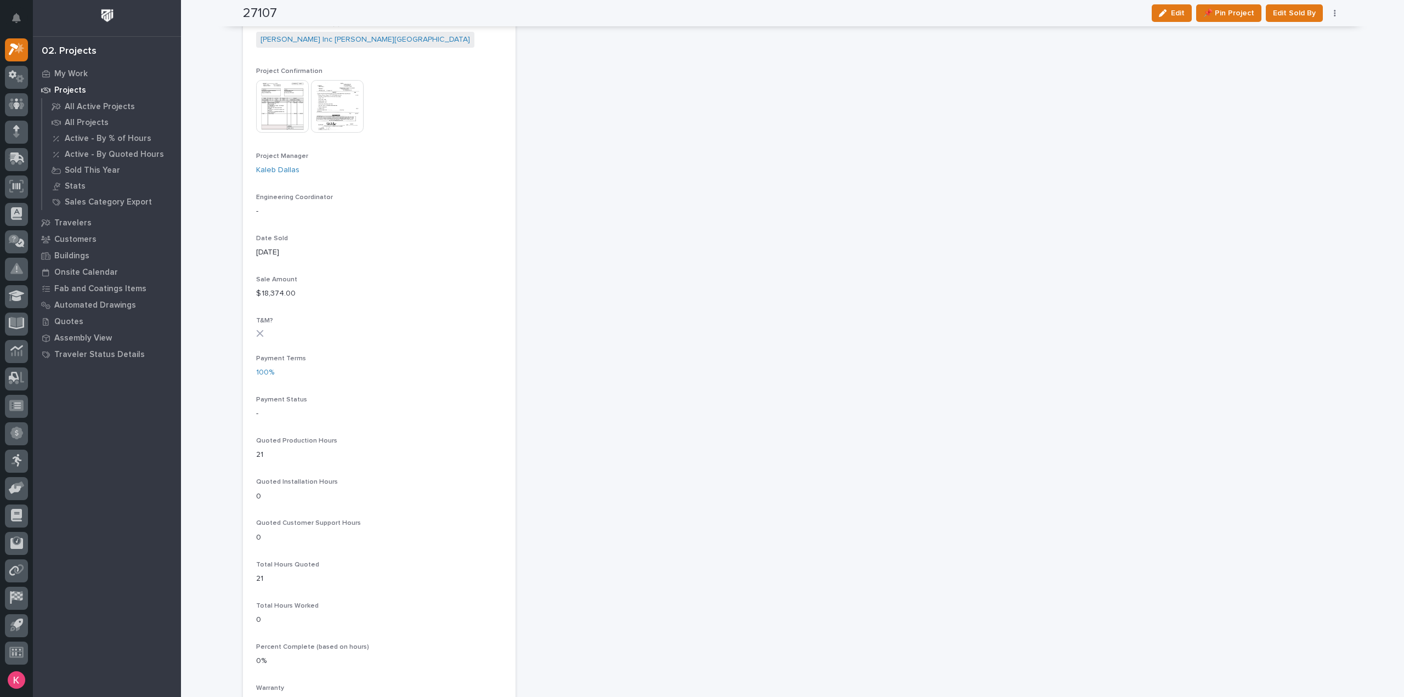
click at [352, 413] on p "-" at bounding box center [379, 414] width 246 height 12
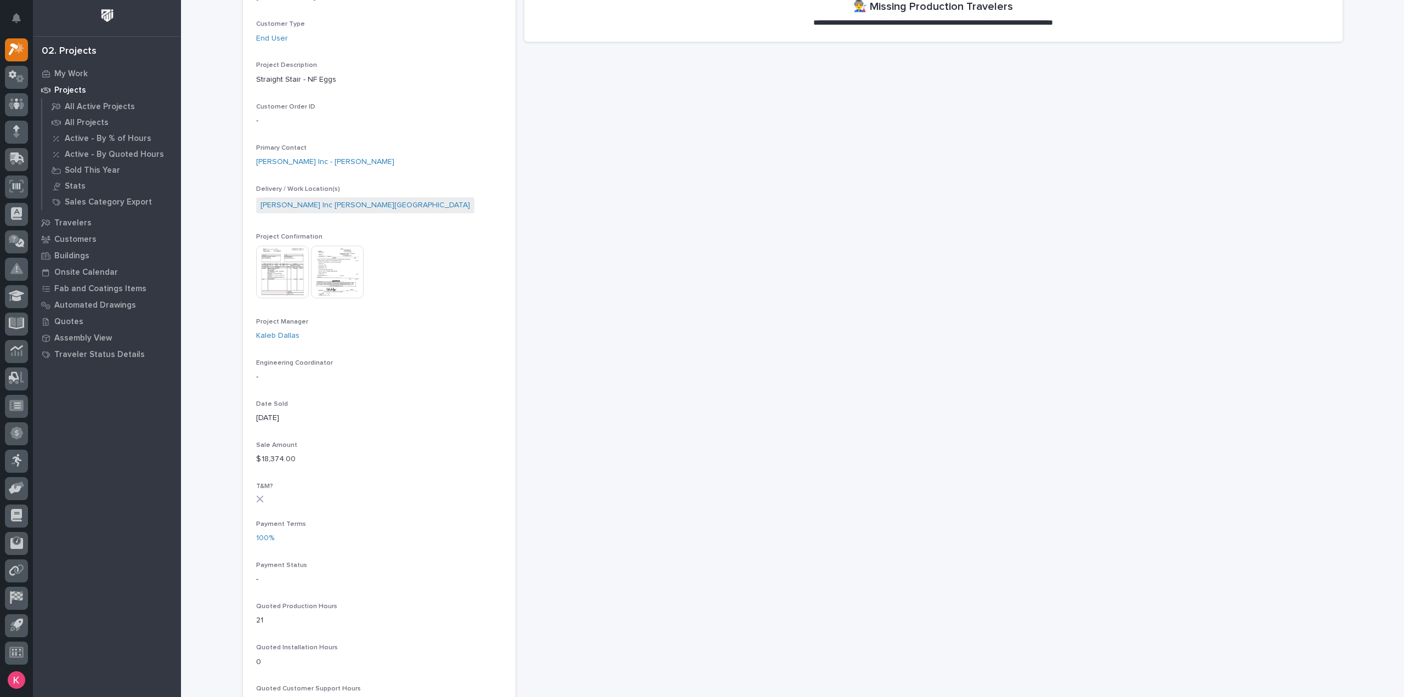
scroll to position [329, 0]
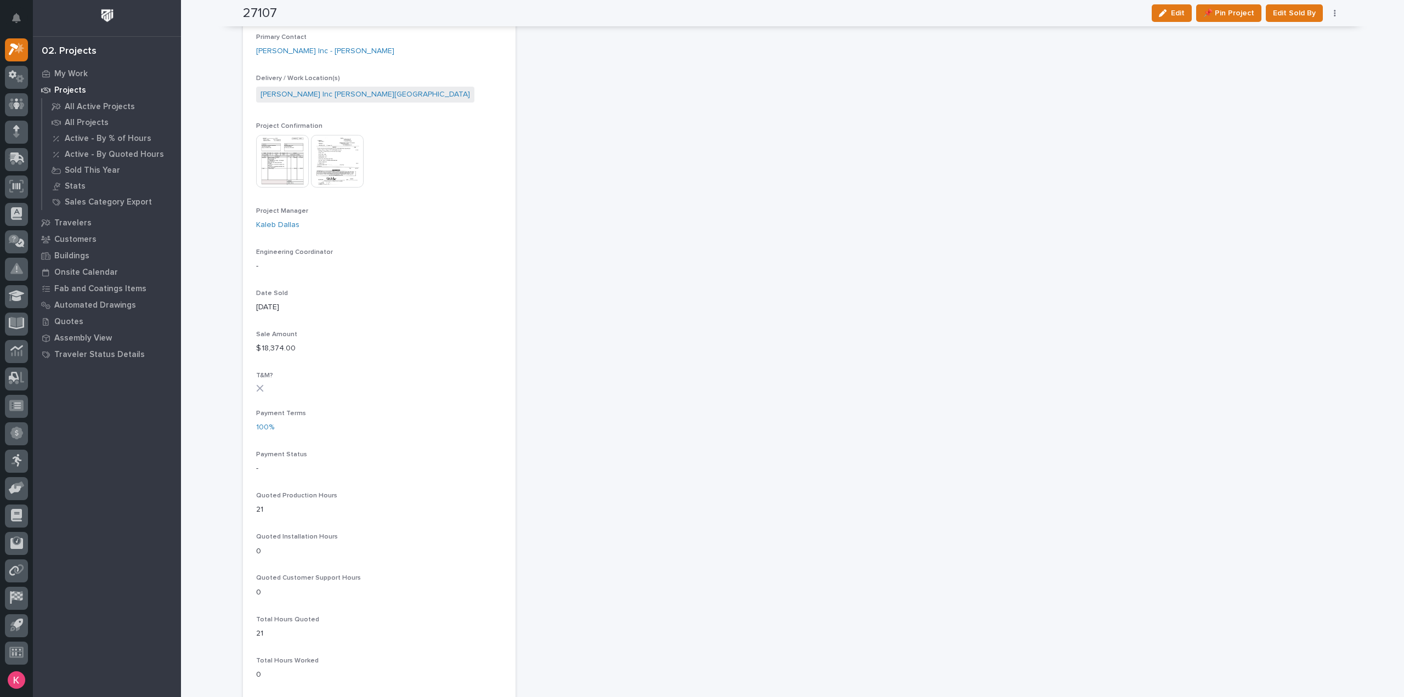
click at [285, 467] on p "-" at bounding box center [379, 469] width 246 height 12
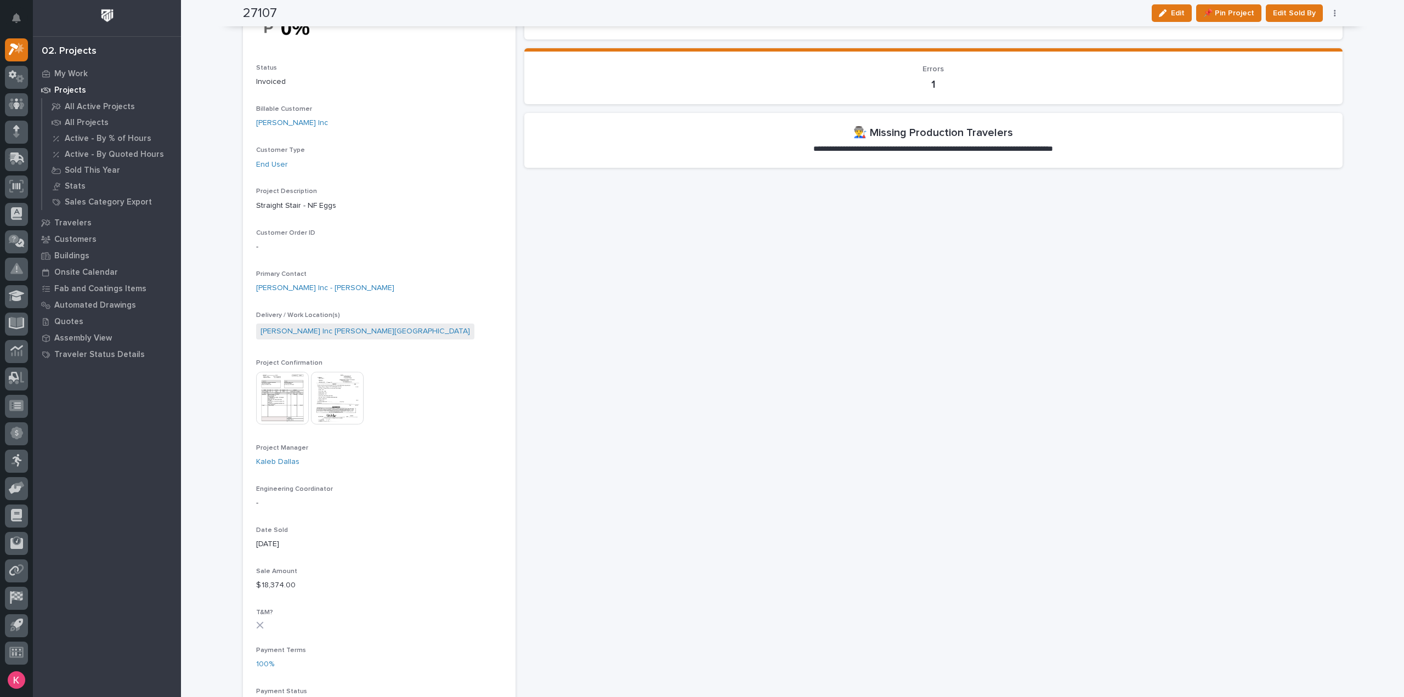
scroll to position [0, 0]
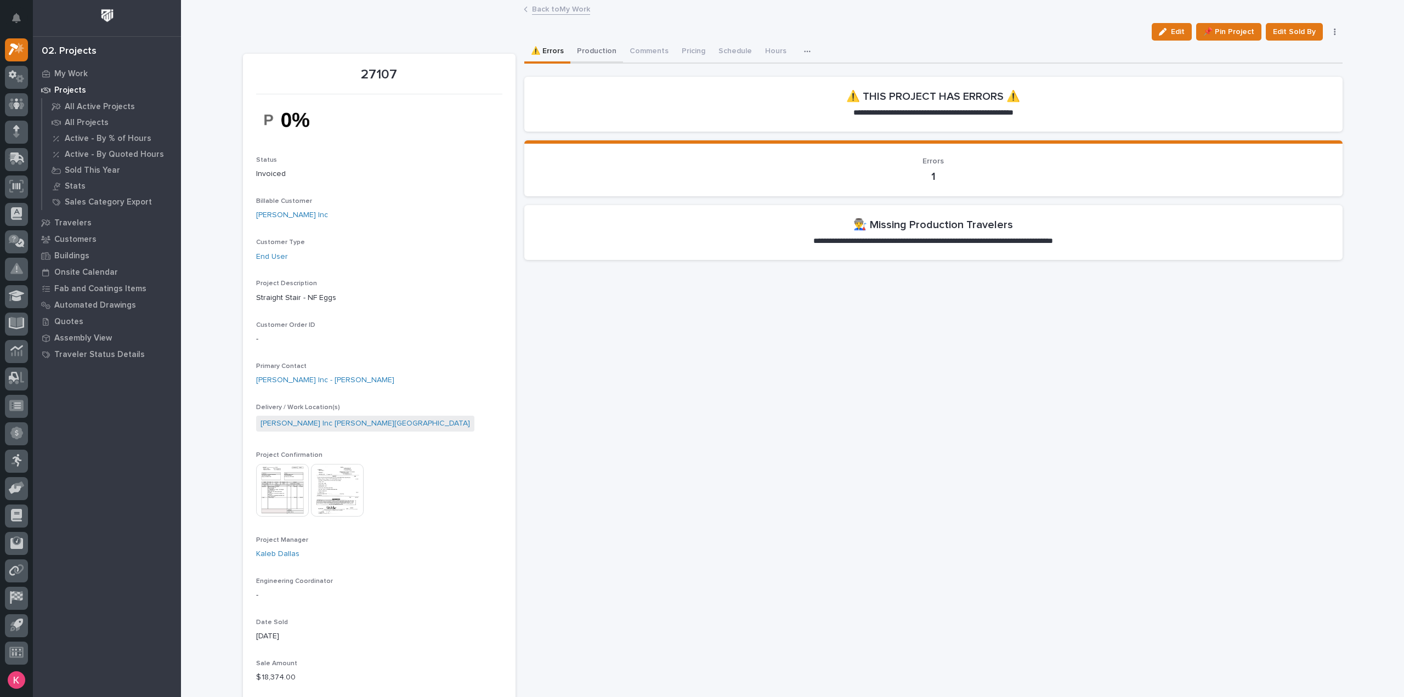
click at [601, 53] on button "Production" at bounding box center [596, 52] width 53 height 23
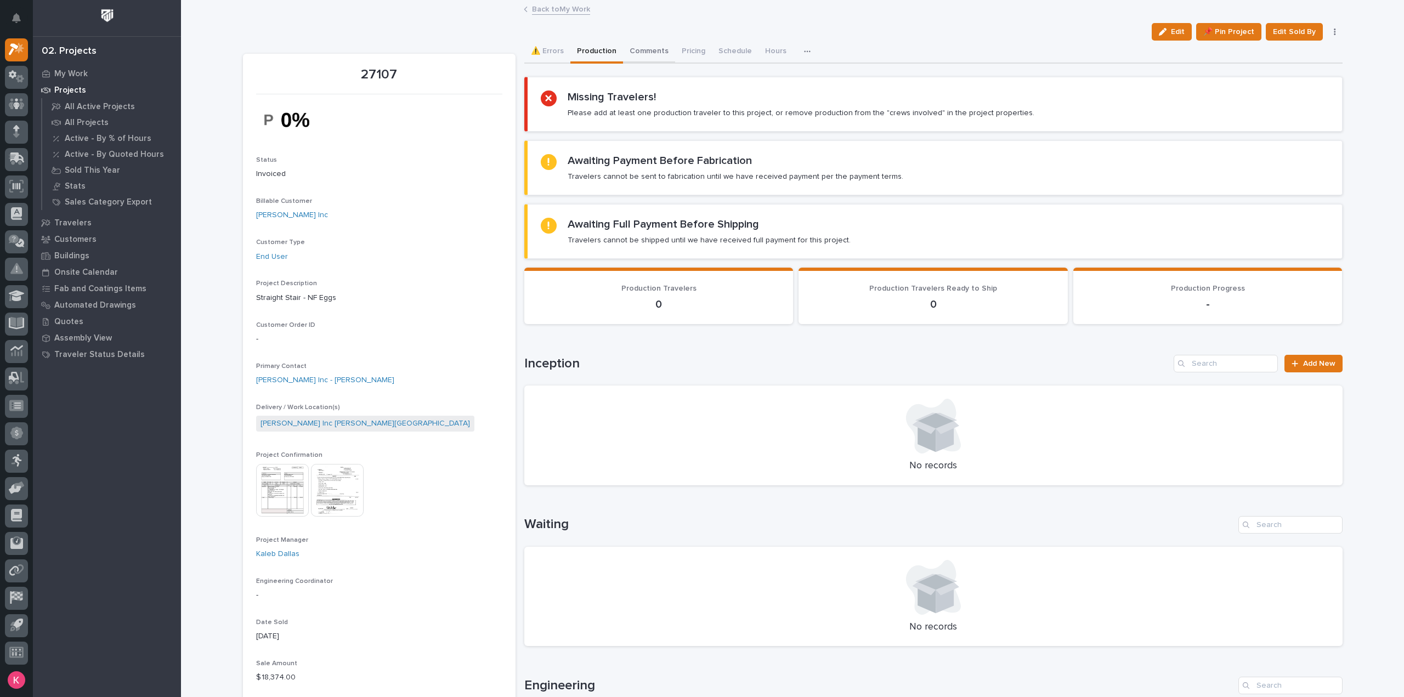
click at [632, 49] on button "Comments" at bounding box center [649, 52] width 52 height 23
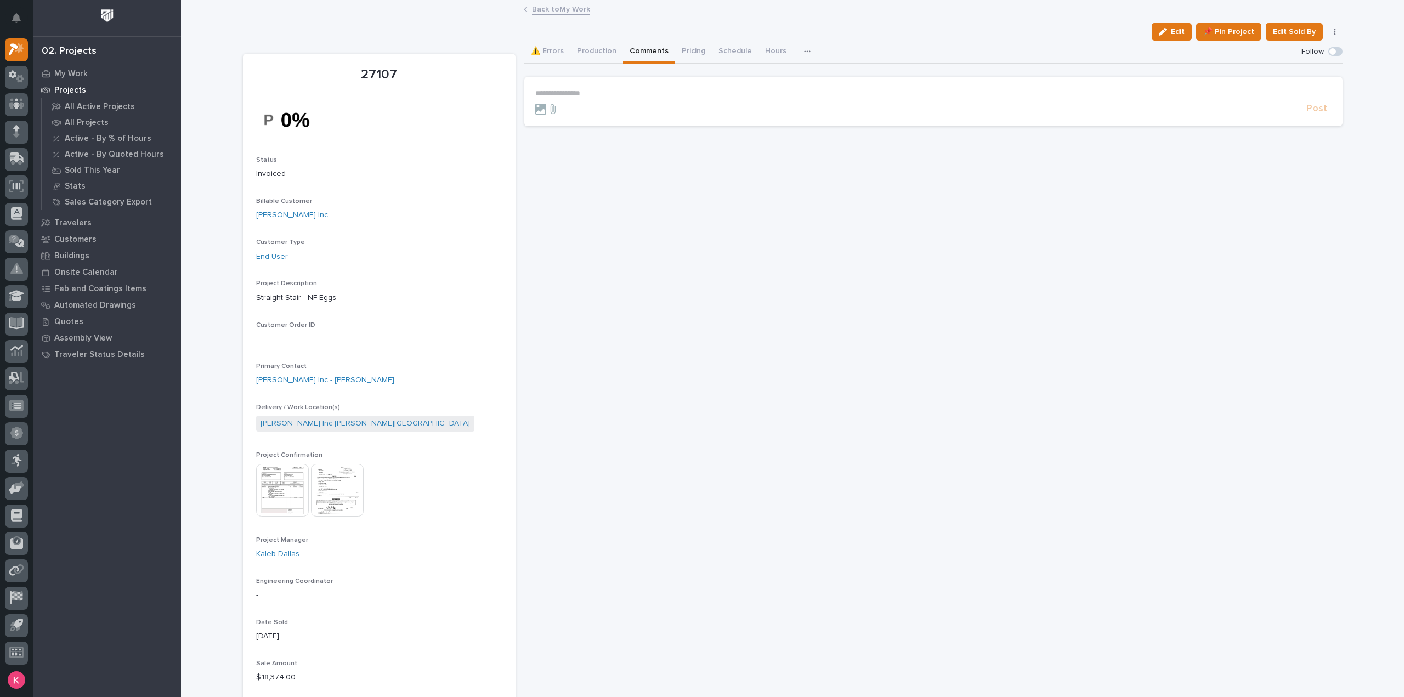
click at [611, 92] on p "**********" at bounding box center [933, 93] width 796 height 9
click at [879, 100] on form "**********" at bounding box center [933, 105] width 796 height 32
click at [903, 97] on p "**********" at bounding box center [933, 94] width 796 height 11
click at [640, 94] on span "**********" at bounding box center [715, 95] width 237 height 8
click at [940, 75] on div "**********" at bounding box center [933, 98] width 818 height 68
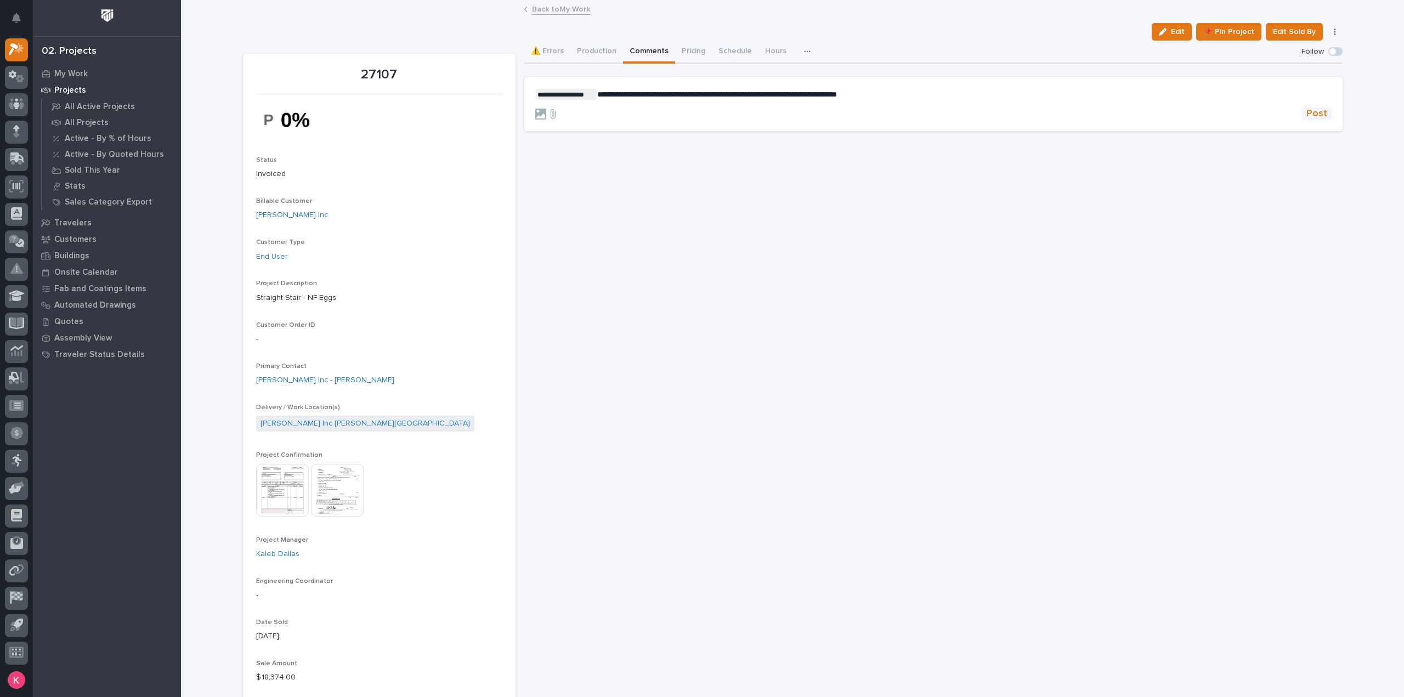
drag, startPoint x: 1303, startPoint y: 110, endPoint x: 1310, endPoint y: 116, distance: 9.7
click at [1302, 110] on button "Post" at bounding box center [1317, 114] width 30 height 13
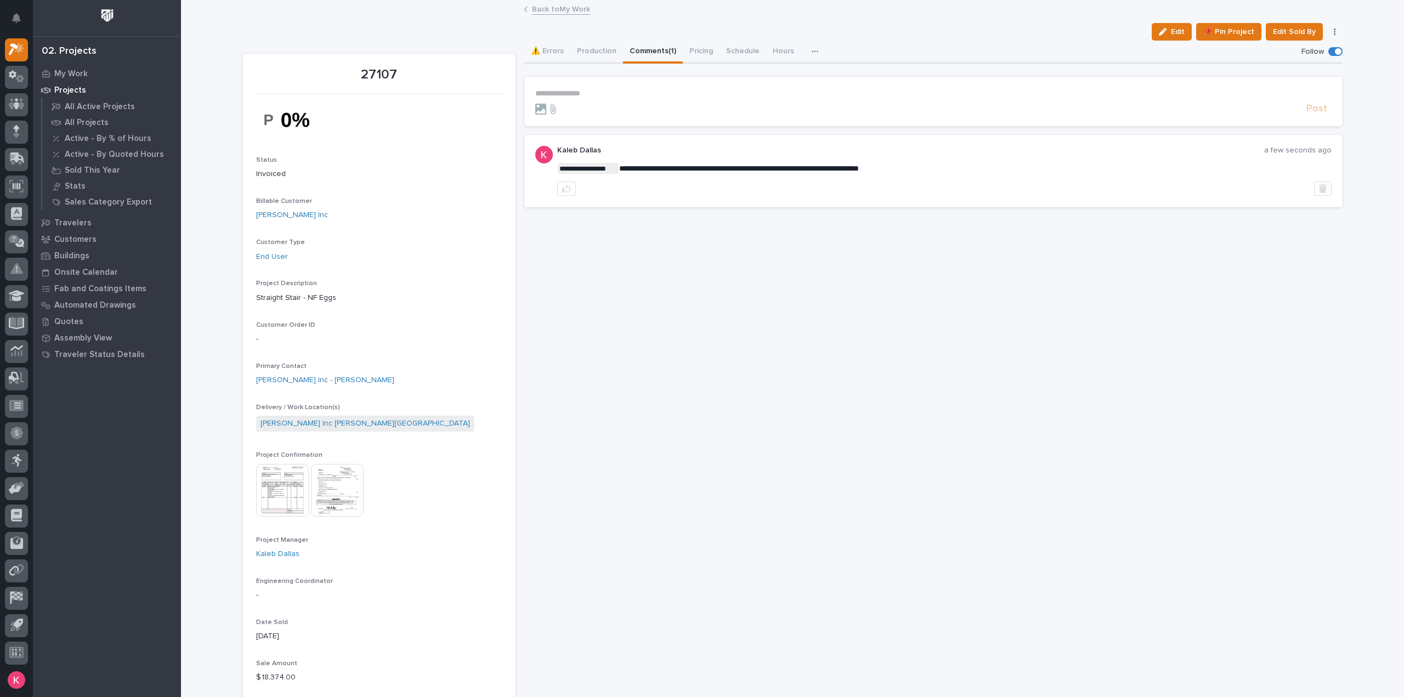
click at [574, 6] on link "Back to My Work" at bounding box center [561, 8] width 58 height 13
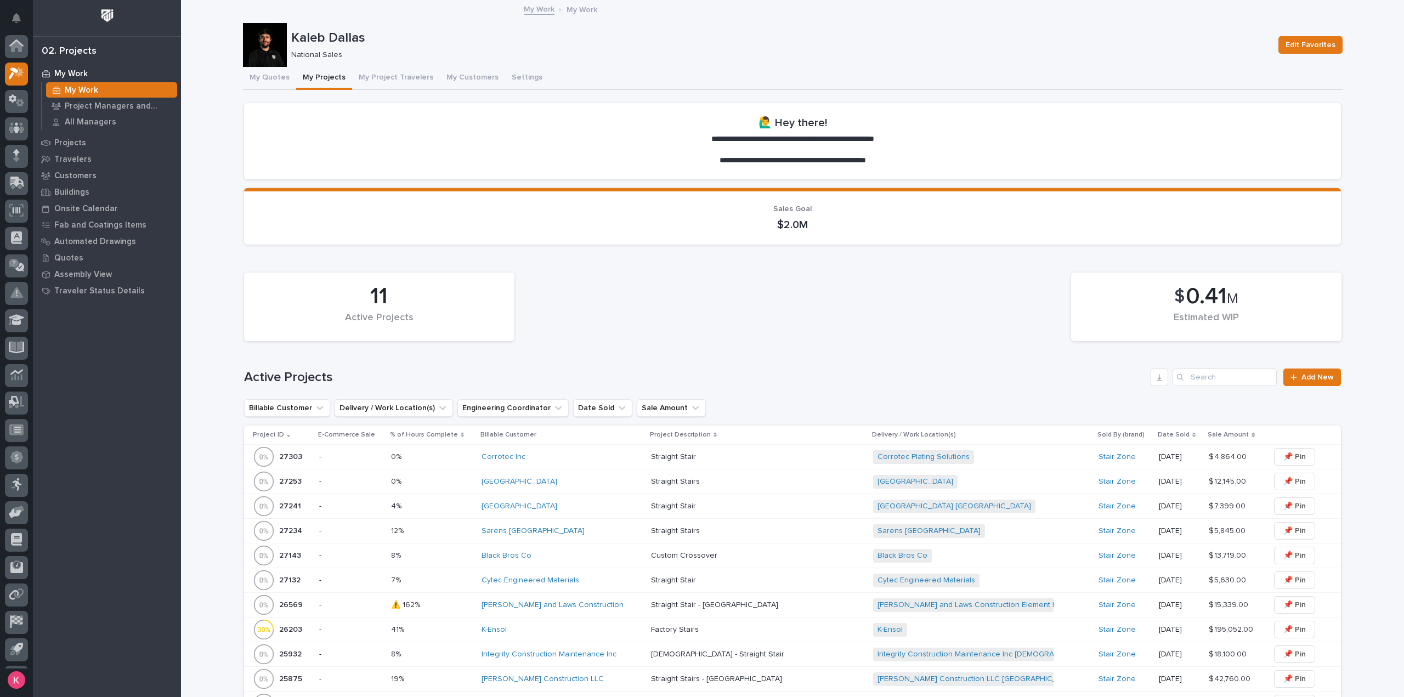
scroll to position [24, 0]
click at [255, 76] on button "My Quotes" at bounding box center [269, 78] width 53 height 23
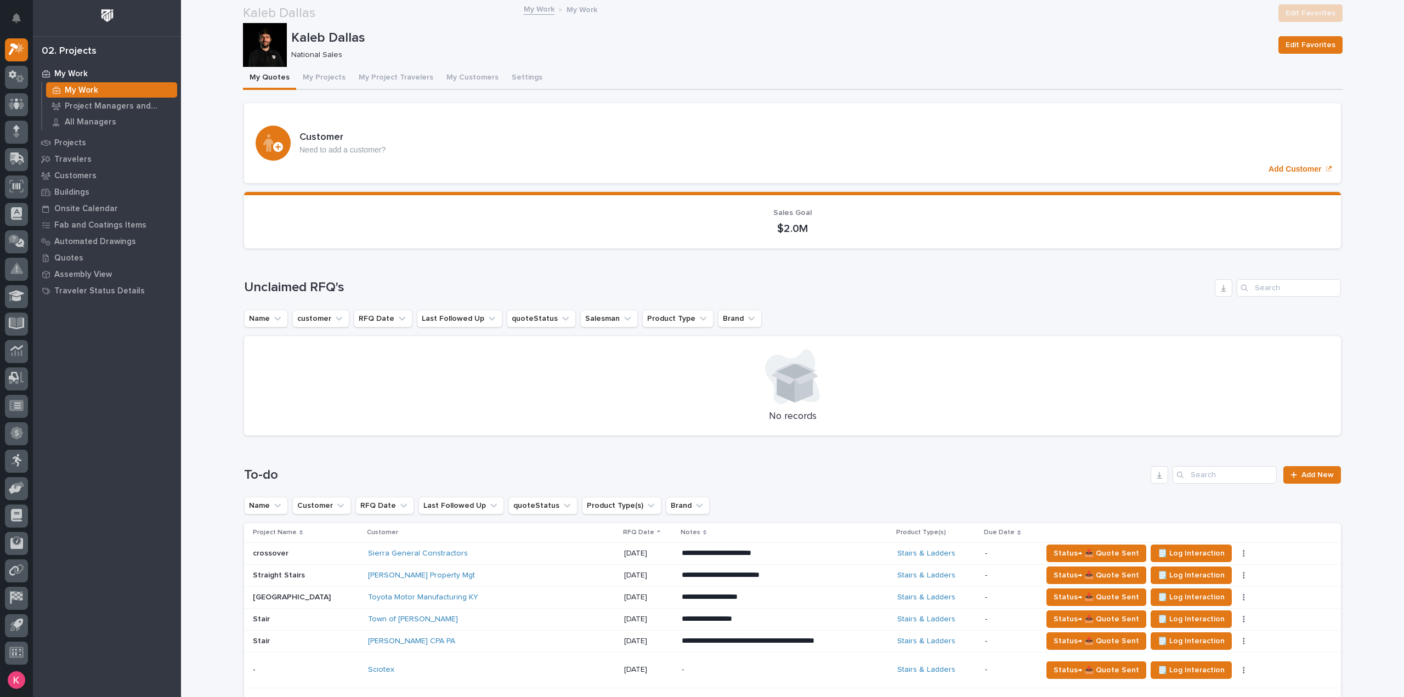
scroll to position [219, 0]
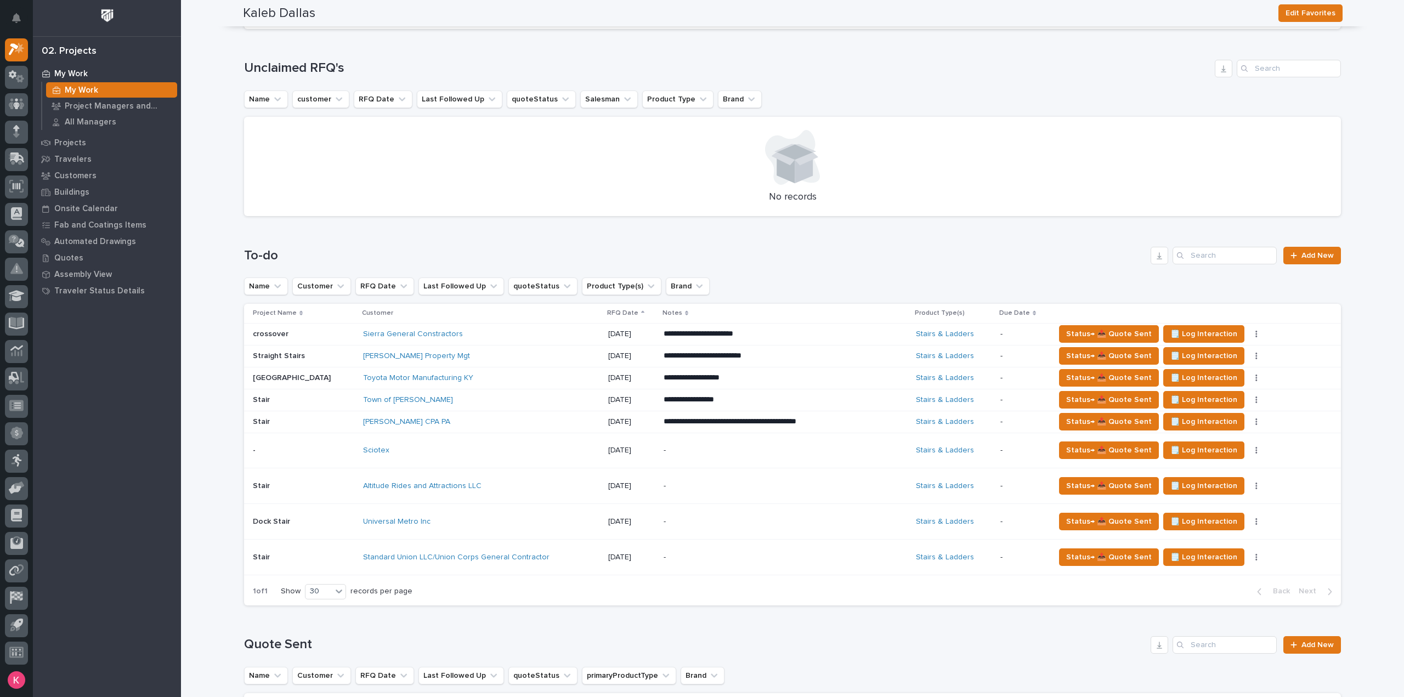
click at [664, 449] on p "-" at bounding box center [760, 450] width 192 height 9
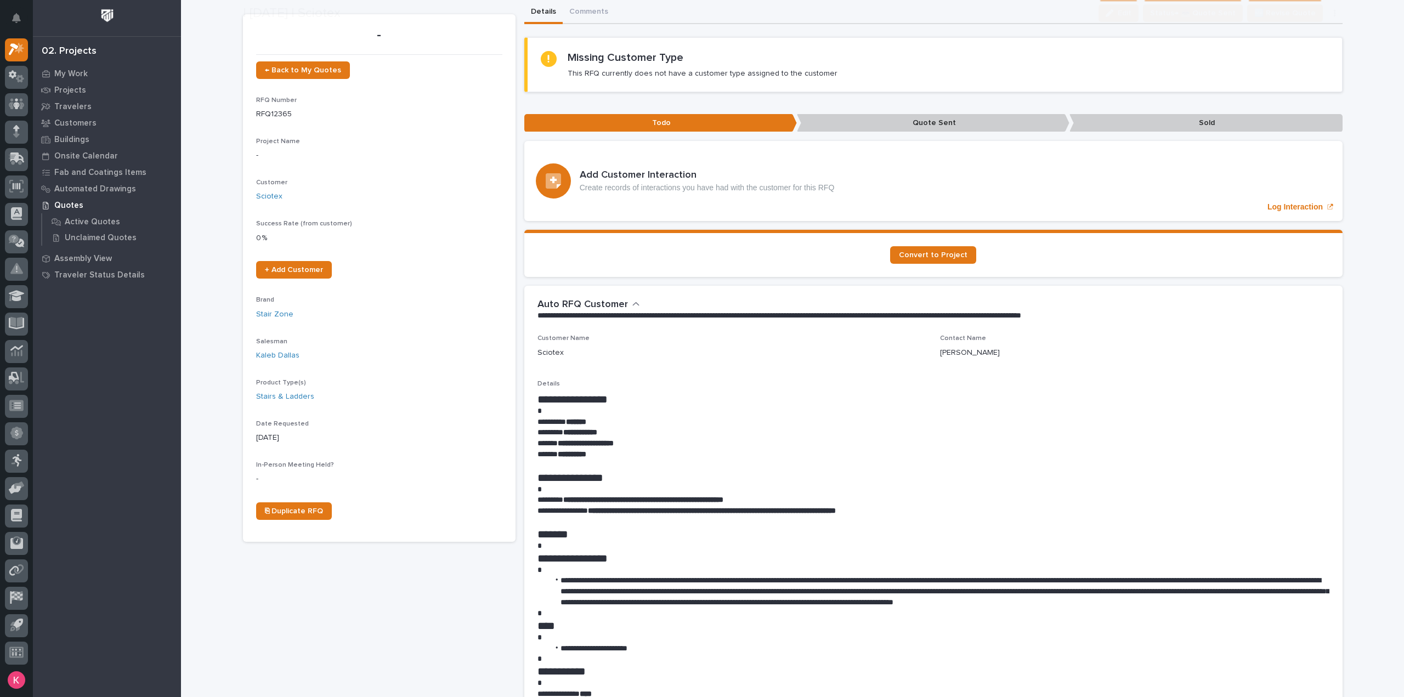
scroll to position [55, 0]
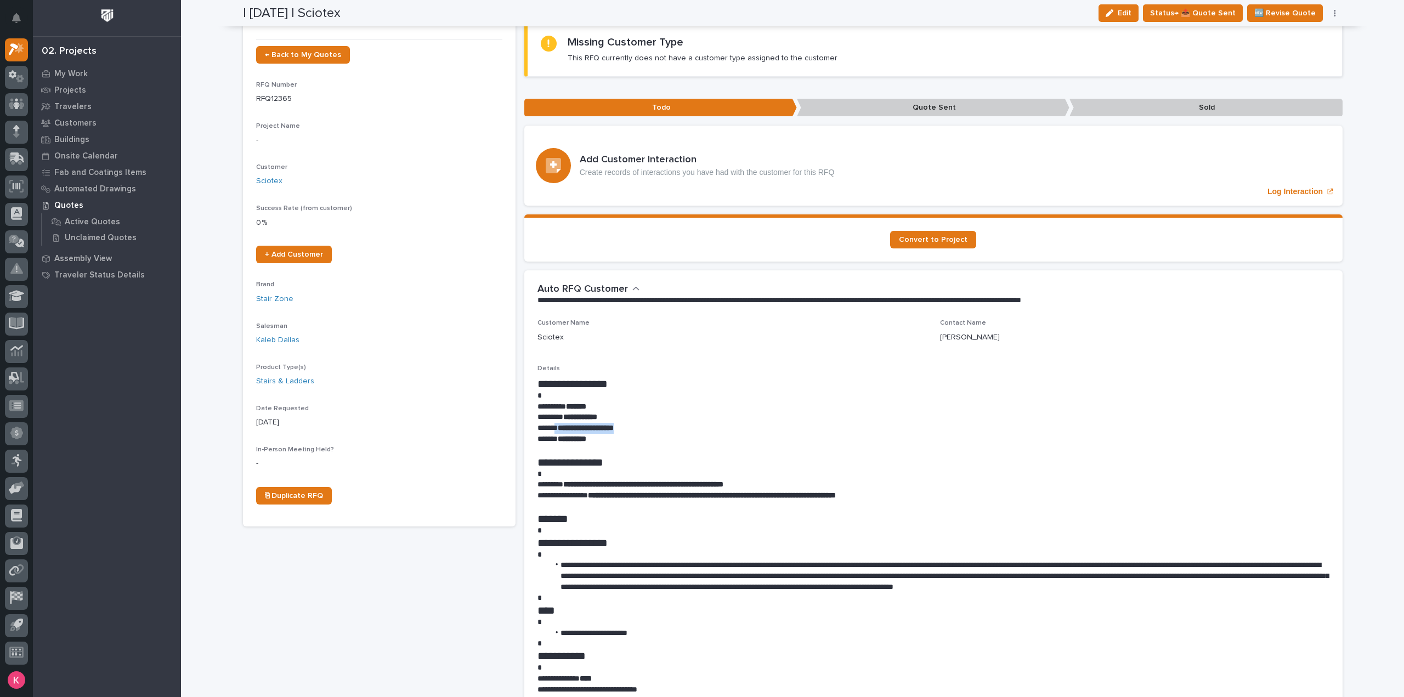
drag, startPoint x: 632, startPoint y: 429, endPoint x: 553, endPoint y: 428, distance: 79.0
click at [553, 428] on p "**********" at bounding box center [934, 428] width 792 height 11
copy p "**********"
click at [1178, 17] on span "Status→ 📤 Quote Sent" at bounding box center [1193, 13] width 86 height 13
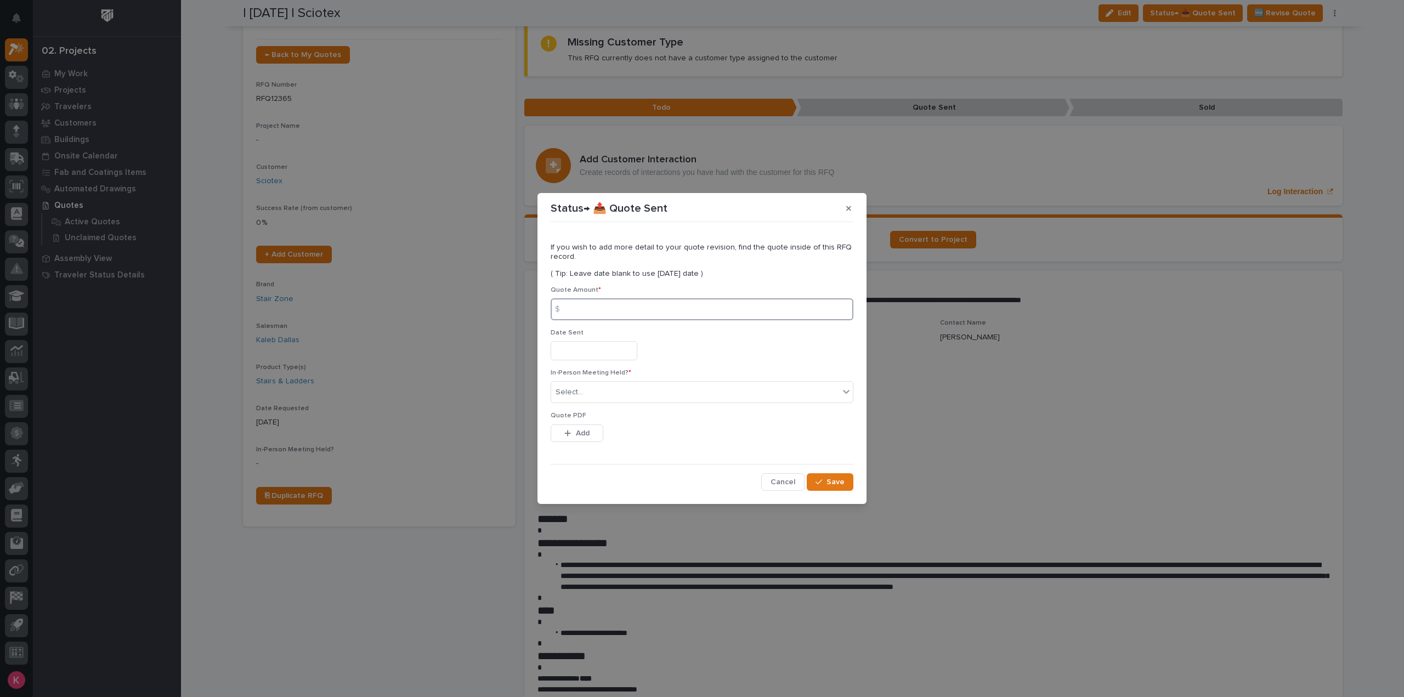
click at [630, 310] on input at bounding box center [702, 309] width 303 height 22
click at [738, 312] on input at bounding box center [702, 309] width 303 height 22
type input "4040"
click at [613, 355] on input "text" at bounding box center [594, 350] width 87 height 19
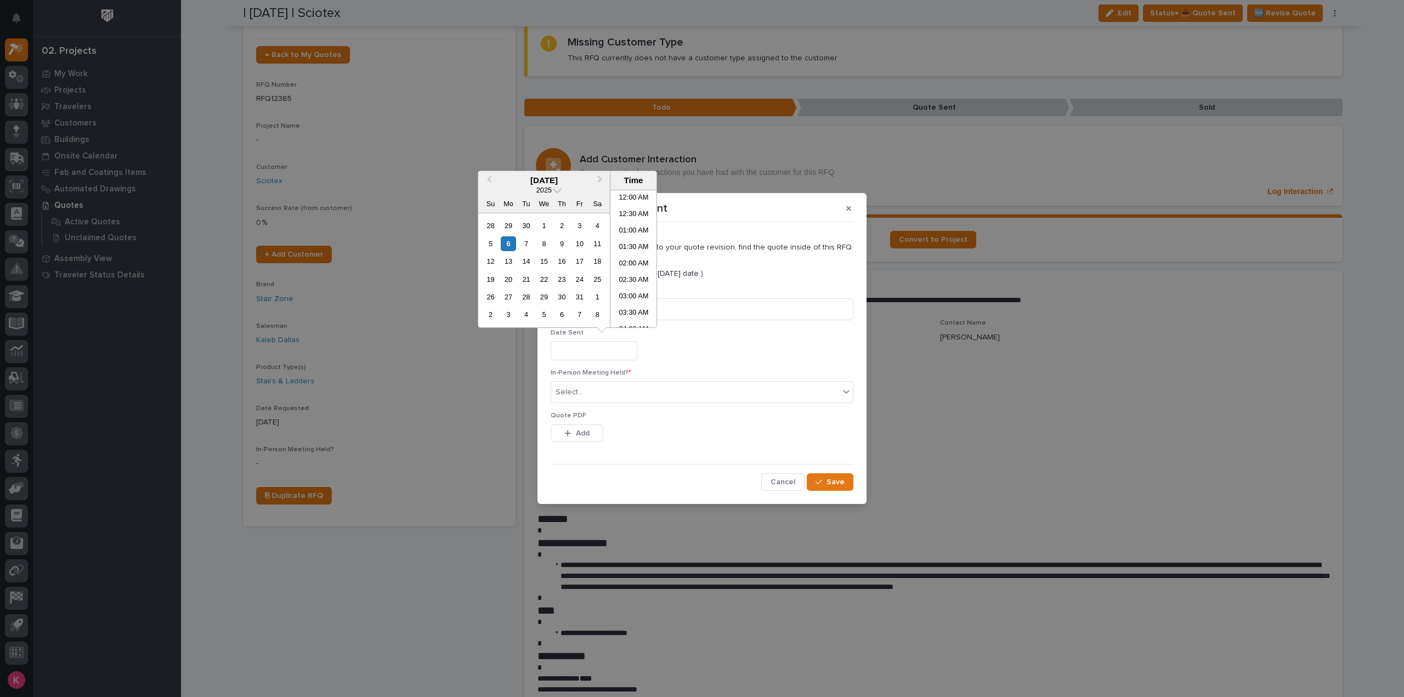
scroll to position [433, 0]
click at [578, 229] on div "3" at bounding box center [579, 225] width 15 height 15
type input "**********"
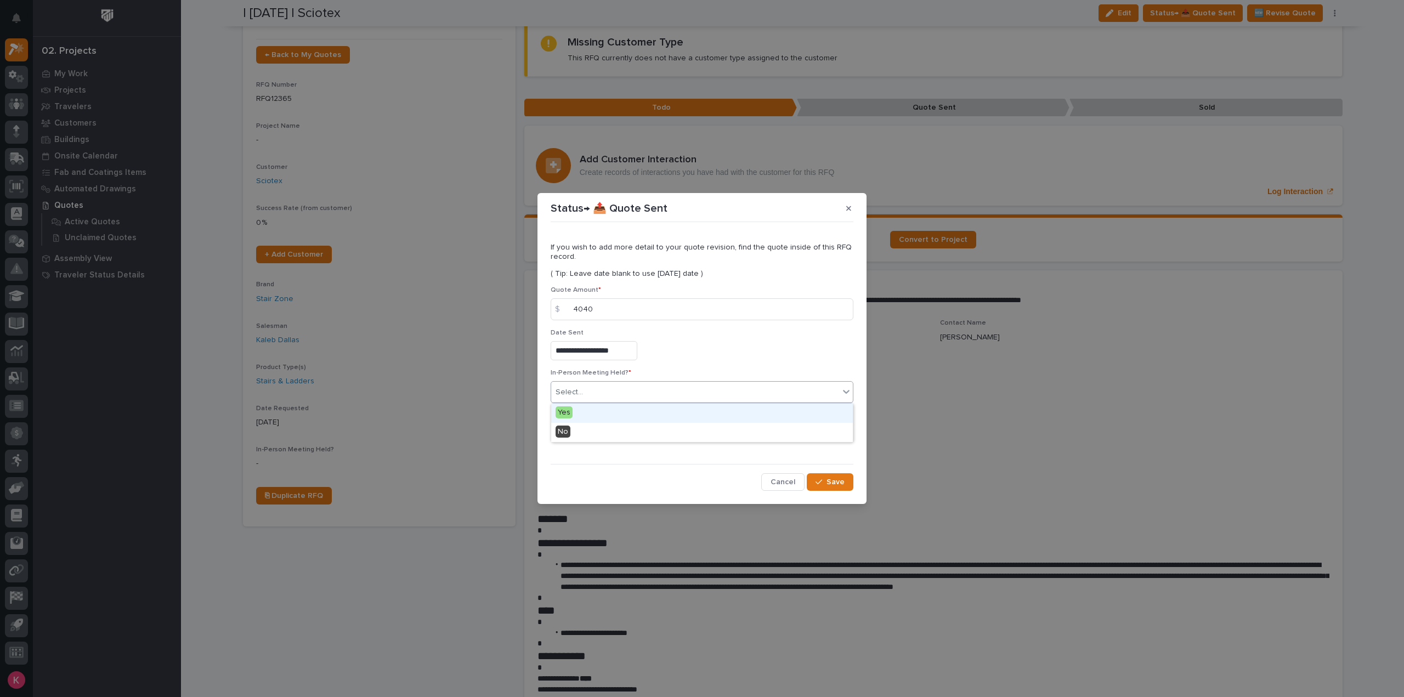
drag, startPoint x: 618, startPoint y: 391, endPoint x: 615, endPoint y: 397, distance: 6.4
click at [618, 391] on div "Select..." at bounding box center [695, 392] width 288 height 18
click at [825, 481] on div "button" at bounding box center [821, 482] width 11 height 8
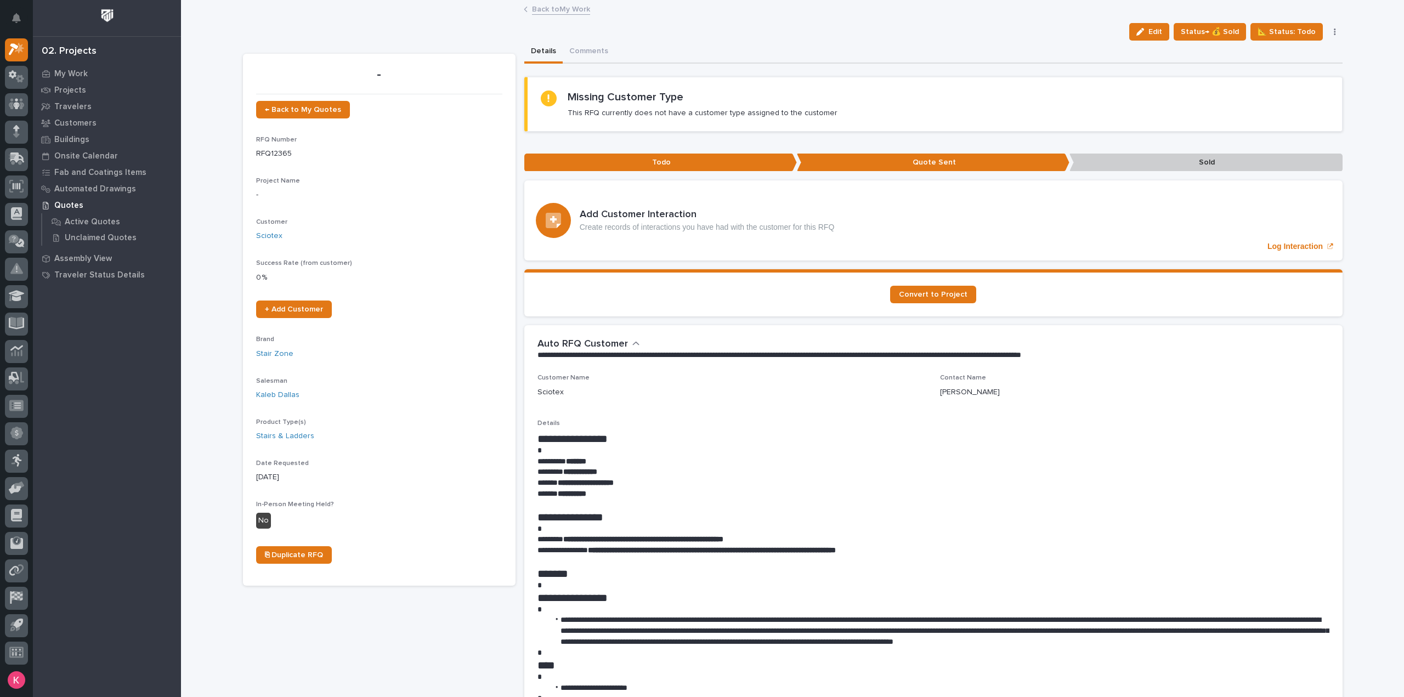
click at [552, 13] on link "Back to My Work" at bounding box center [561, 8] width 58 height 13
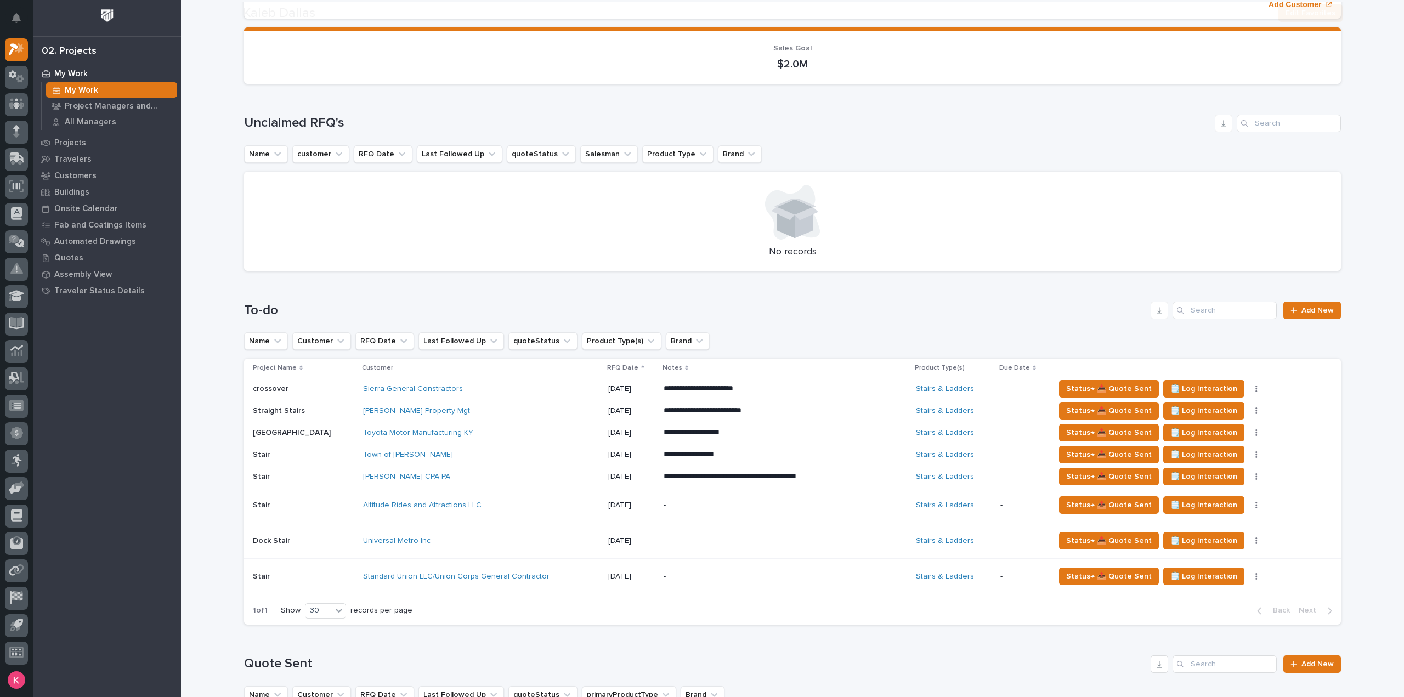
scroll to position [329, 0]
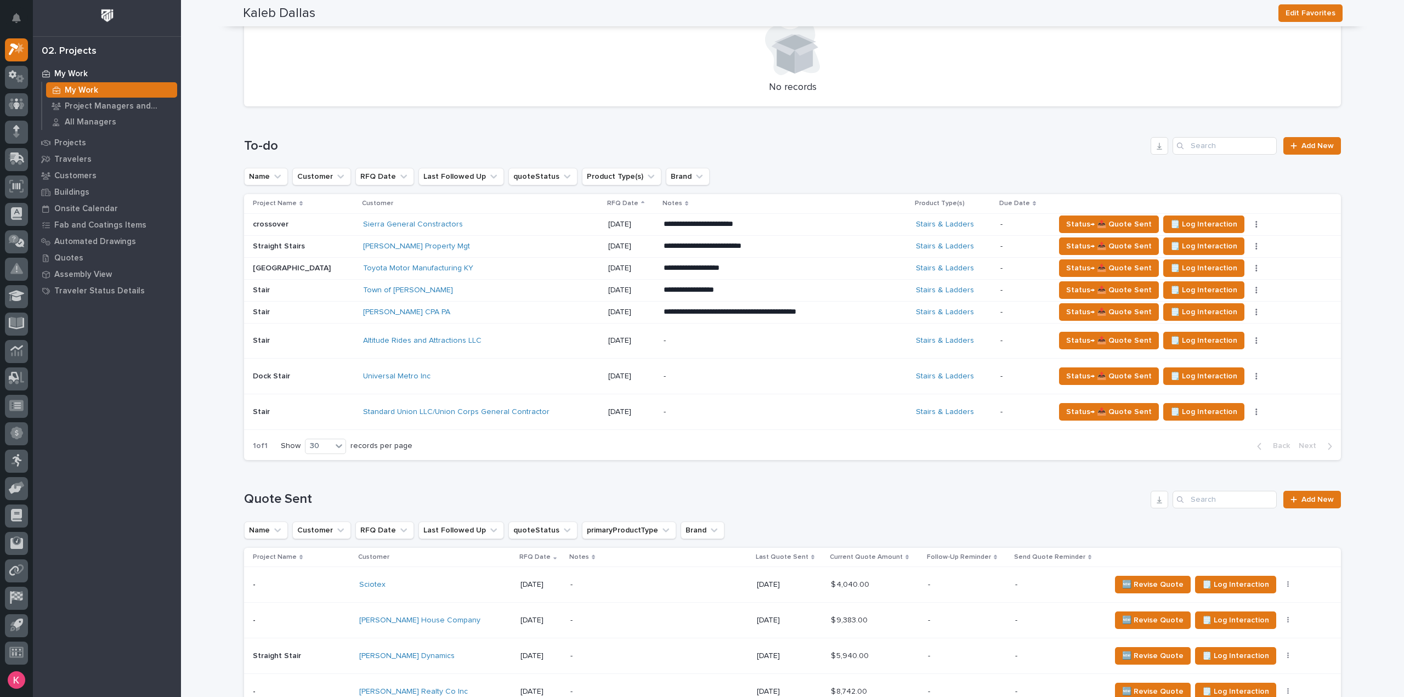
click at [501, 312] on div "Douglas A McLean CPA PA" at bounding box center [459, 312] width 192 height 9
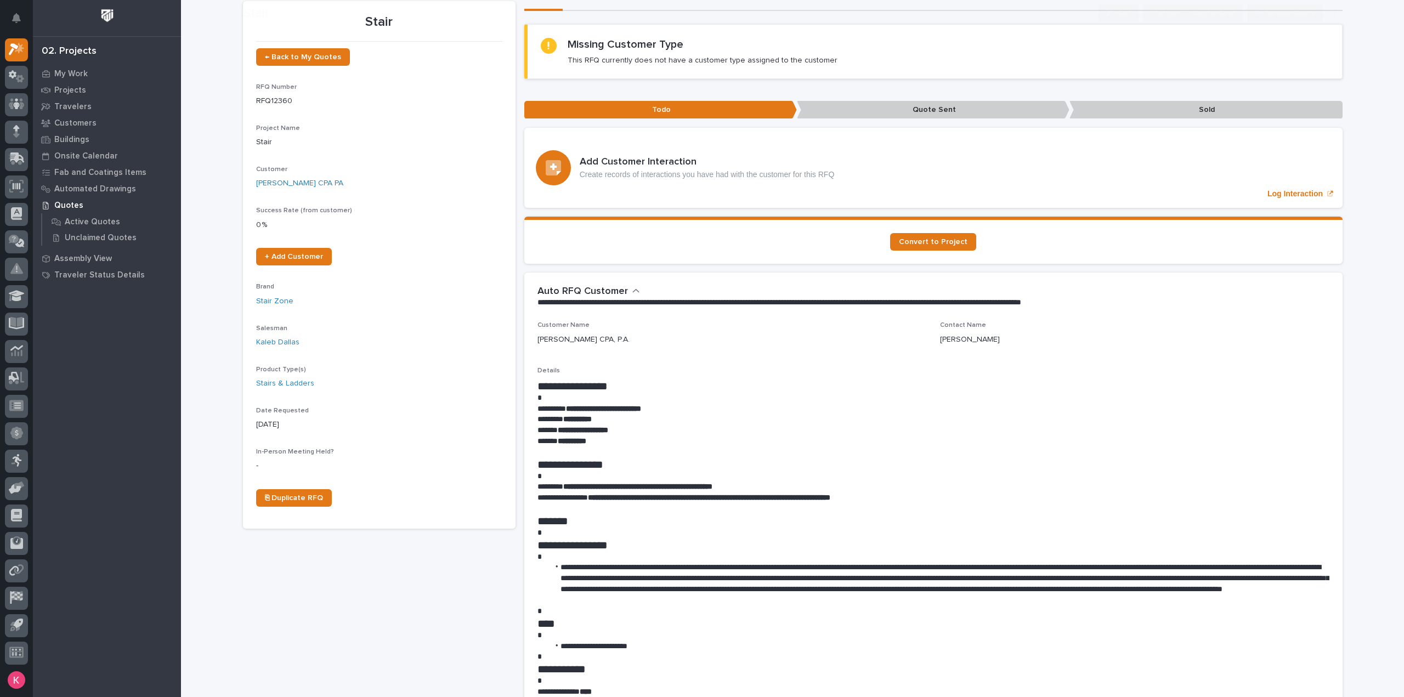
scroll to position [496, 0]
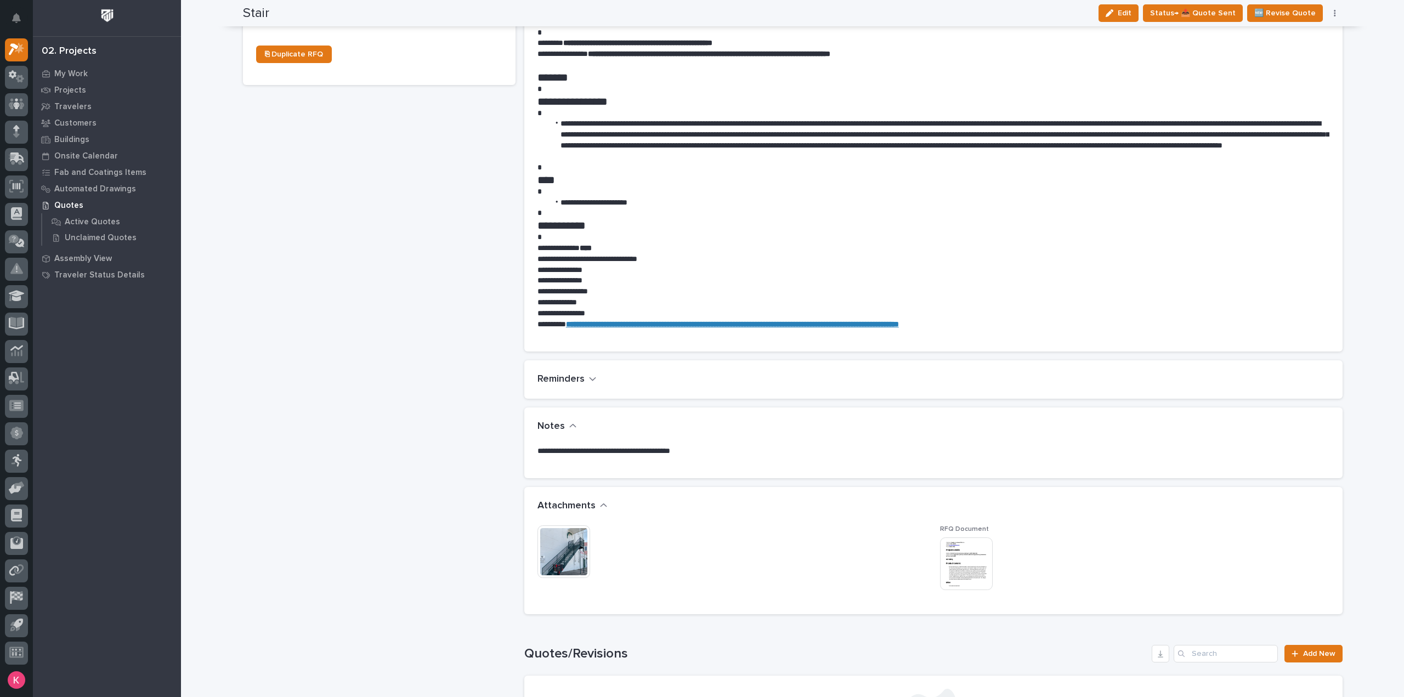
click at [569, 558] on img at bounding box center [564, 551] width 53 height 53
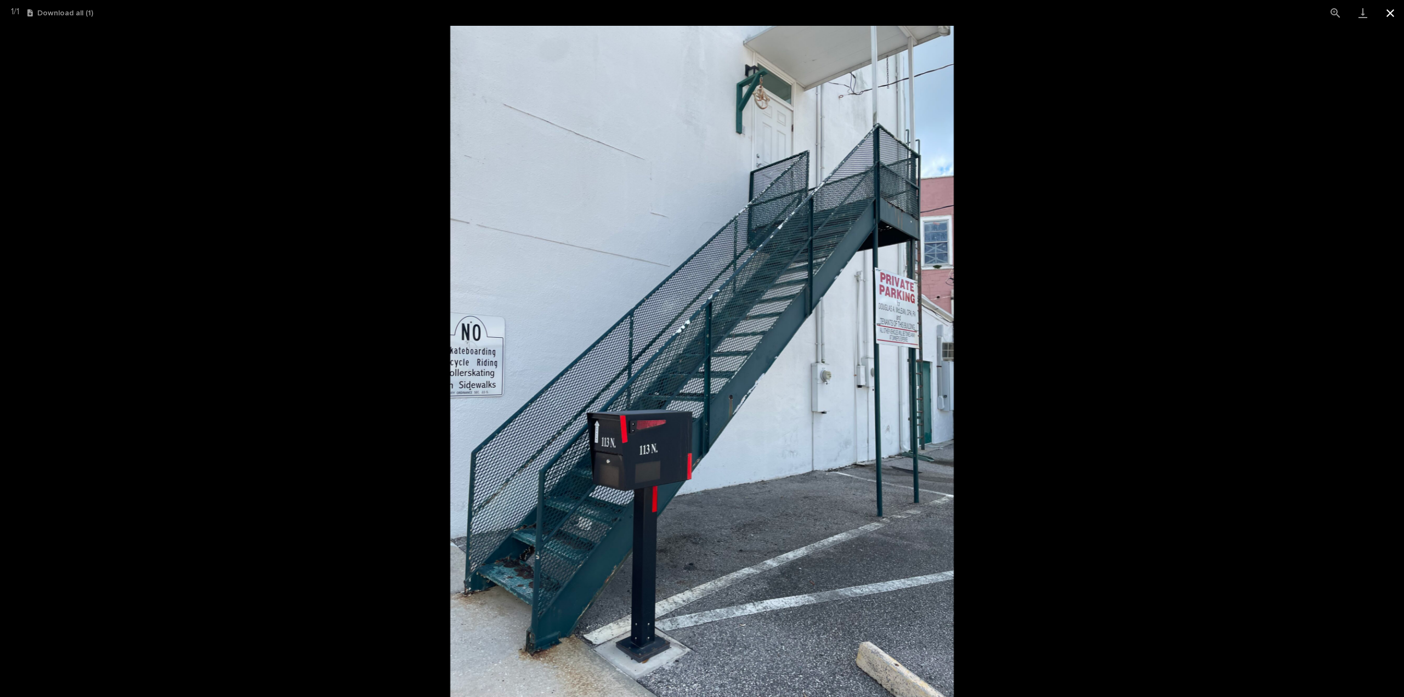
click at [1383, 18] on button "Close gallery" at bounding box center [1390, 13] width 27 height 26
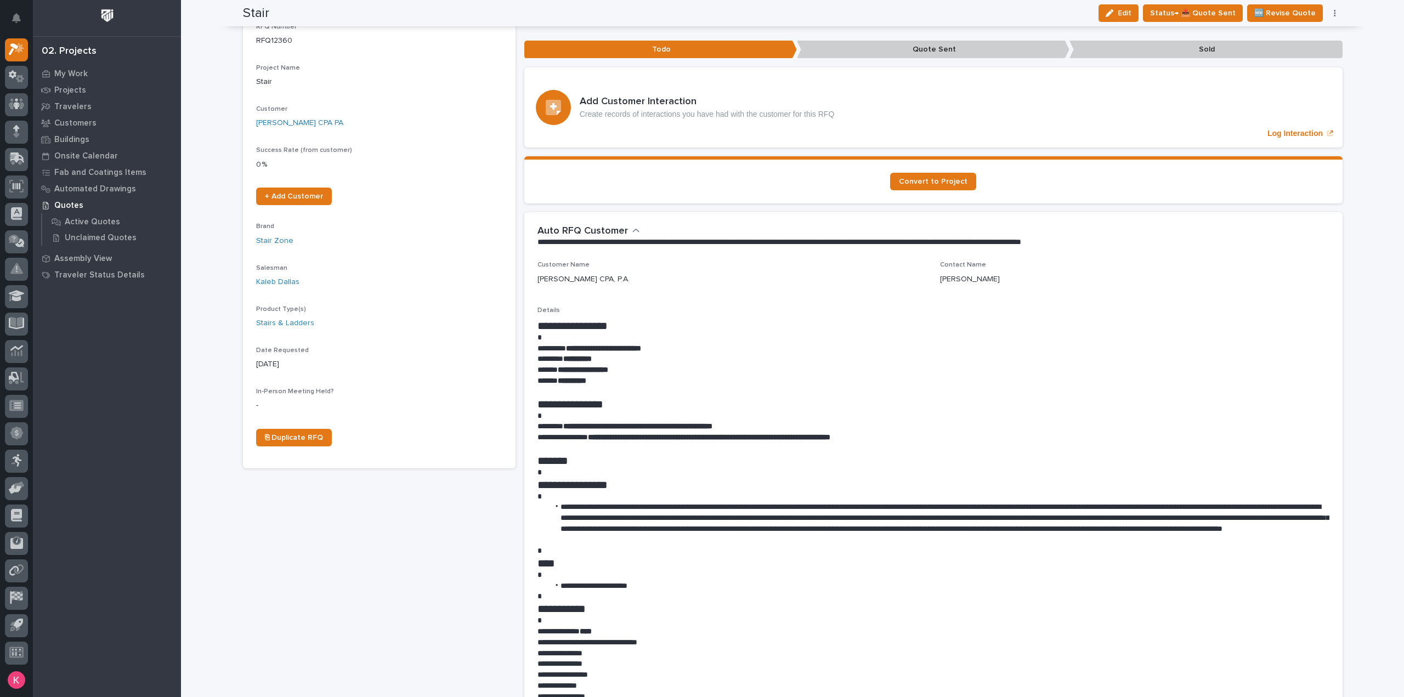
scroll to position [167, 0]
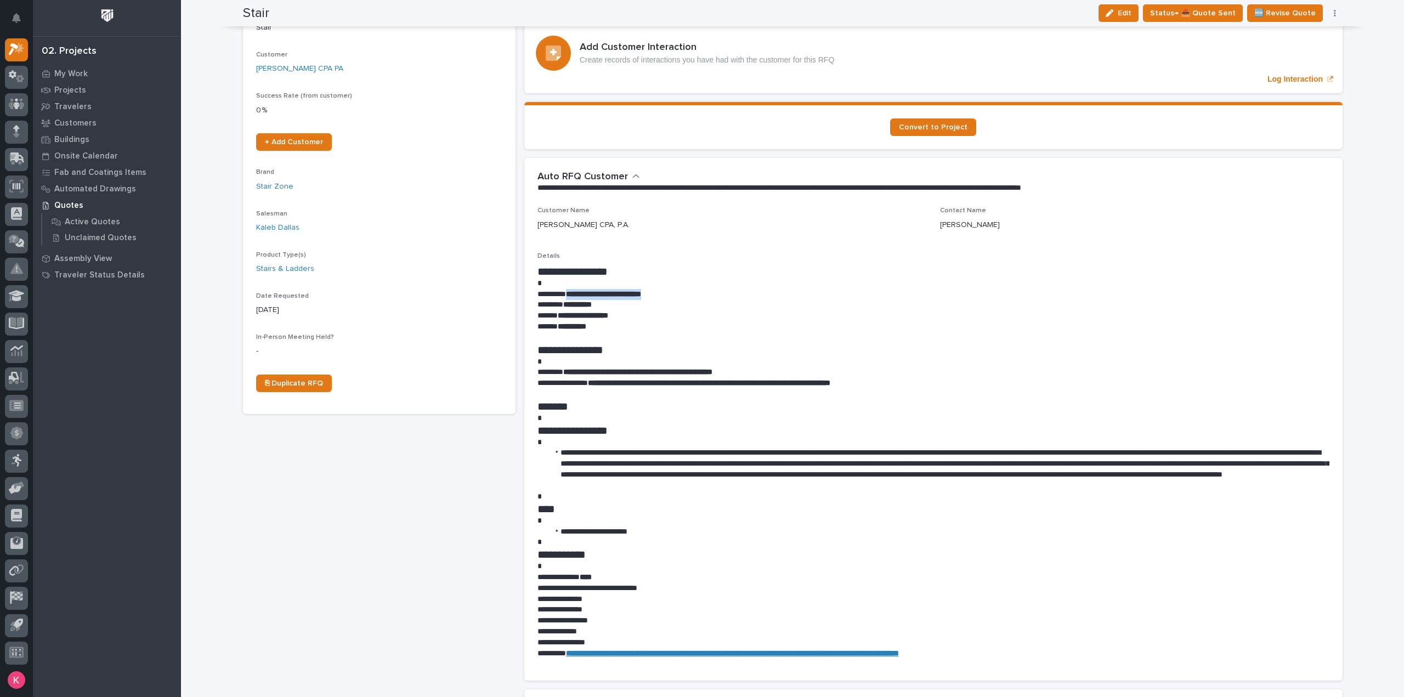
drag, startPoint x: 678, startPoint y: 294, endPoint x: 572, endPoint y: 292, distance: 106.4
click at [572, 292] on p "**********" at bounding box center [934, 294] width 792 height 11
copy strong "**********"
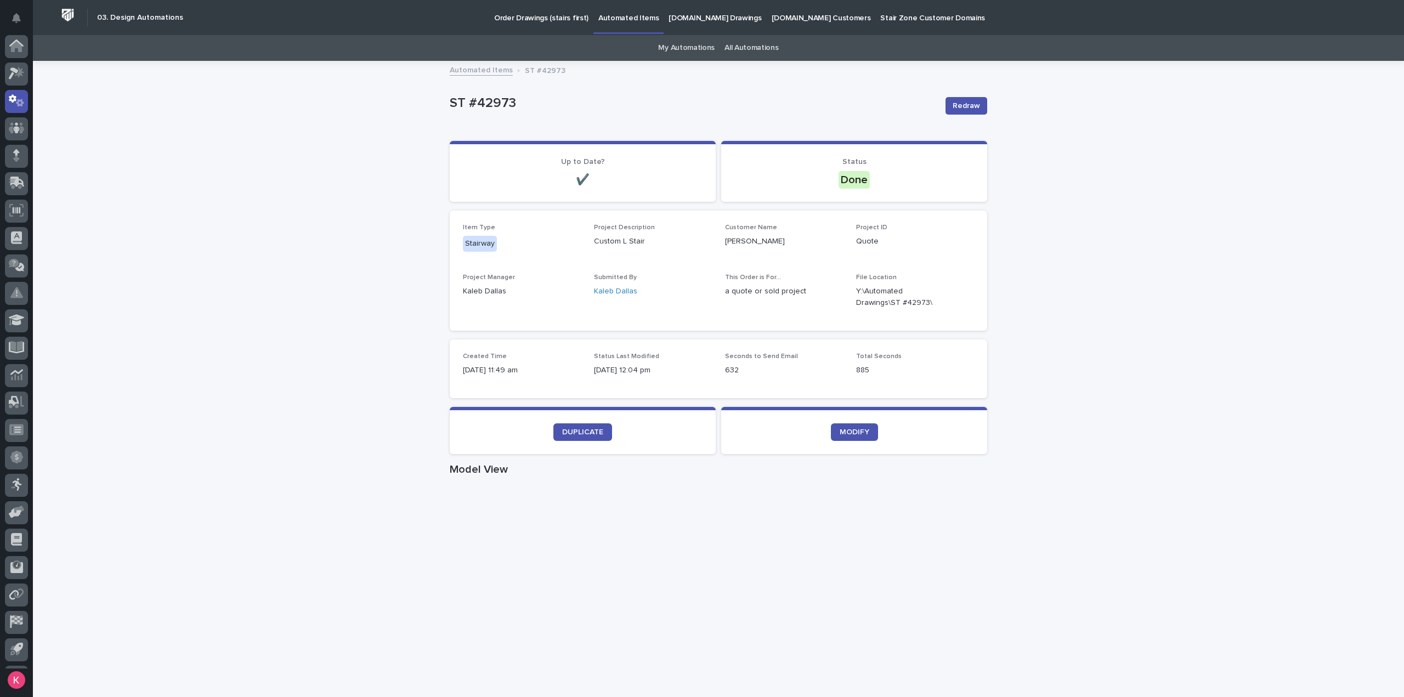
scroll to position [24, 0]
click at [539, 18] on p "Order Drawings (stairs first)" at bounding box center [541, 11] width 94 height 23
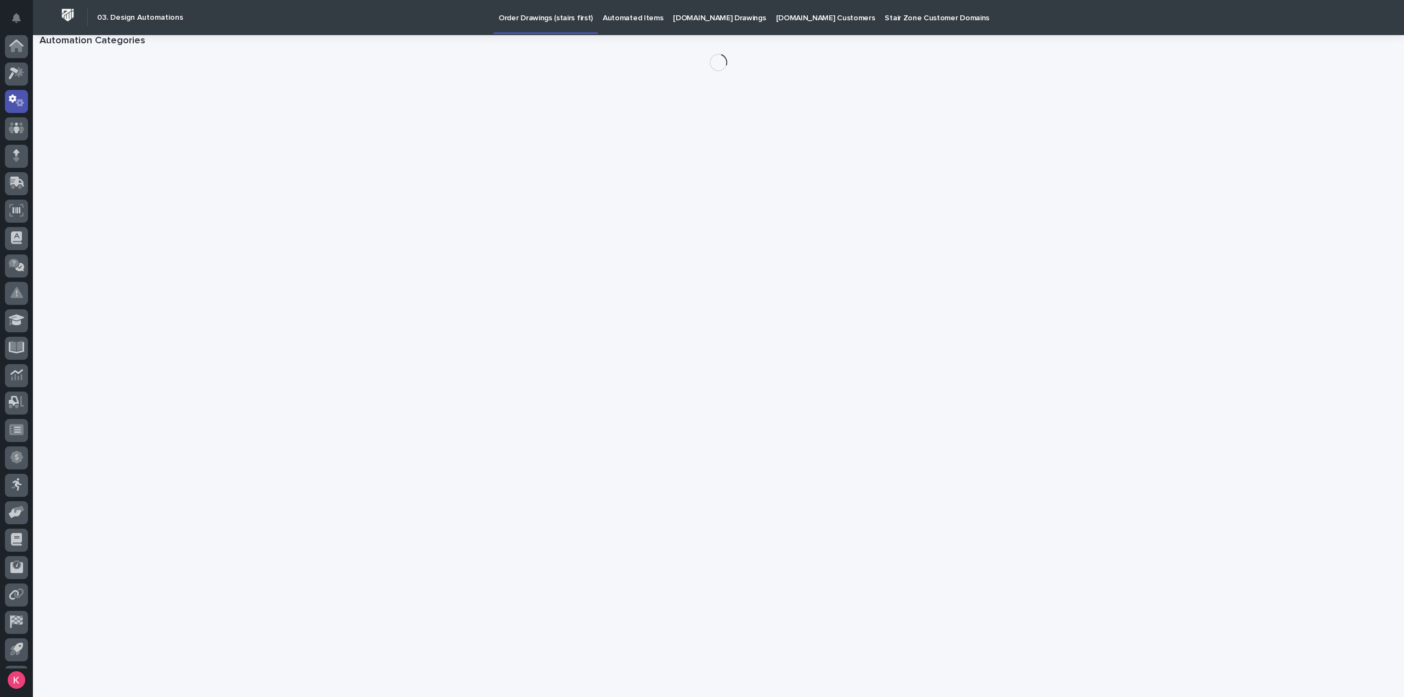
scroll to position [24, 0]
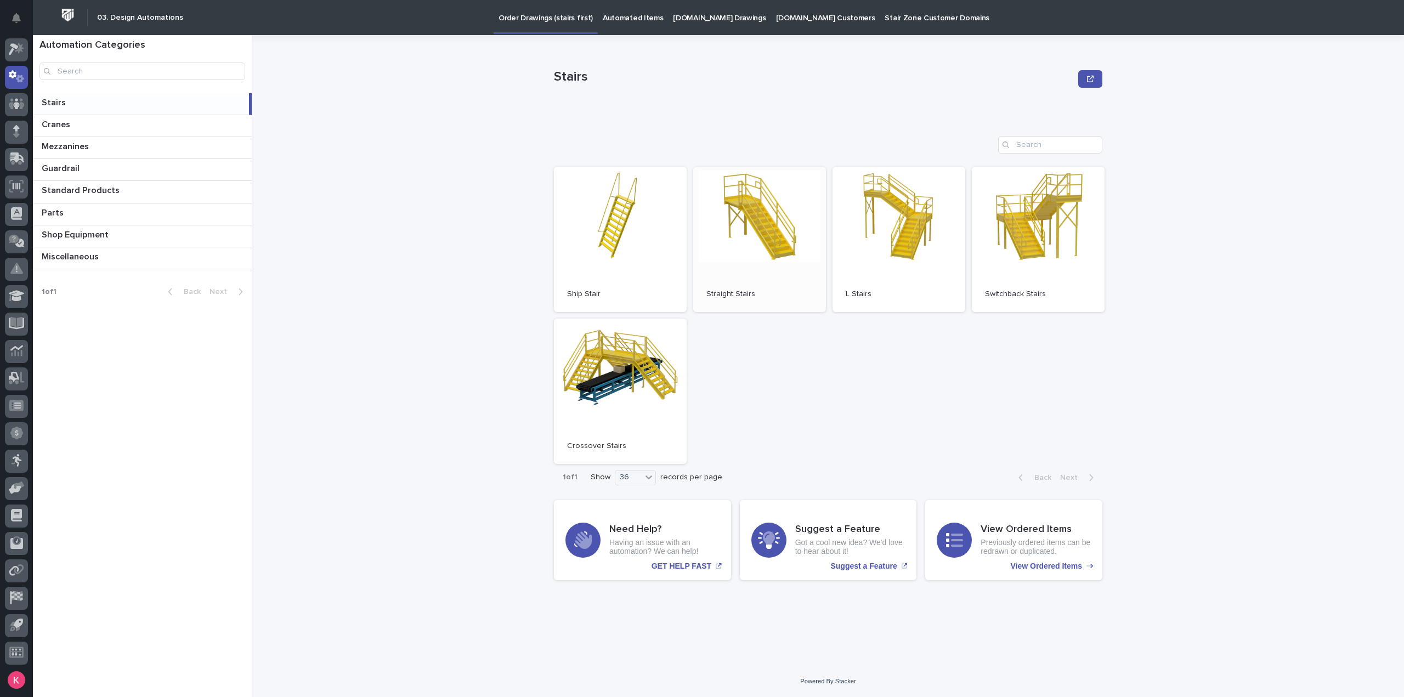
click at [714, 236] on link "Open" at bounding box center [759, 239] width 133 height 145
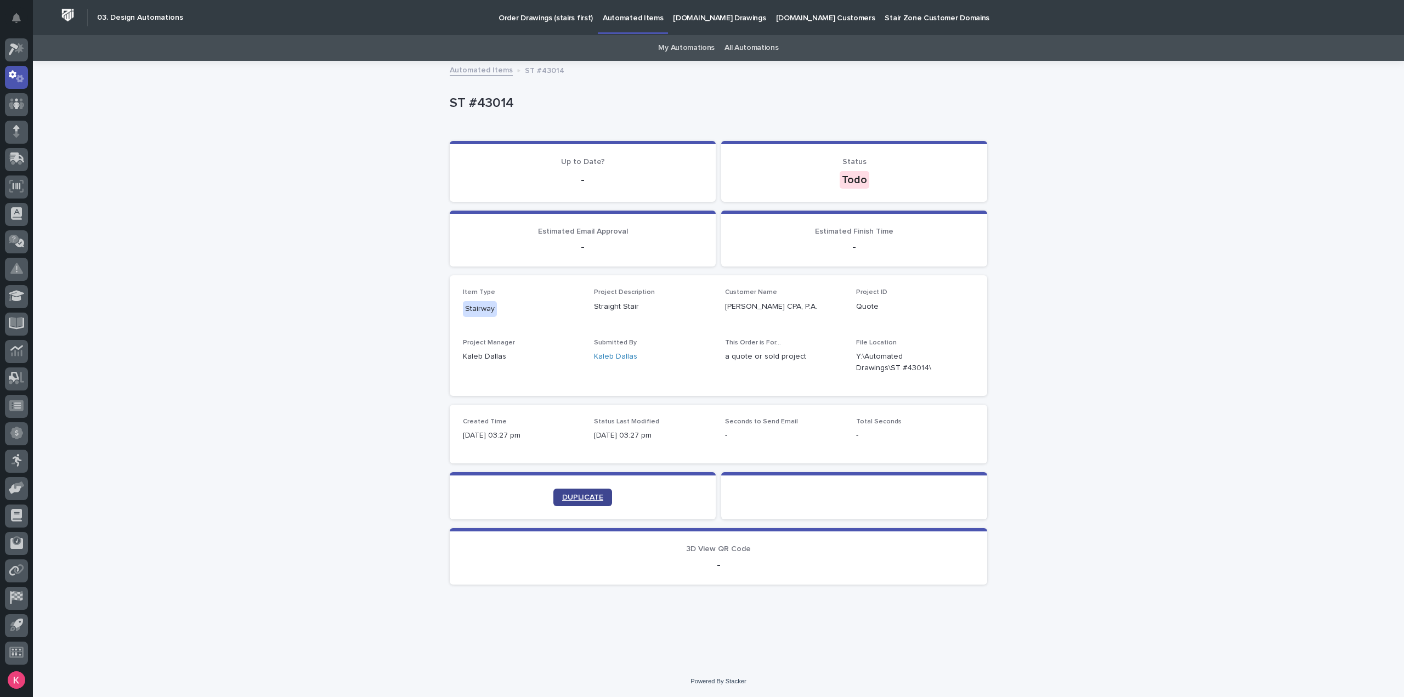
click at [578, 500] on span "DUPLICATE" at bounding box center [582, 498] width 41 height 8
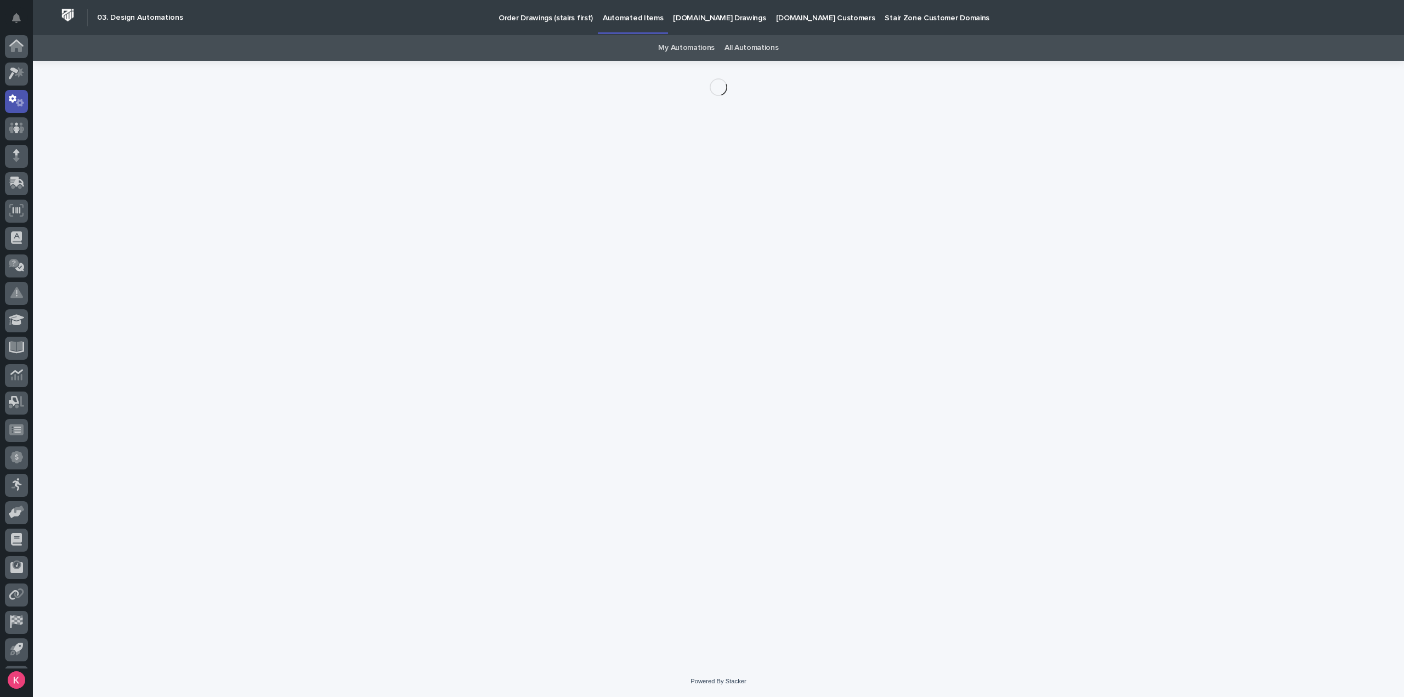
scroll to position [24, 0]
